Goal: Information Seeking & Learning: Learn about a topic

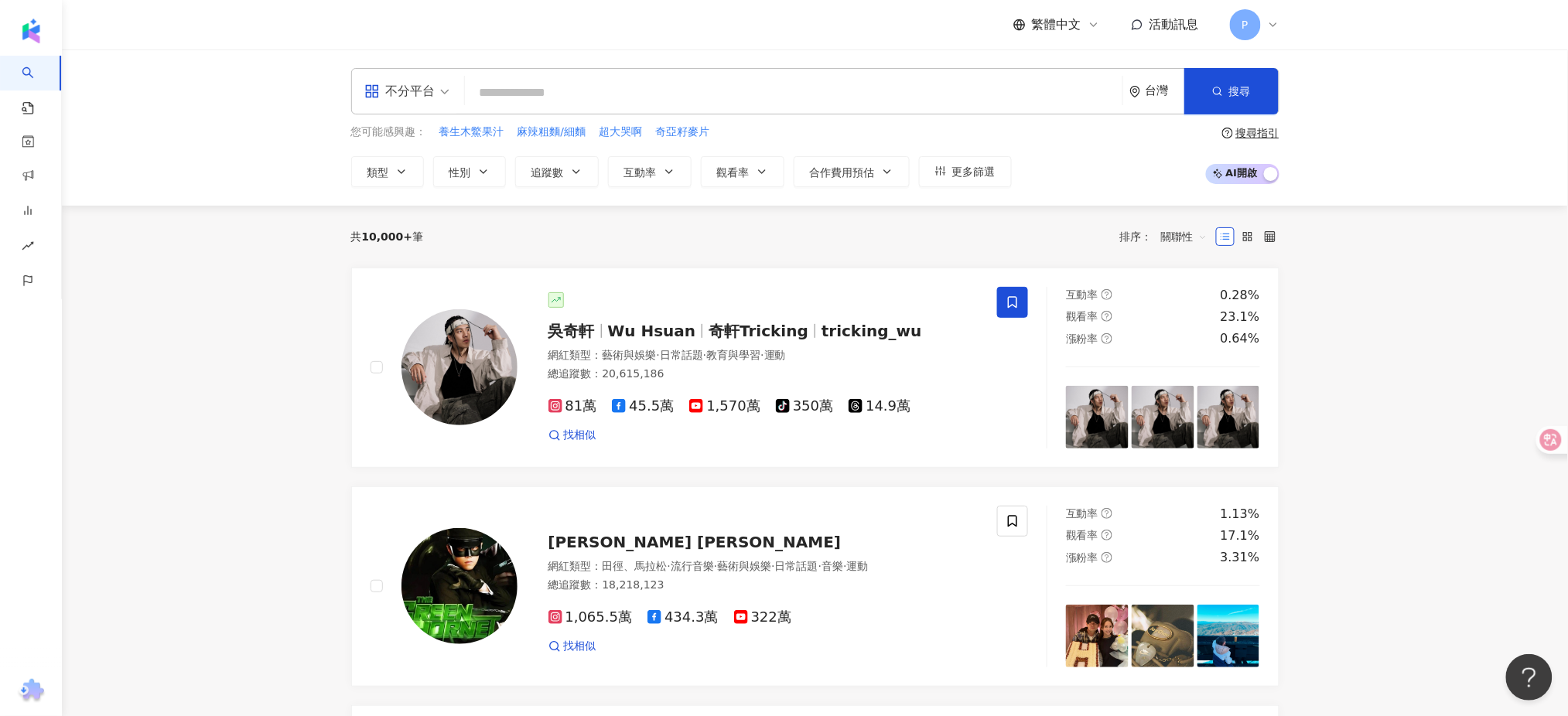
click at [633, 90] on input "search" at bounding box center [793, 93] width 645 height 29
type input "***"
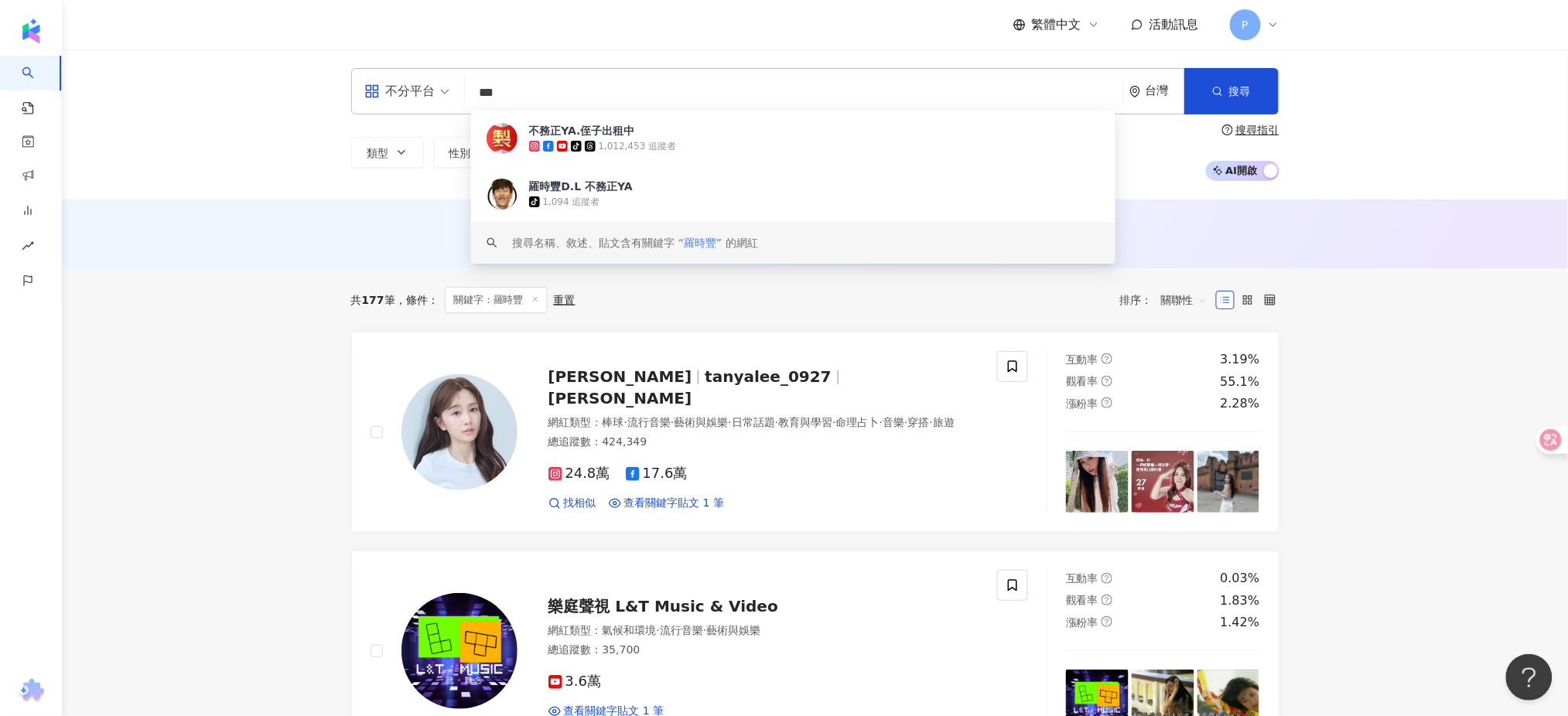
drag, startPoint x: 528, startPoint y: 103, endPoint x: 452, endPoint y: 94, distance: 76.5
click at [452, 94] on div "不分平台 *** 台灣 搜尋 a85c2515-ce9f-409a-9bcc-d80e4eeb1d65 keyword 不務正YA.侄子出租中 tiktok-…" at bounding box center [815, 91] width 928 height 46
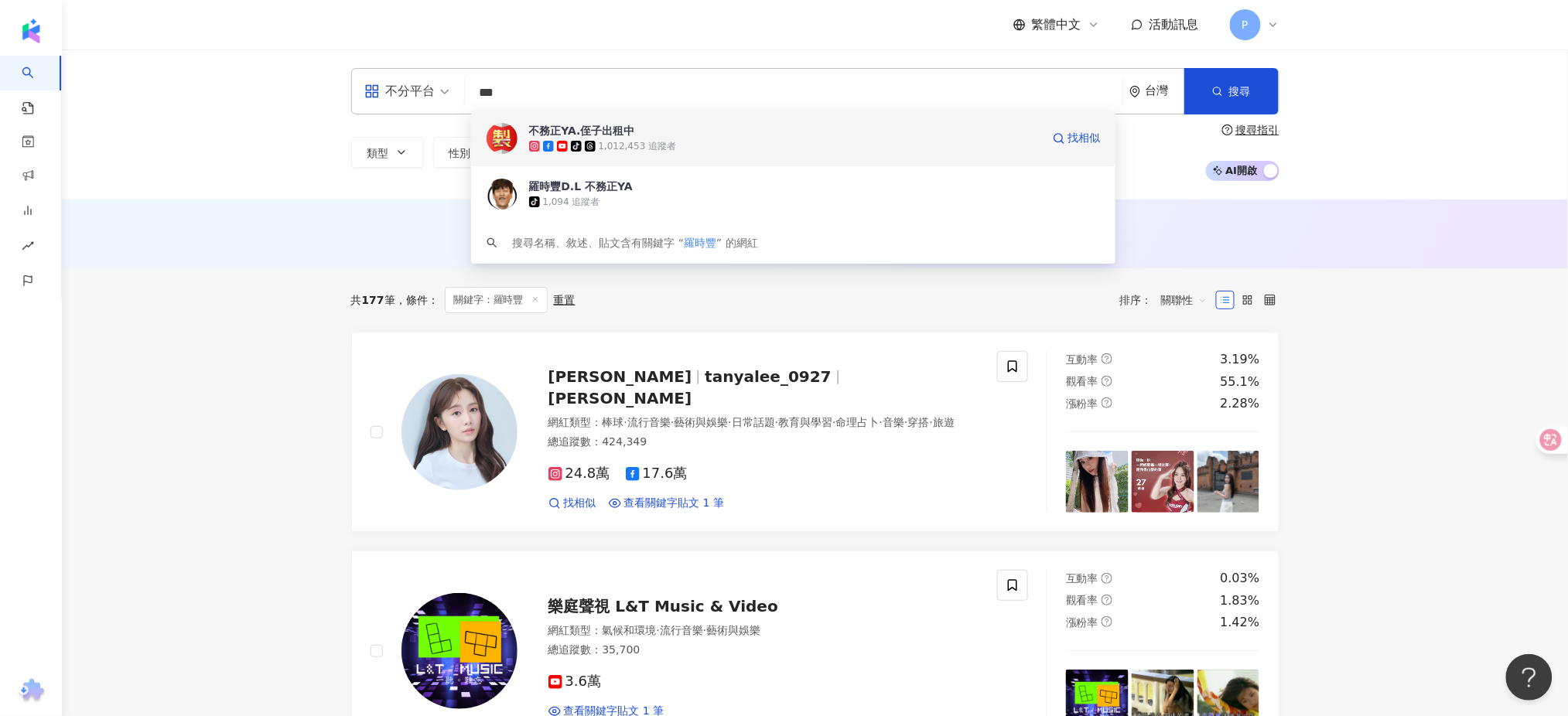
click at [613, 142] on div "1,012,453 追蹤者" at bounding box center [638, 146] width 78 height 13
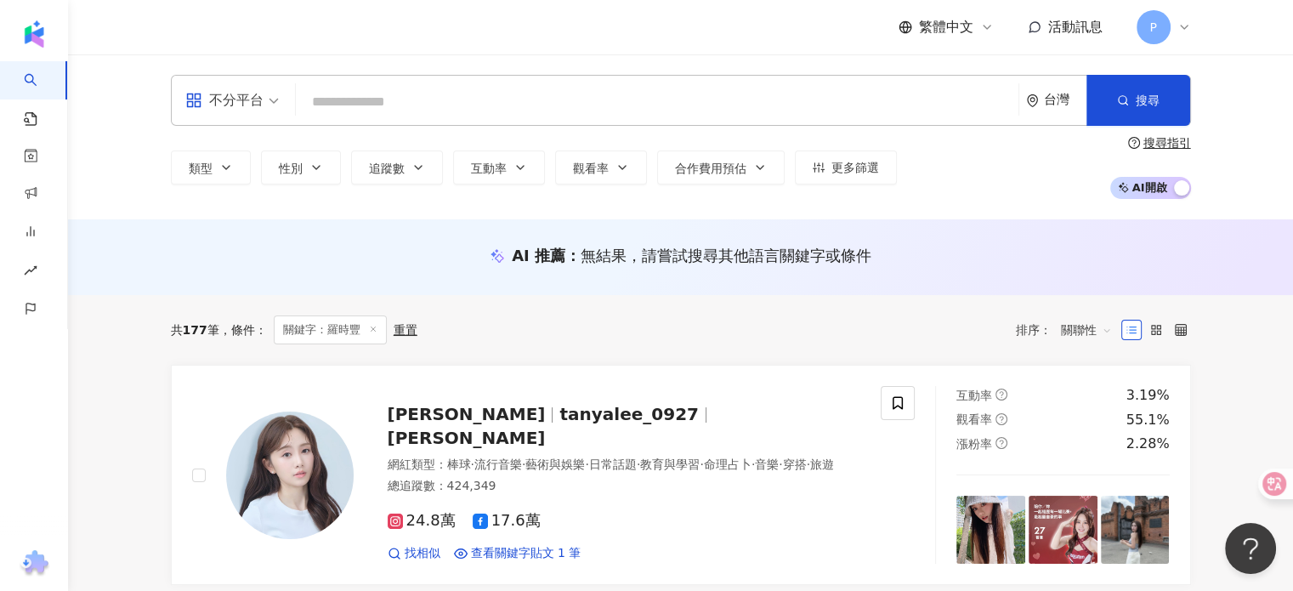
click at [368, 90] on input "search" at bounding box center [657, 102] width 709 height 32
paste input "*****"
type input "*****"
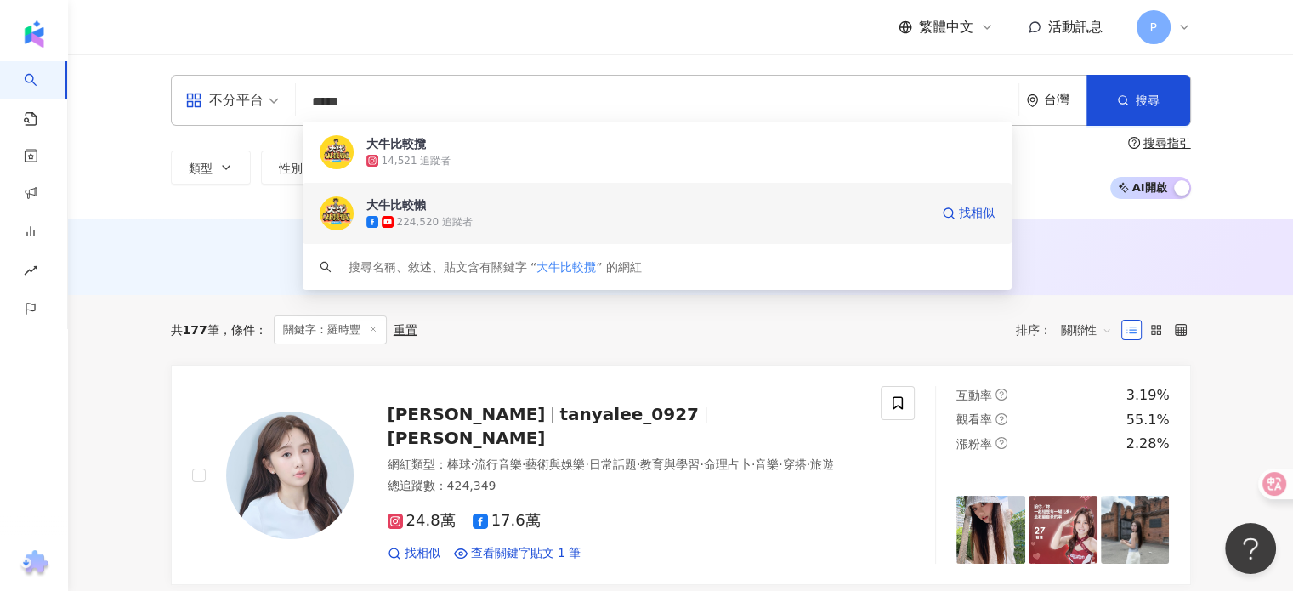
click at [450, 217] on div "224,520 追蹤者" at bounding box center [435, 222] width 76 height 14
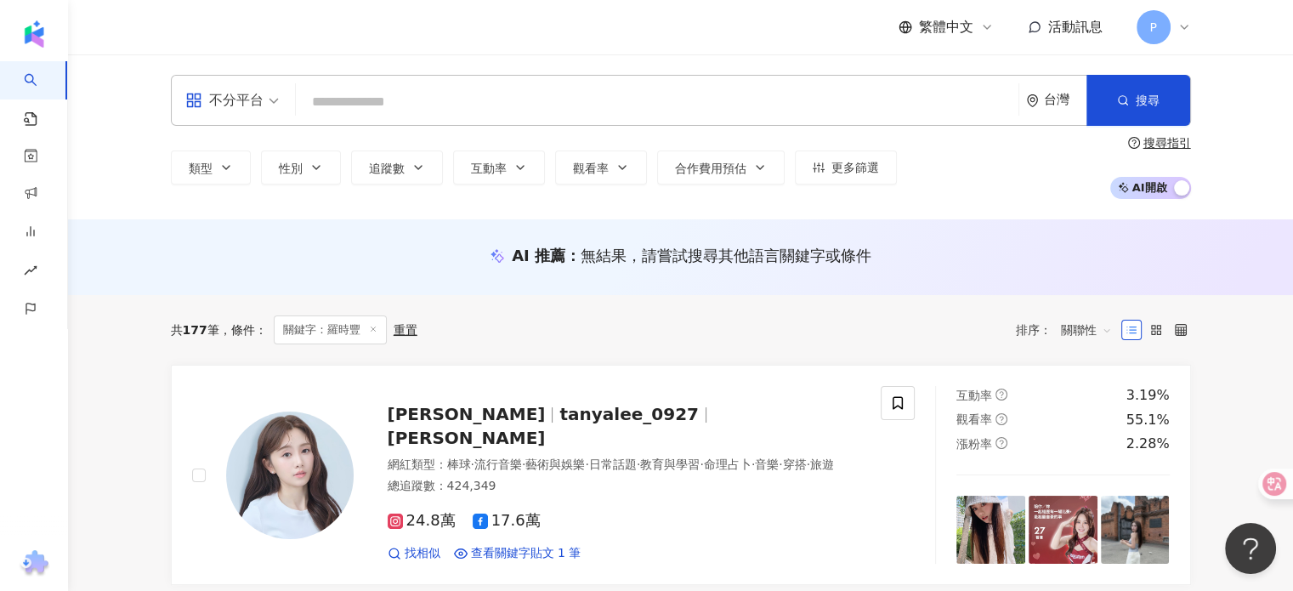
click at [556, 110] on input "search" at bounding box center [657, 102] width 709 height 32
paste input "*****"
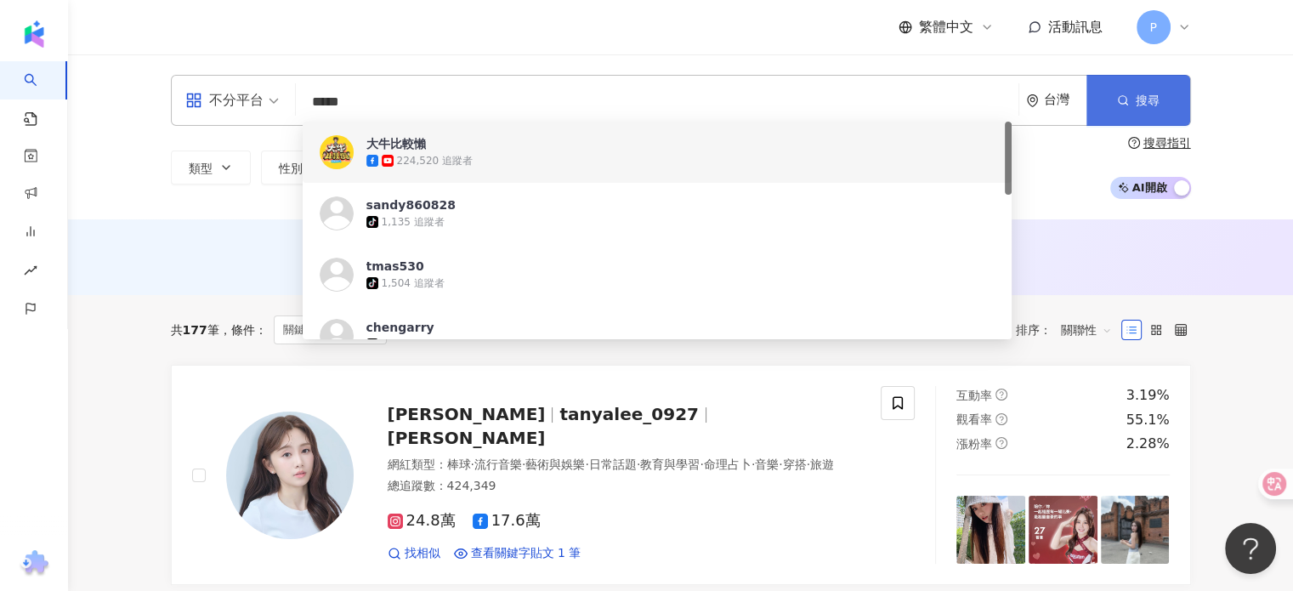
click at [1162, 103] on button "搜尋" at bounding box center [1139, 100] width 104 height 51
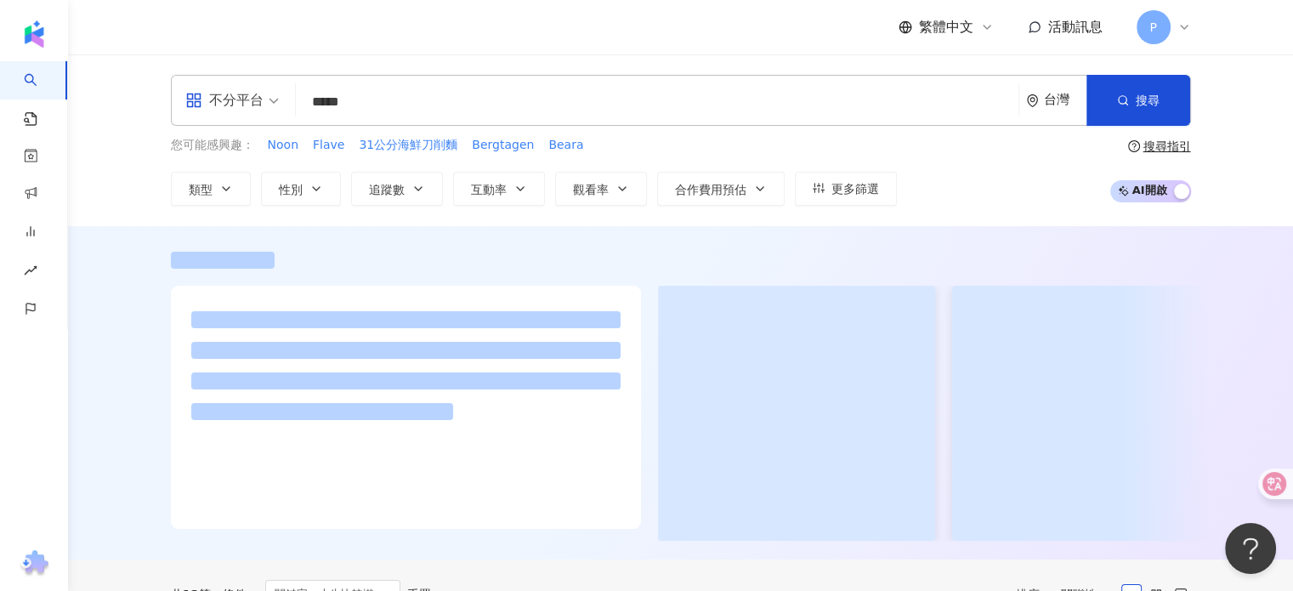
click at [258, 100] on div "不分平台" at bounding box center [224, 100] width 78 height 27
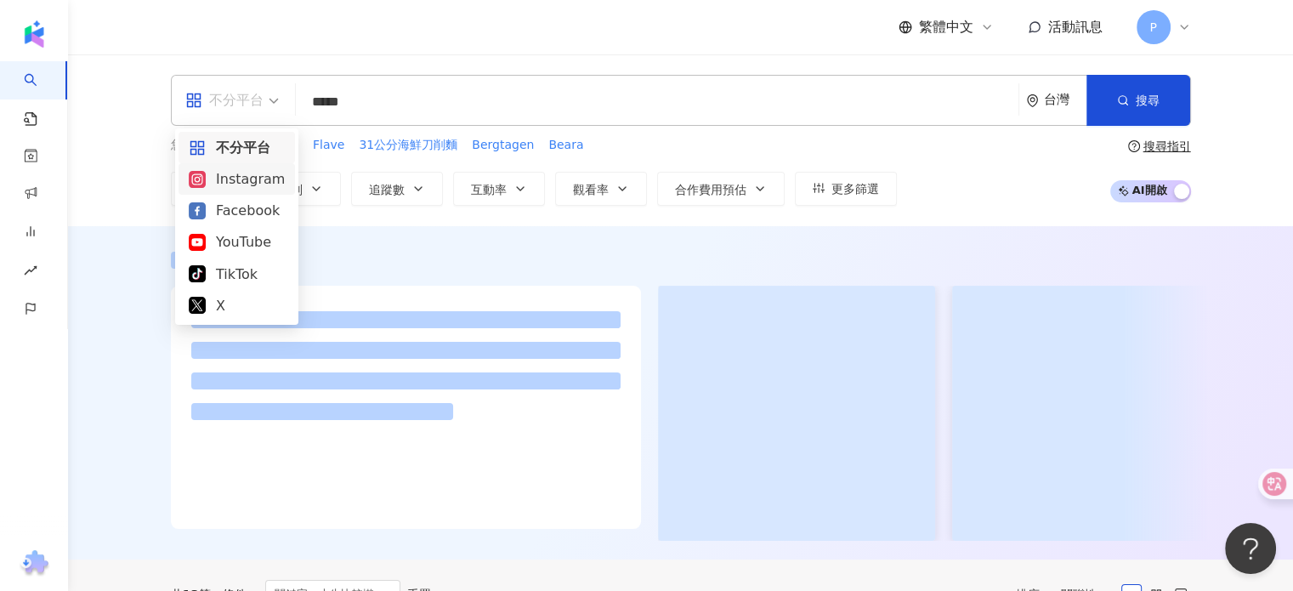
click at [255, 183] on div "Instagram" at bounding box center [237, 178] width 96 height 21
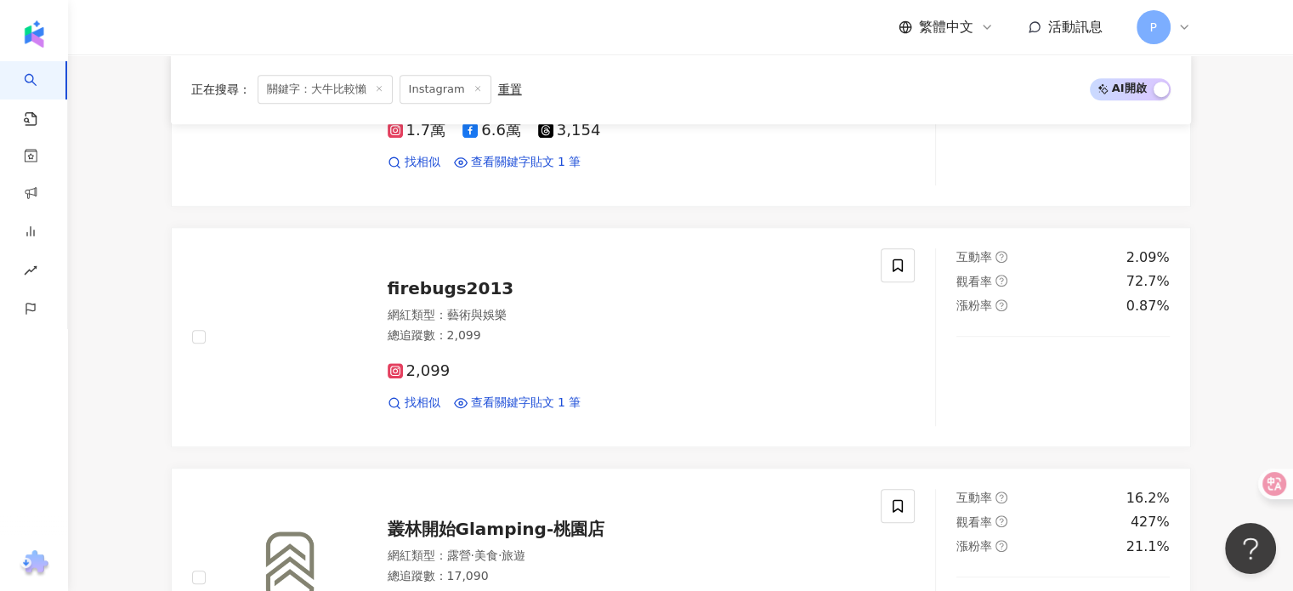
scroll to position [935, 0]
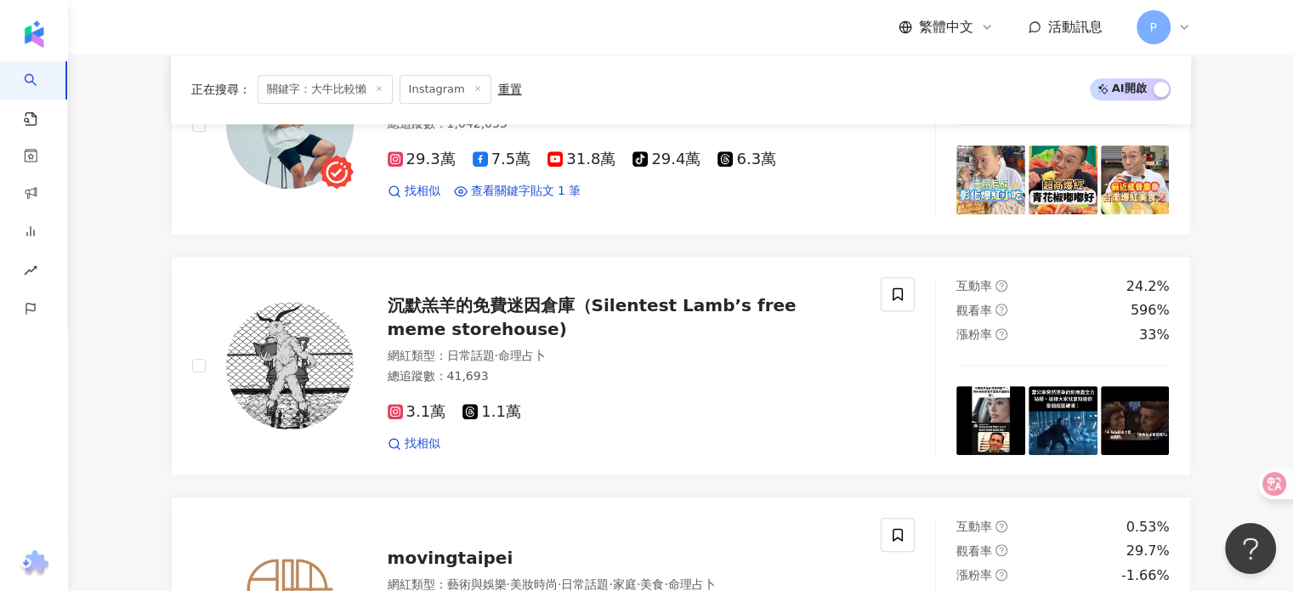
click at [474, 89] on icon at bounding box center [478, 88] width 9 height 9
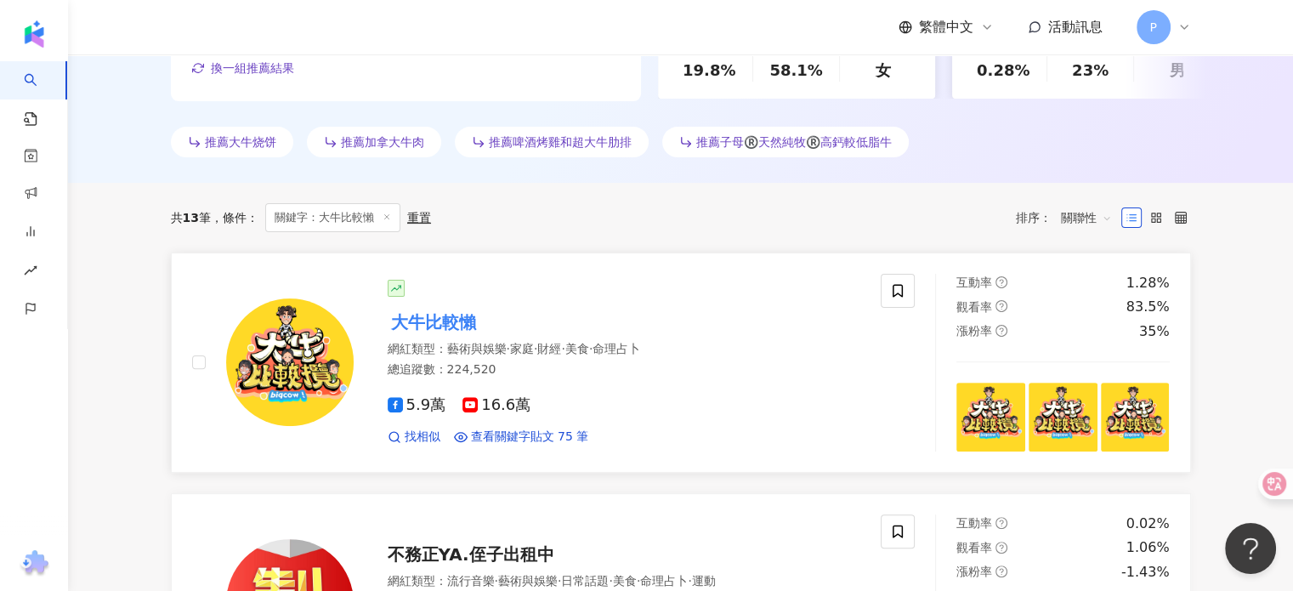
scroll to position [510, 0]
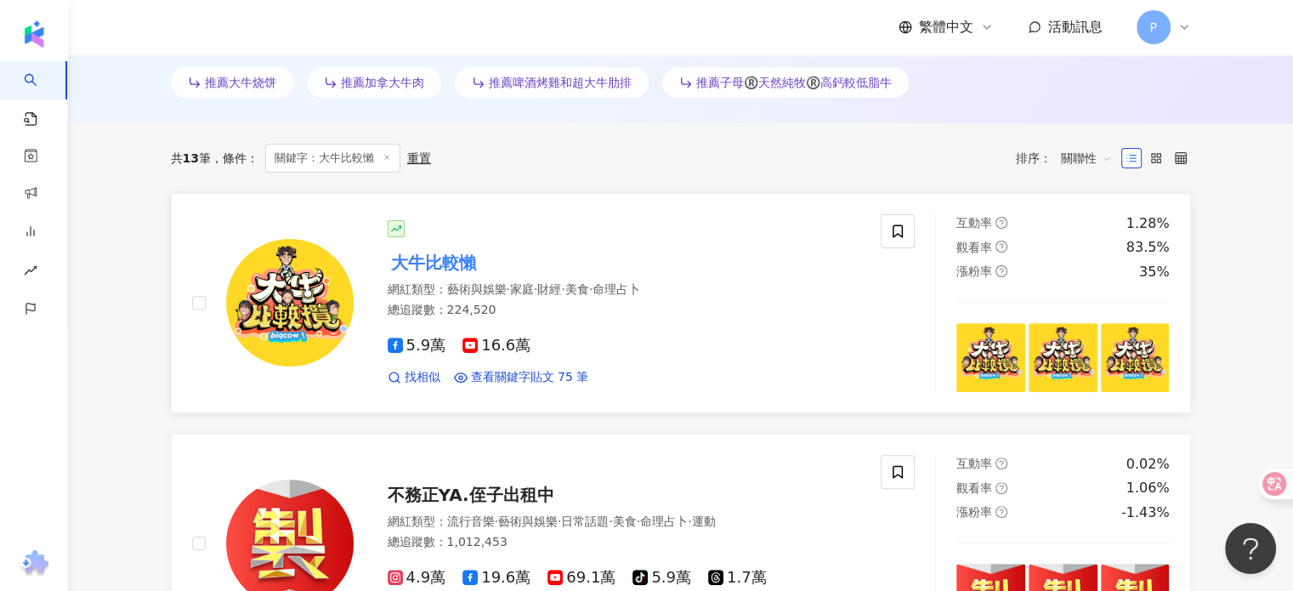
click at [465, 264] on mark "大牛比較懶" at bounding box center [434, 262] width 92 height 27
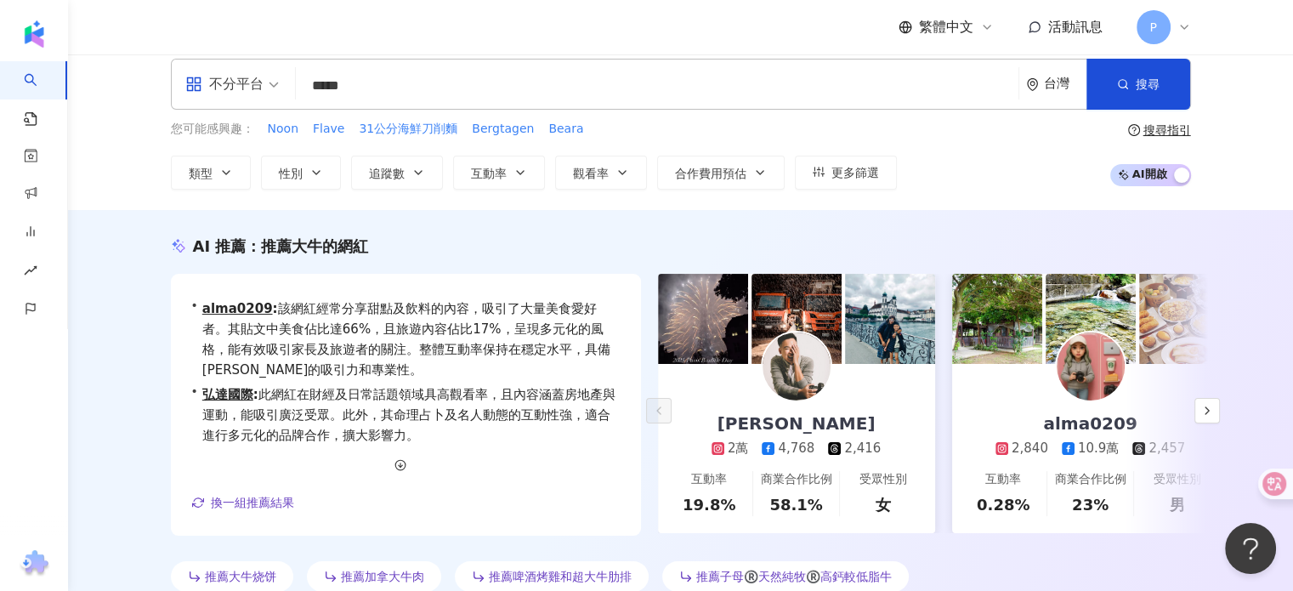
click at [372, 93] on input "*****" at bounding box center [657, 86] width 709 height 32
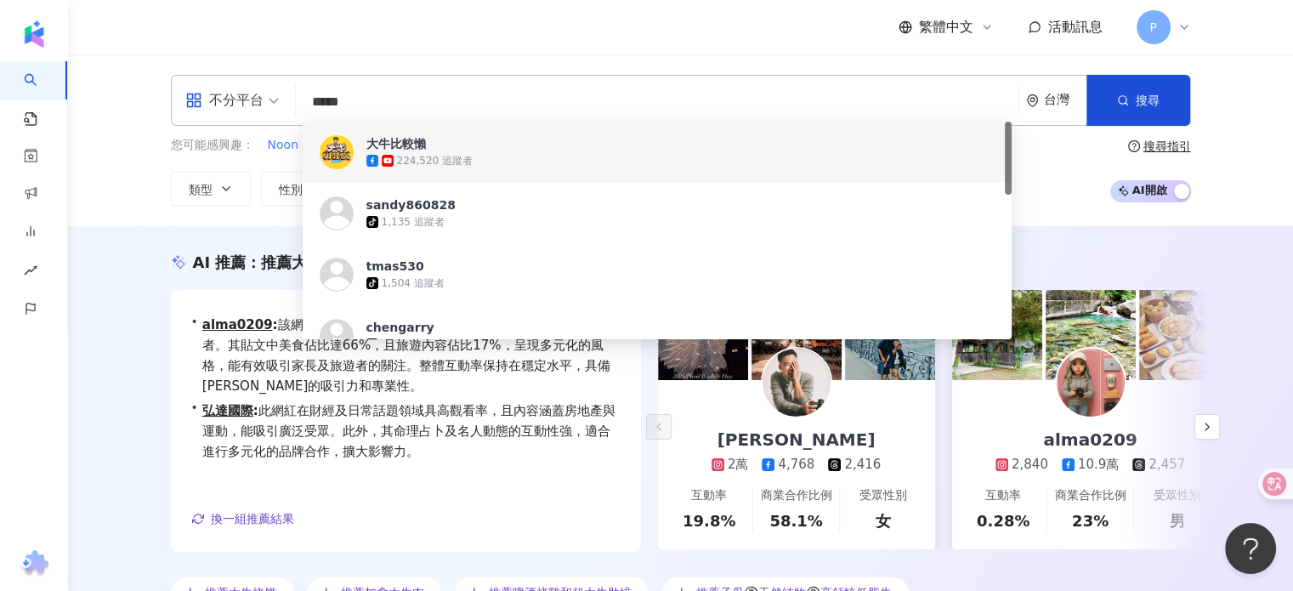
type input "****"
click at [409, 145] on div "大牛比較攬" at bounding box center [397, 143] width 60 height 17
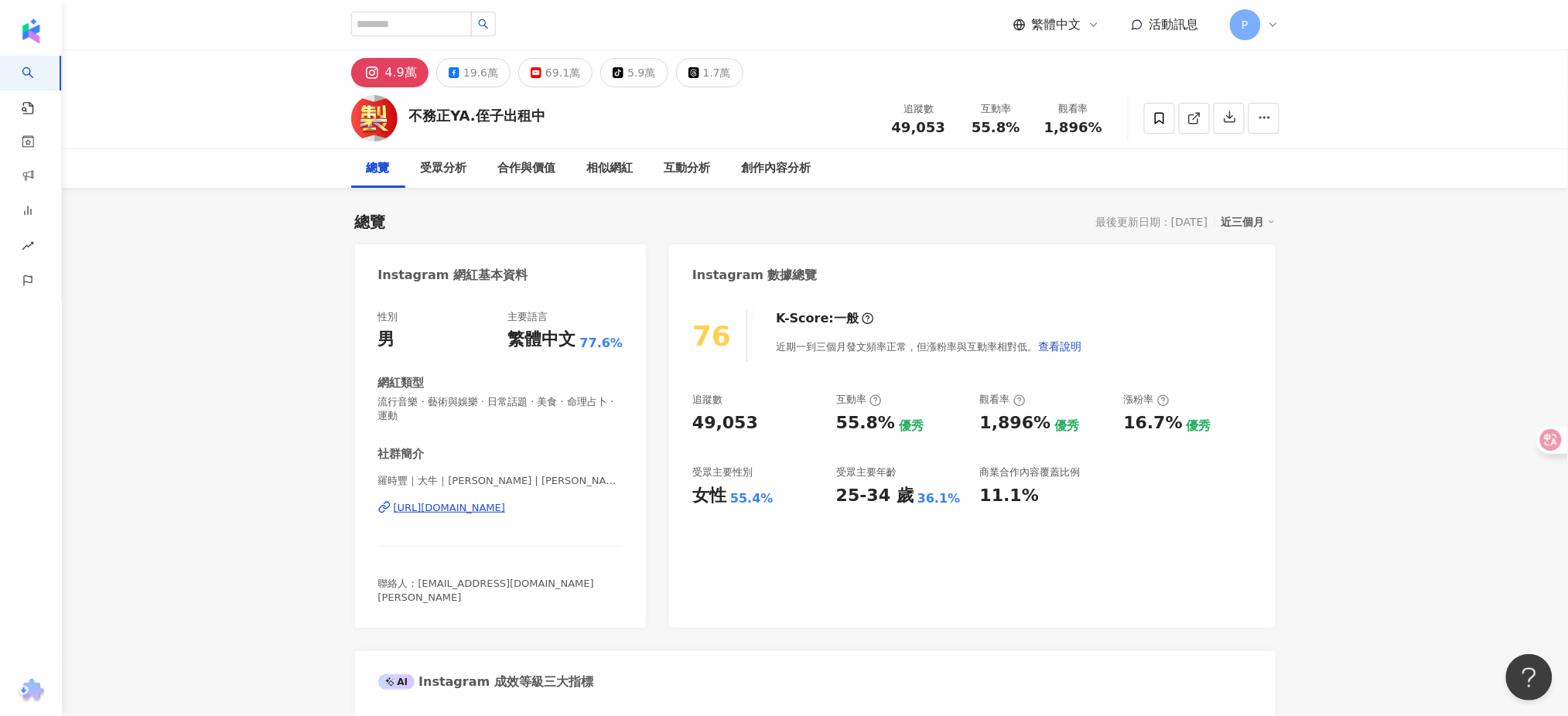
click at [467, 118] on div "不務正YA.侄子出租中" at bounding box center [477, 116] width 136 height 19
drag, startPoint x: 488, startPoint y: 112, endPoint x: 546, endPoint y: 515, distance: 407.2
click at [506, 515] on div "https://www.instagram.com/daniel__d.l/" at bounding box center [449, 508] width 112 height 14
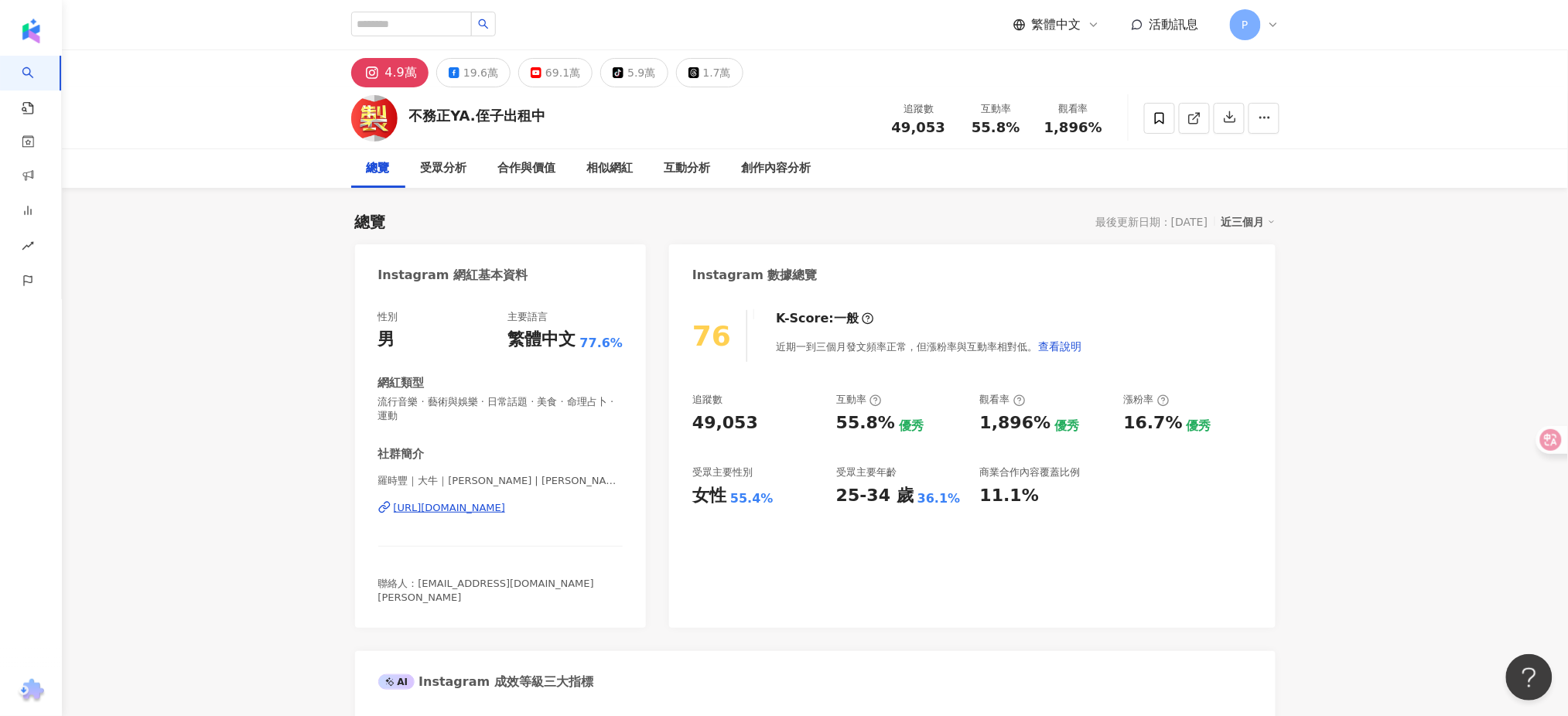
click at [475, 77] on div "19.6萬" at bounding box center [480, 73] width 35 height 22
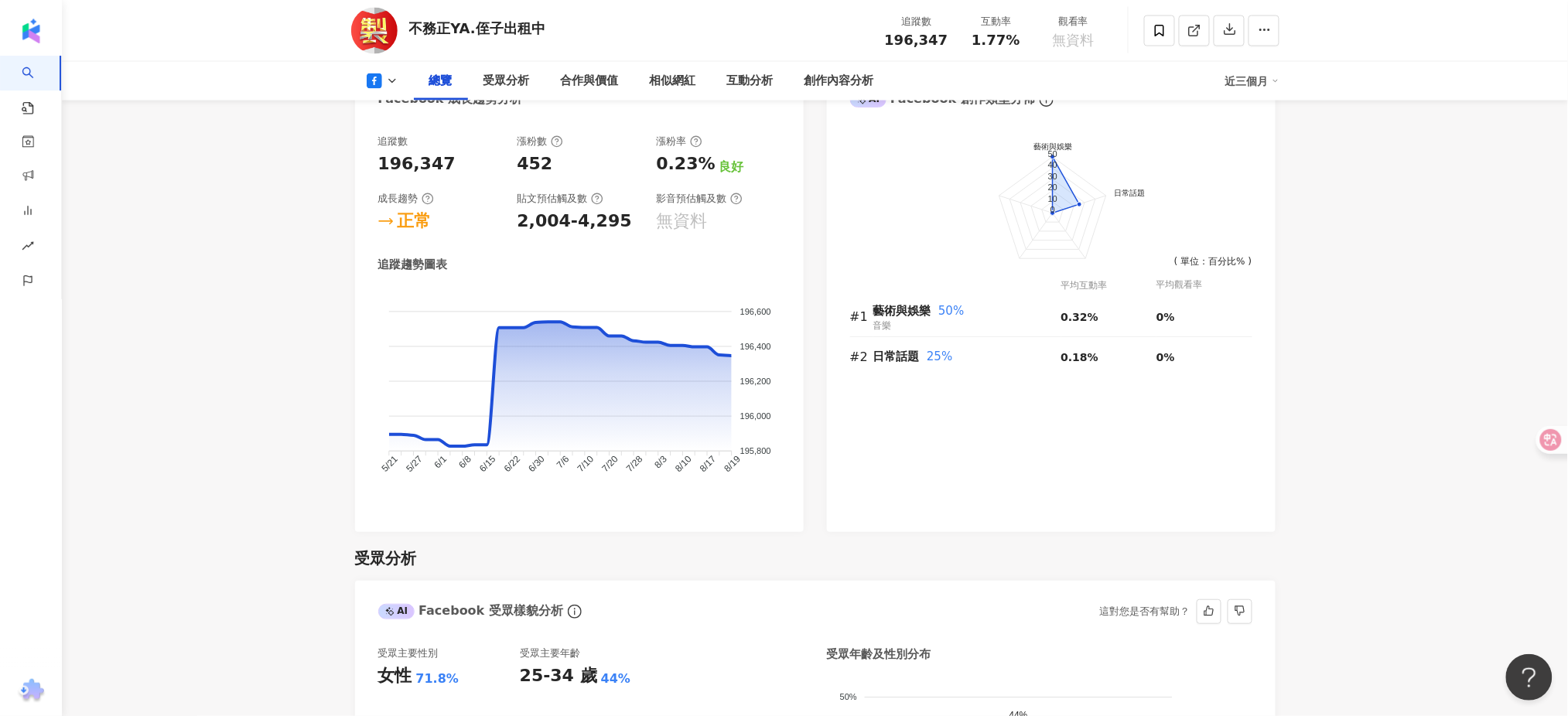
scroll to position [928, 0]
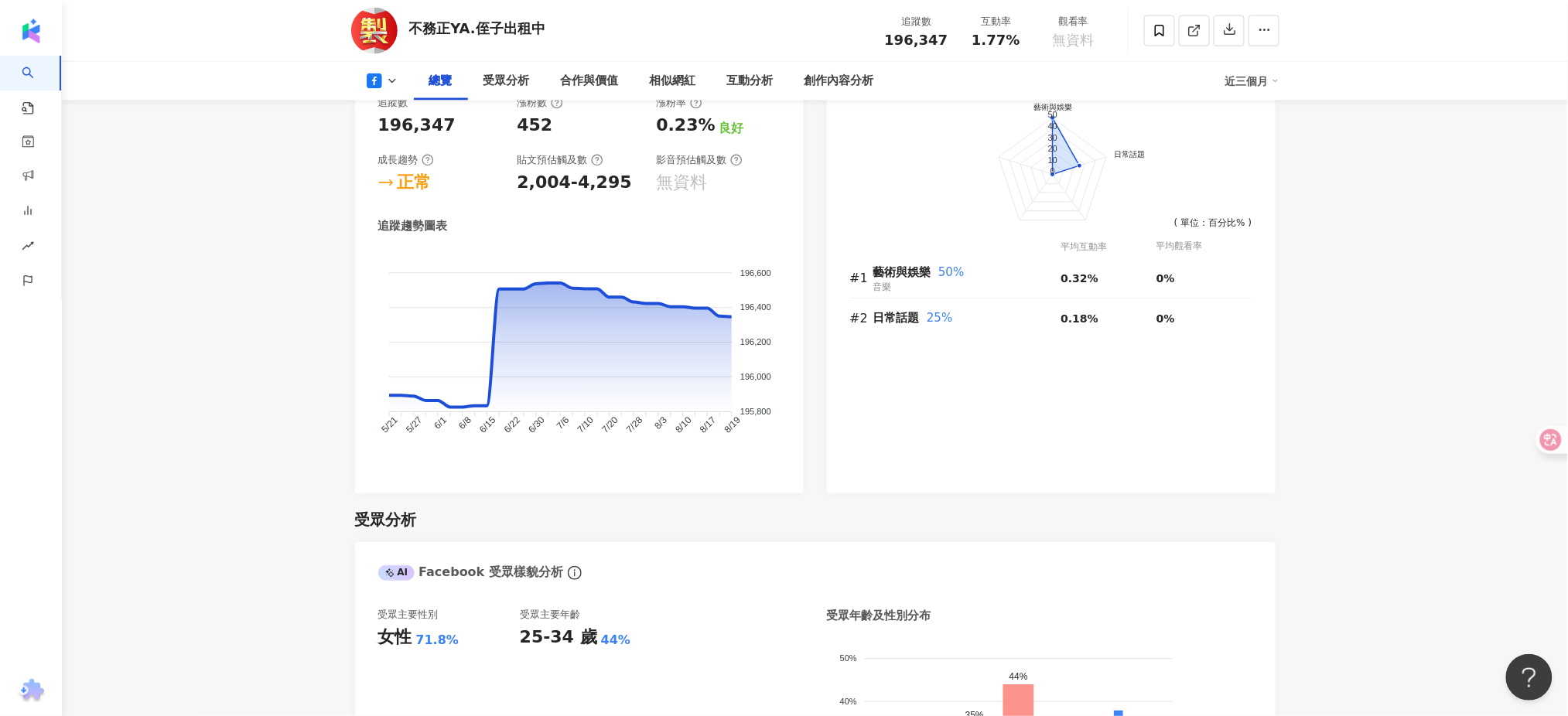
drag, startPoint x: 1515, startPoint y: 2, endPoint x: 742, endPoint y: 479, distance: 908.3
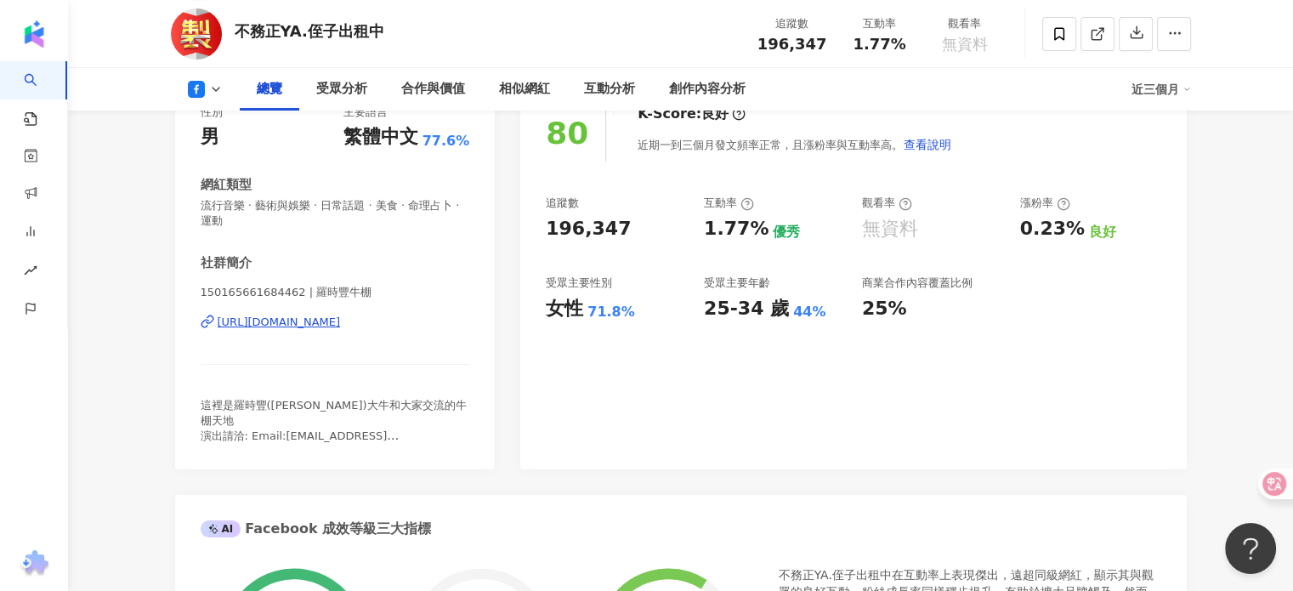
scroll to position [0, 0]
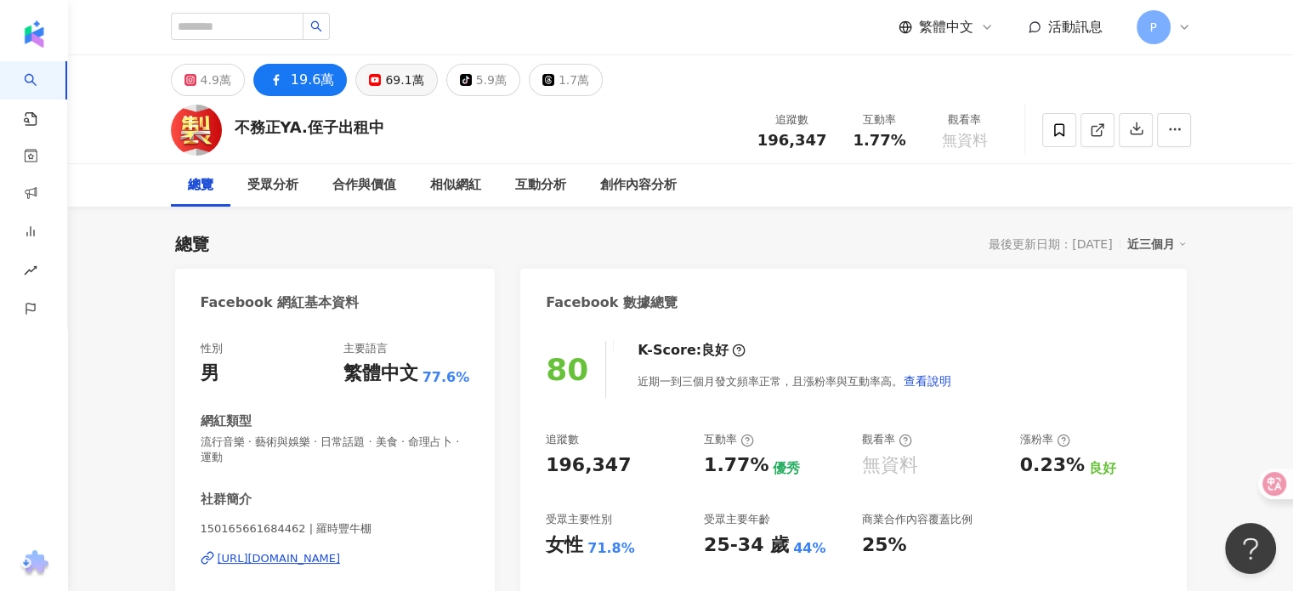
click at [385, 78] on div "69.1萬" at bounding box center [404, 80] width 38 height 24
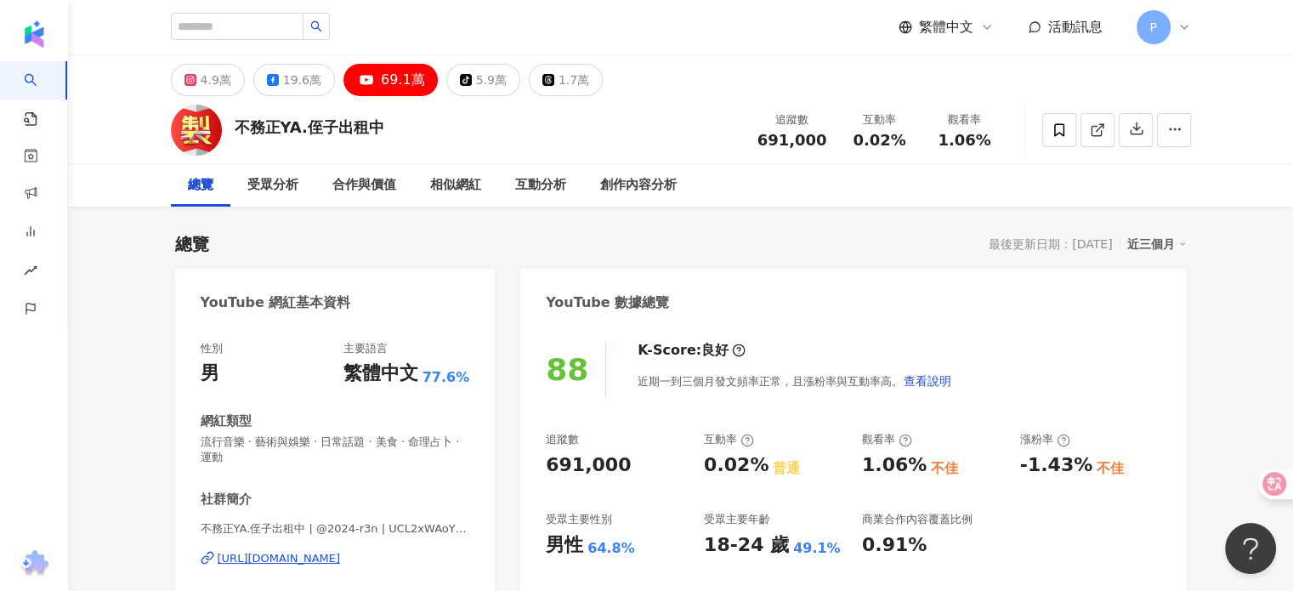
click at [339, 558] on div "https://www.youtube.com/channel/UCL2xWAoY0XAcAdoYiRGwMQw" at bounding box center [279, 558] width 123 height 15
click at [288, 78] on div "19.6萬" at bounding box center [302, 80] width 38 height 24
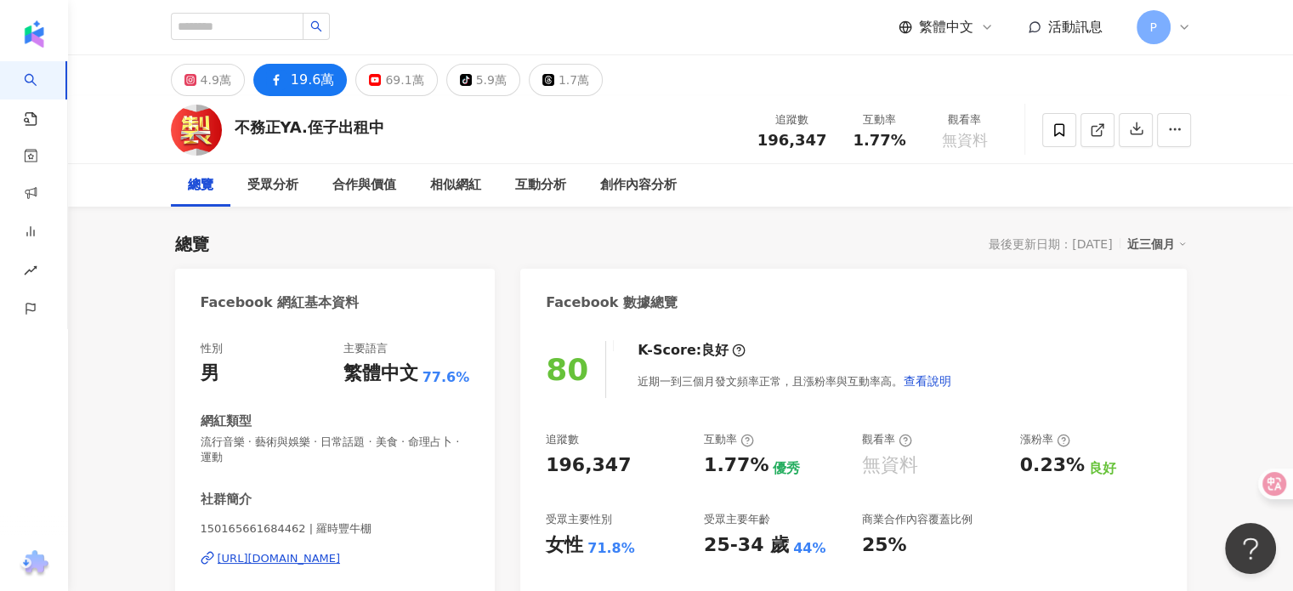
click at [341, 558] on div "[URL][DOMAIN_NAME]" at bounding box center [279, 558] width 123 height 15
click at [460, 81] on icon at bounding box center [466, 80] width 12 height 12
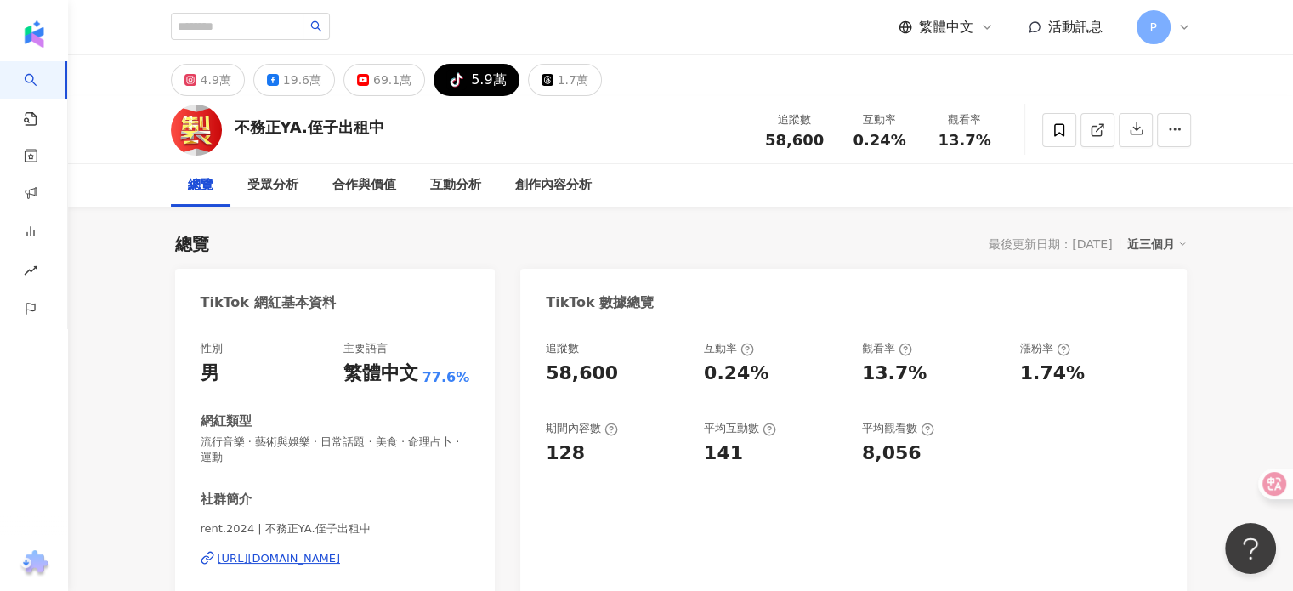
click at [341, 560] on div "https://www.tiktok.com/share/user/7283864803612017669" at bounding box center [279, 558] width 123 height 15
click at [558, 73] on div "1.7萬" at bounding box center [573, 80] width 31 height 24
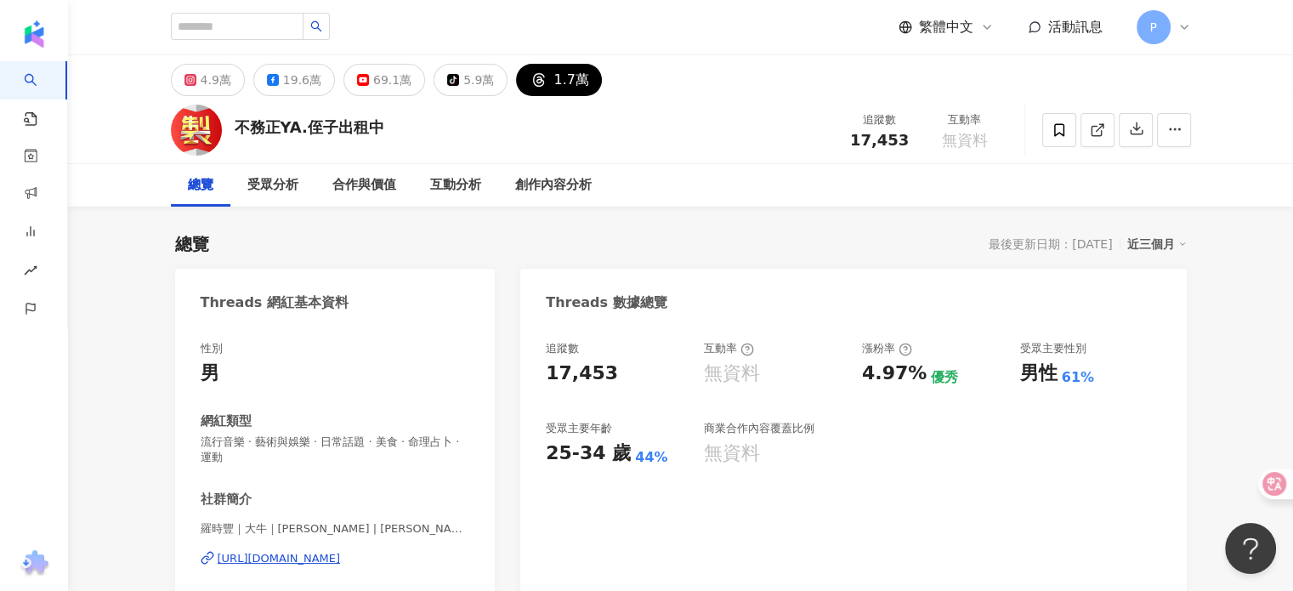
click at [469, 62] on div "4.9萬 19.6萬 69.1萬 tiktok-icon 5.9萬 1.7萬" at bounding box center [681, 75] width 1089 height 41
click at [473, 82] on div "5.9萬" at bounding box center [478, 80] width 31 height 24
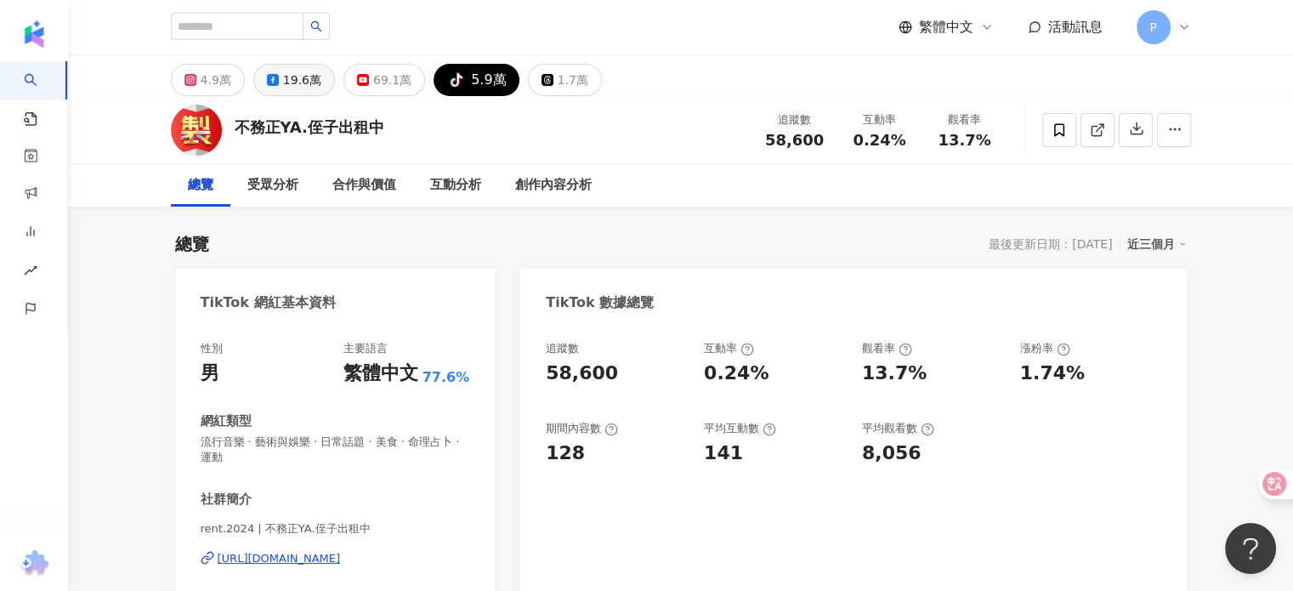
click at [296, 78] on div "19.6萬" at bounding box center [302, 80] width 38 height 24
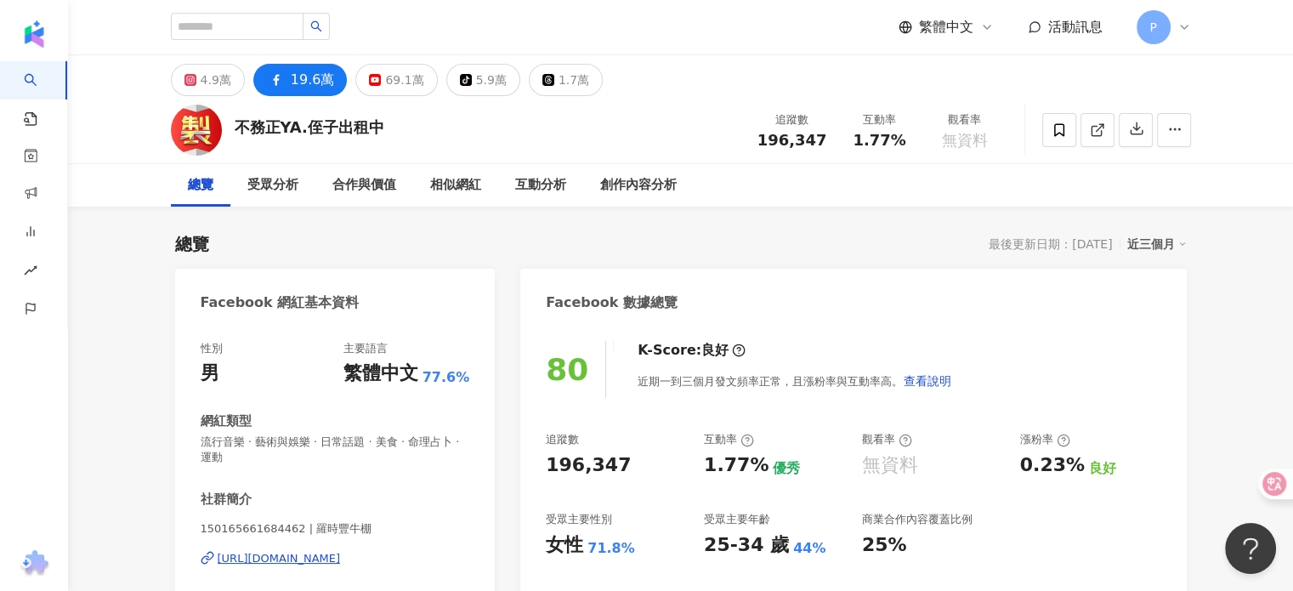
click at [281, 83] on icon at bounding box center [276, 80] width 20 height 20
drag, startPoint x: 306, startPoint y: 531, endPoint x: 291, endPoint y: 31, distance: 499.4
click at [333, 538] on div "150165661684462 | 羅時豐牛棚 [URL][DOMAIN_NAME]" at bounding box center [336, 570] width 270 height 99
click at [291, 31] on input "search" at bounding box center [237, 26] width 133 height 27
paste input "***"
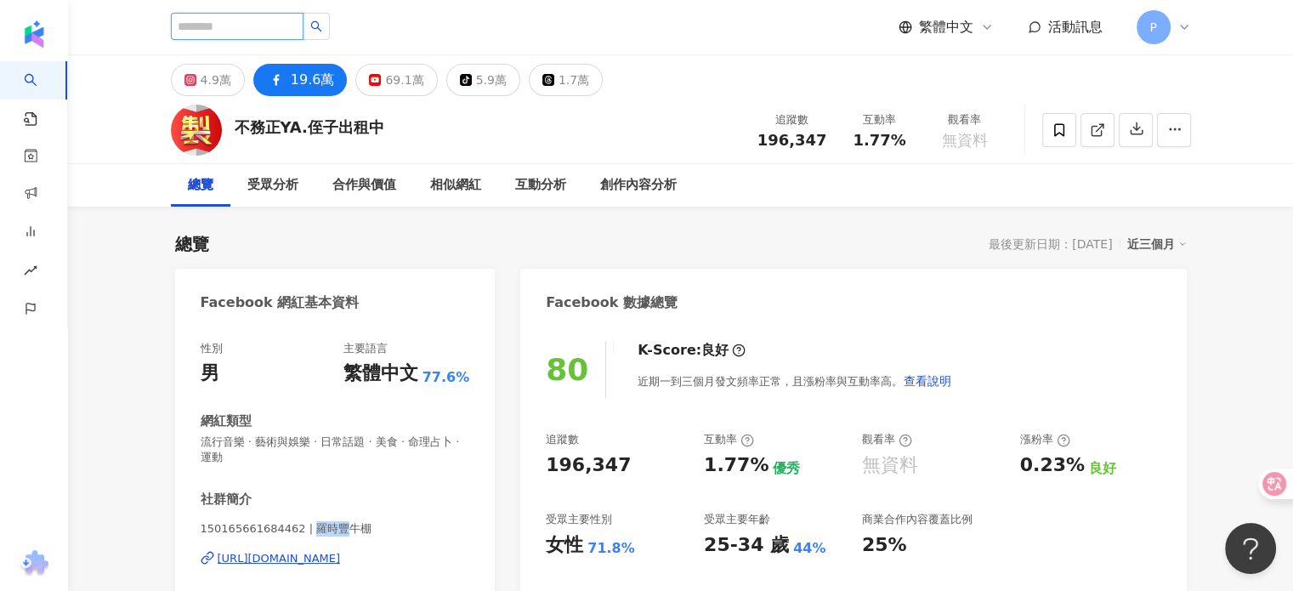
type input "***"
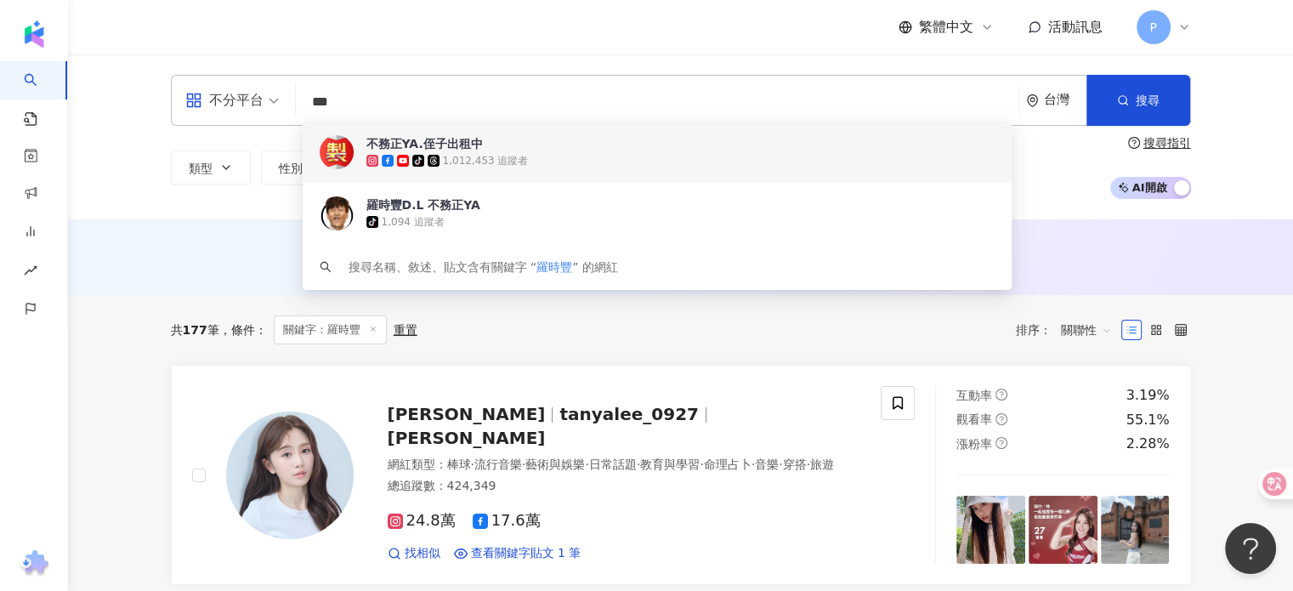
click at [531, 99] on input "***" at bounding box center [657, 102] width 709 height 32
click at [1156, 94] on span "搜尋" at bounding box center [1148, 101] width 24 height 14
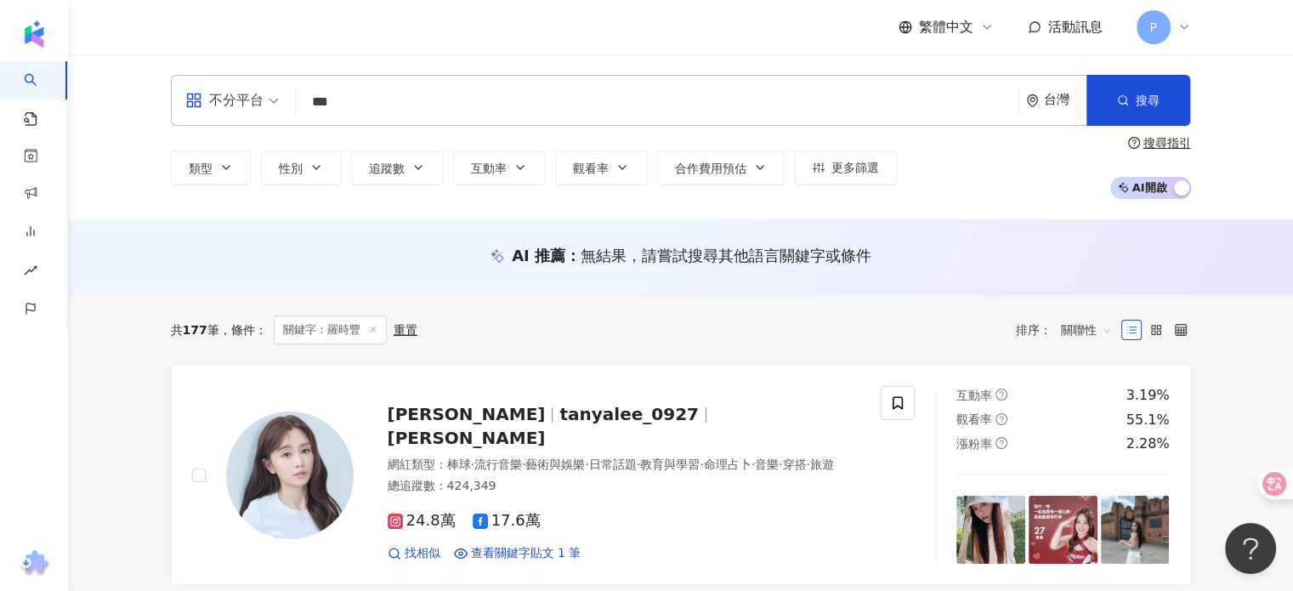
click at [353, 94] on input "***" at bounding box center [657, 102] width 709 height 32
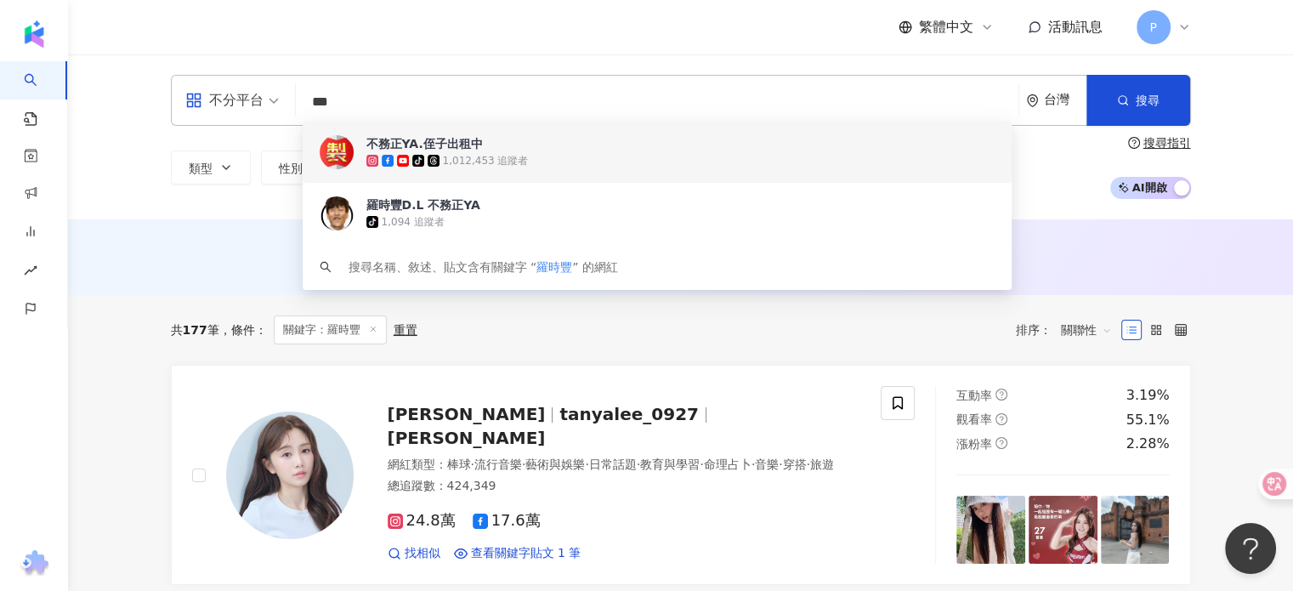
click at [353, 100] on input "***" at bounding box center [657, 102] width 709 height 32
paste input "******"
type input "*********"
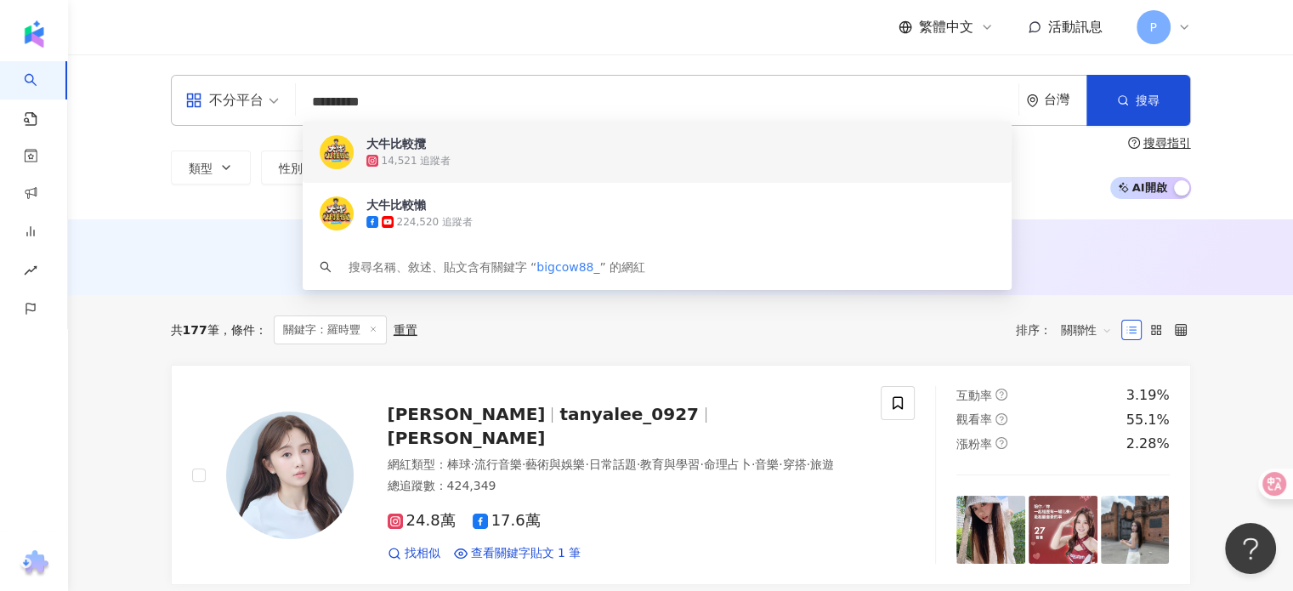
click at [503, 163] on div "14,521 追蹤者" at bounding box center [681, 160] width 629 height 17
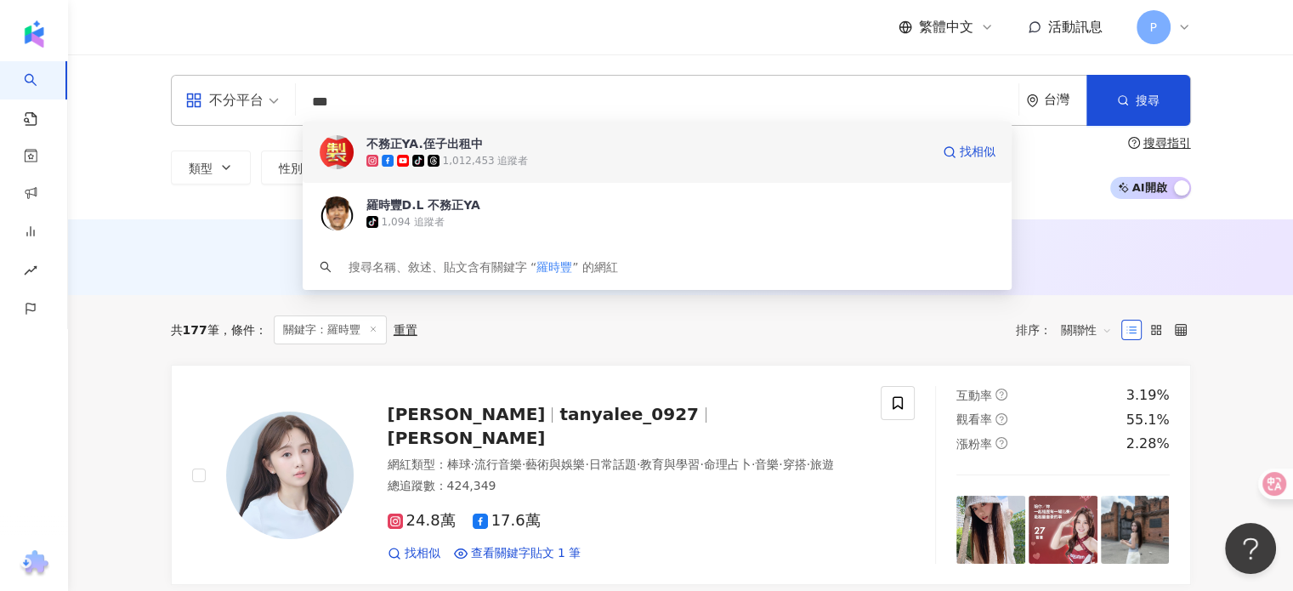
click at [374, 101] on input "***" at bounding box center [657, 102] width 709 height 32
paste input "**"
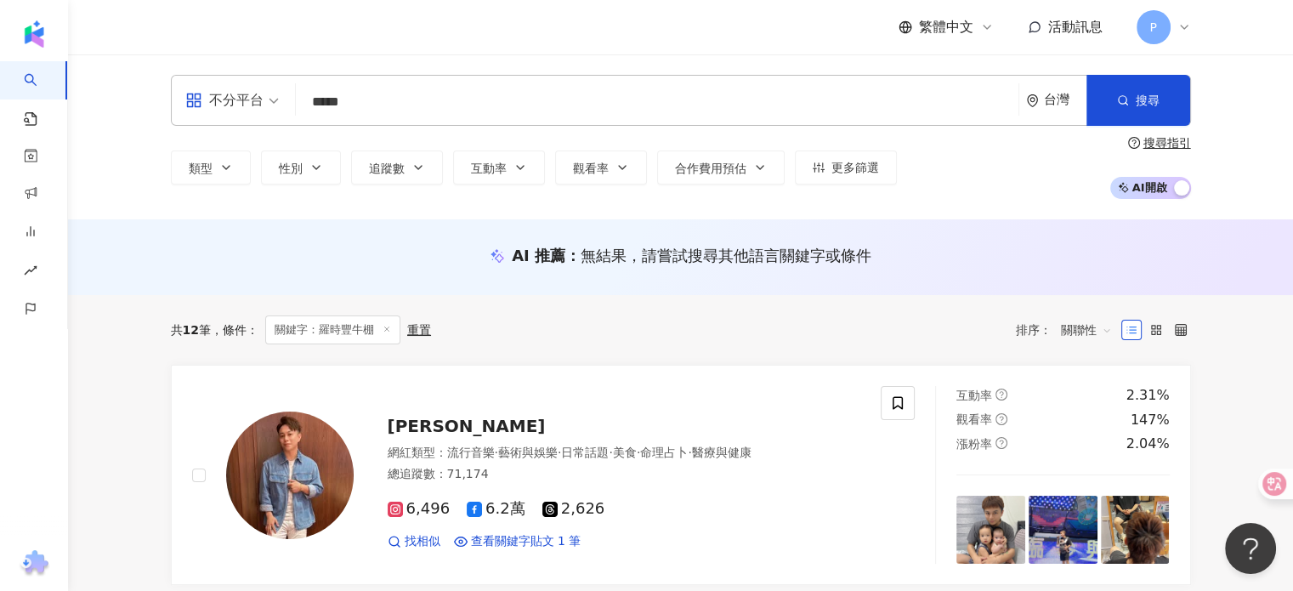
click at [455, 110] on input "*****" at bounding box center [657, 102] width 709 height 32
type input "***"
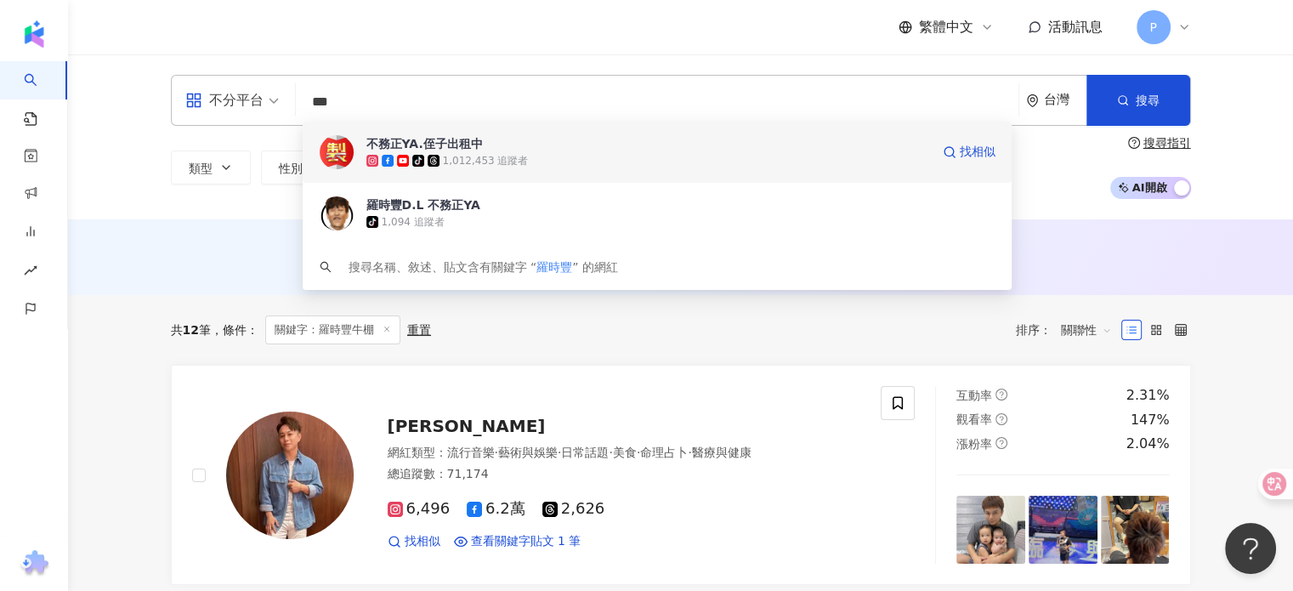
click at [423, 139] on div "不務正YA.侄子出租中" at bounding box center [425, 143] width 117 height 17
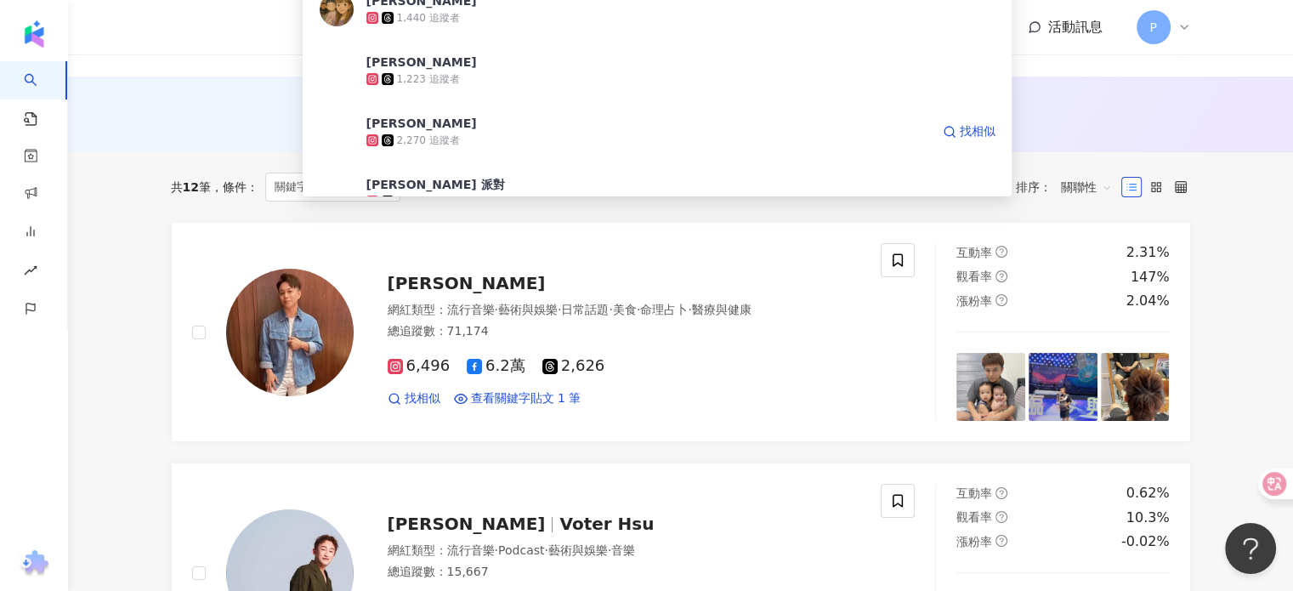
scroll to position [170, 0]
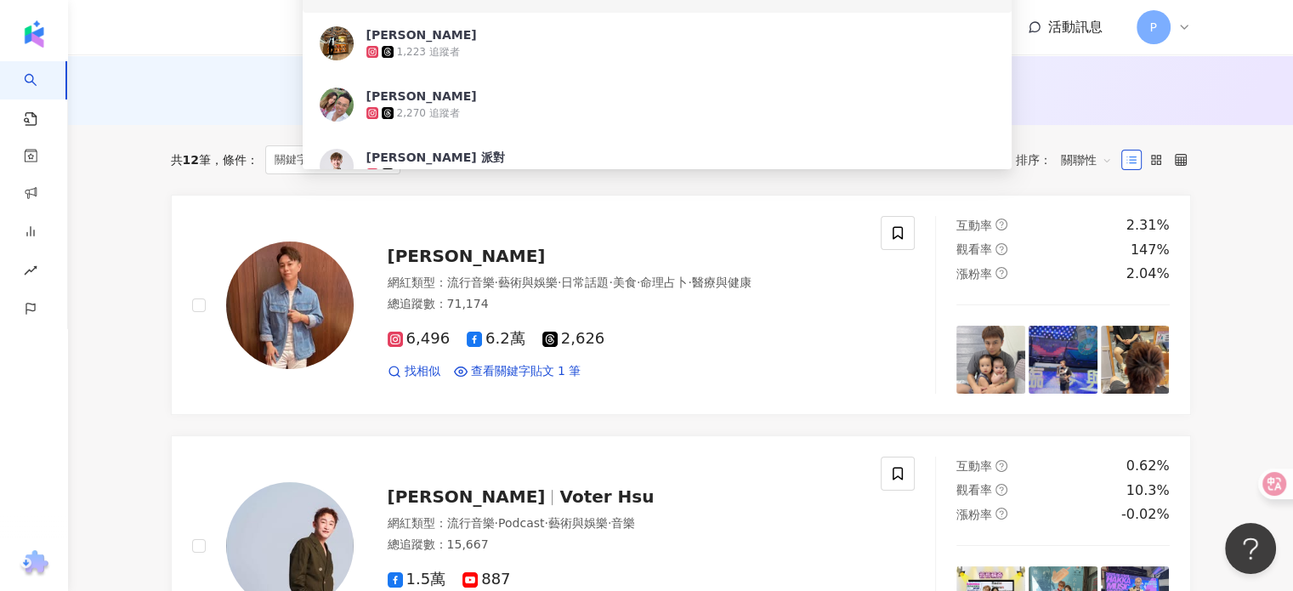
type input "***"
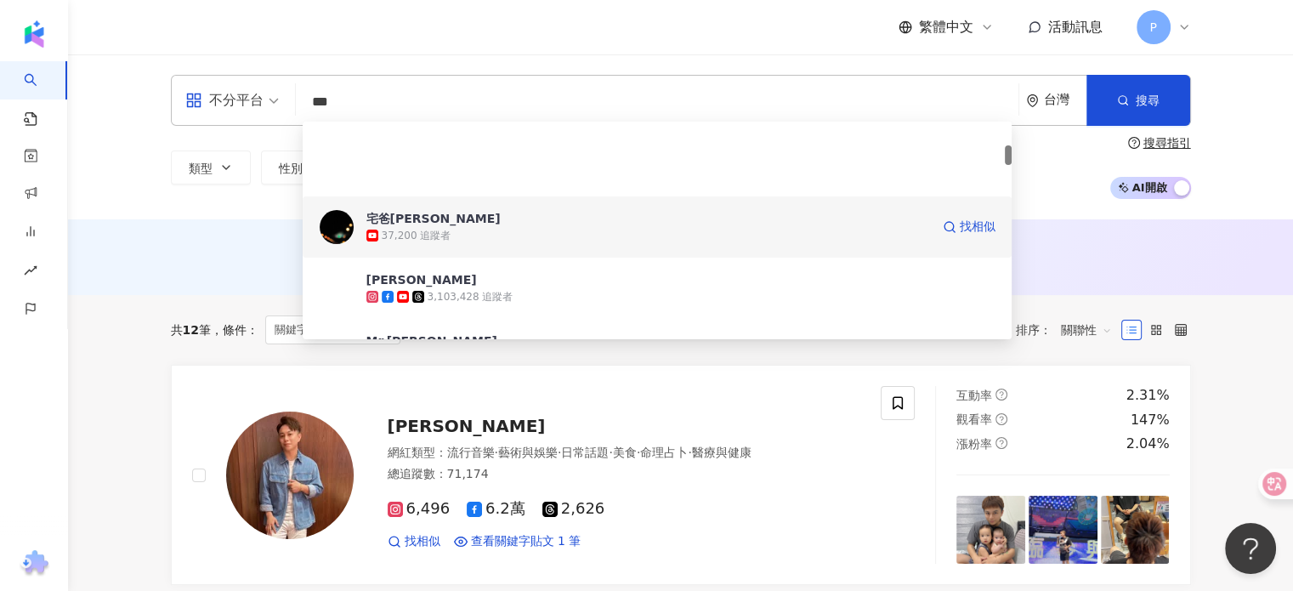
scroll to position [255, 0]
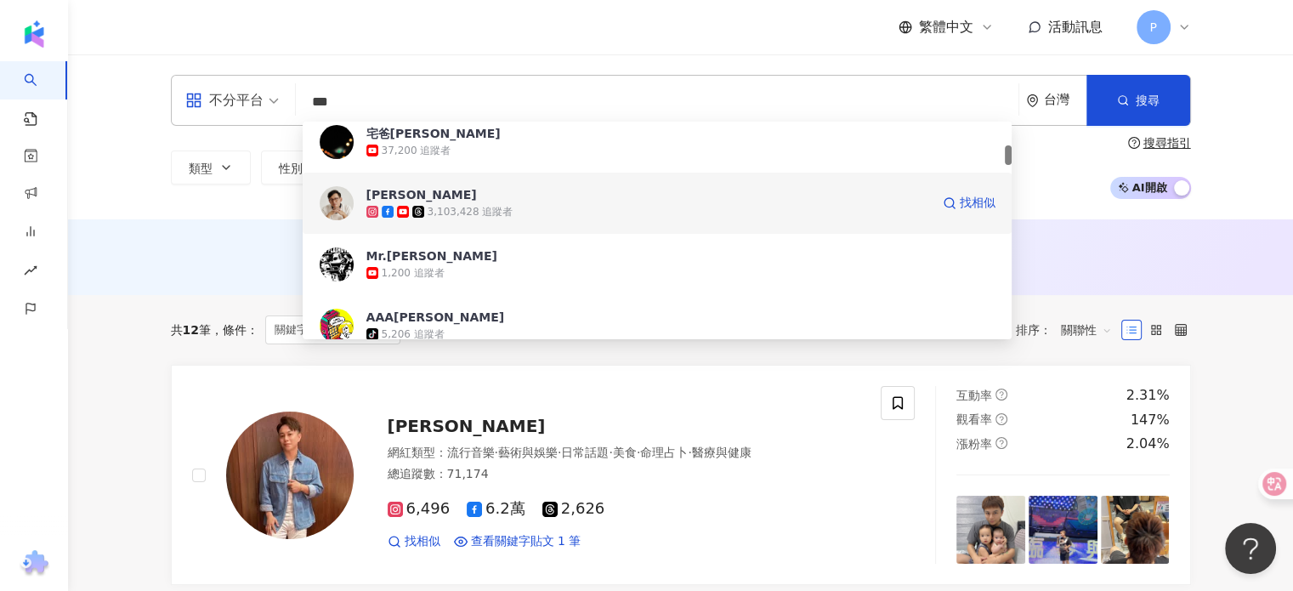
click at [447, 213] on div "3,103,428 追蹤者" at bounding box center [471, 212] width 86 height 14
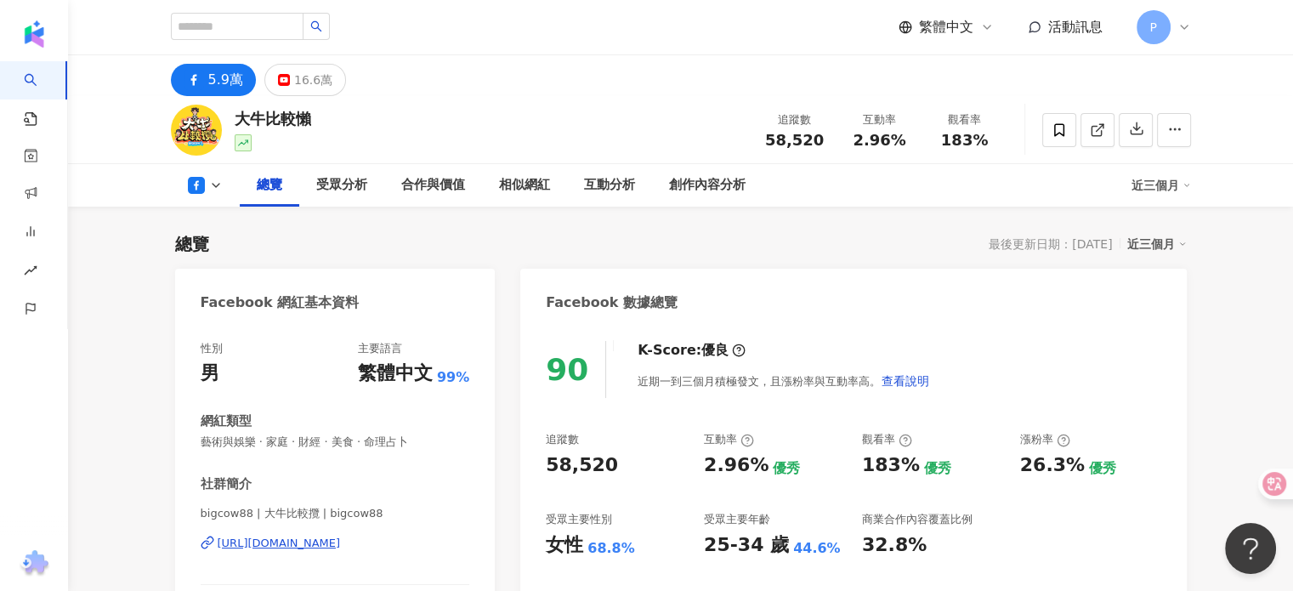
click at [341, 543] on div "https://www.facebook.com/110264245378562" at bounding box center [279, 543] width 123 height 15
click at [1175, 187] on div "近三個月" at bounding box center [1162, 185] width 60 height 27
click at [1170, 260] on link "近六個月" at bounding box center [1169, 256] width 48 height 19
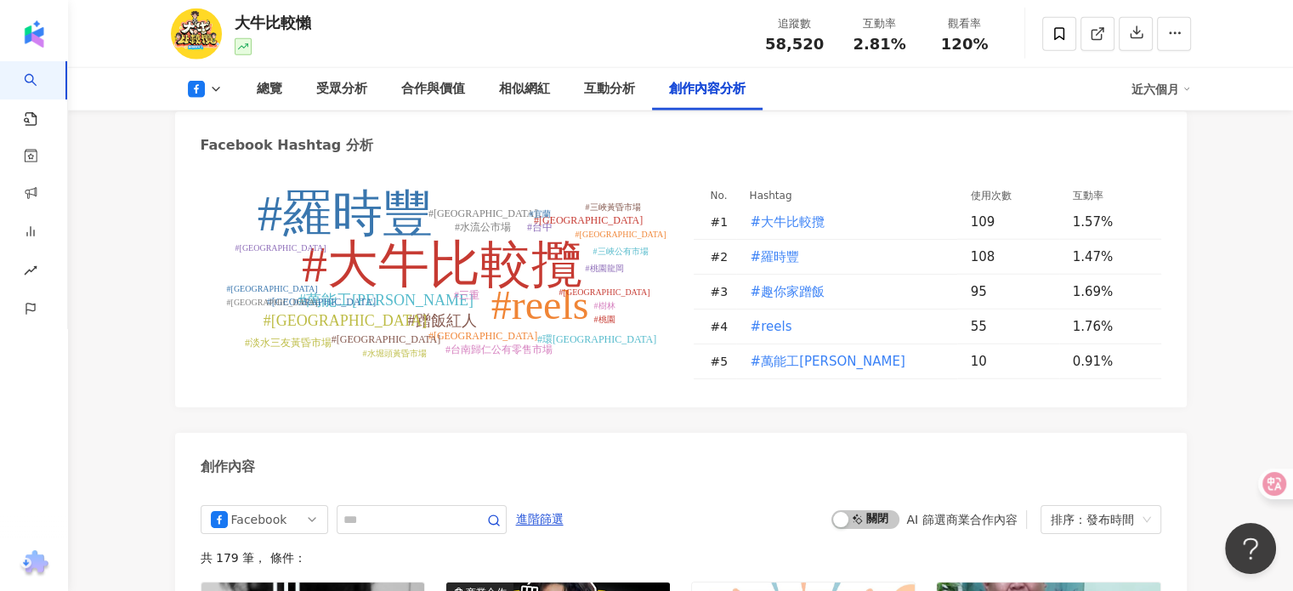
scroll to position [4167, 0]
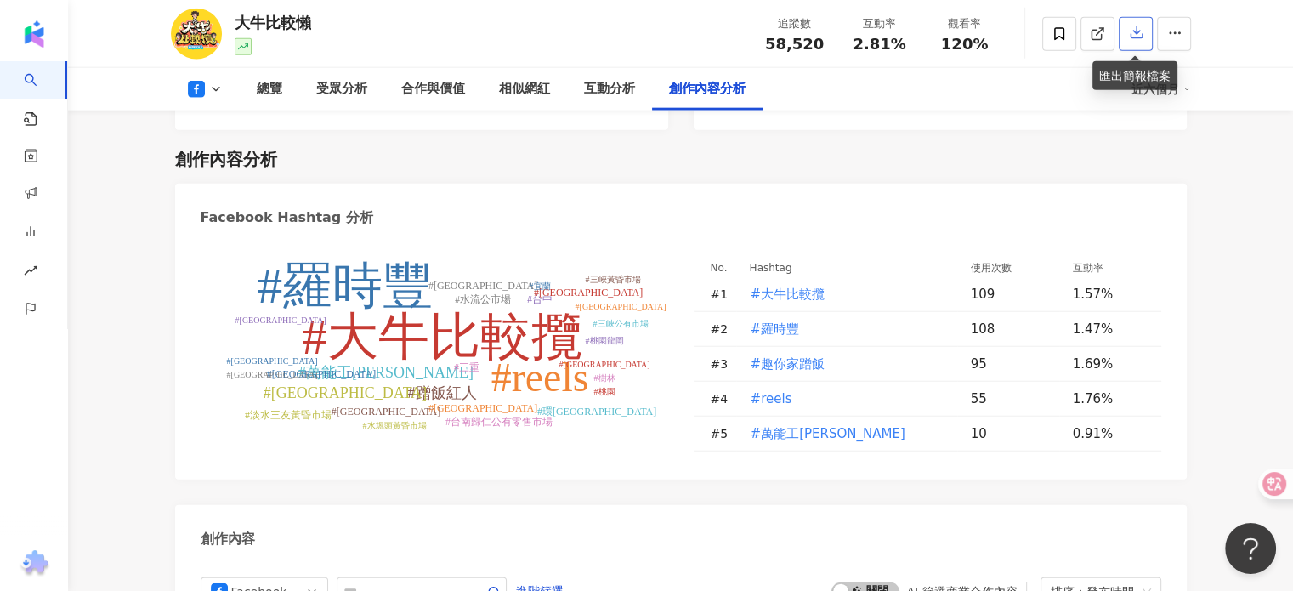
click at [1138, 40] on icon "button" at bounding box center [1136, 32] width 15 height 15
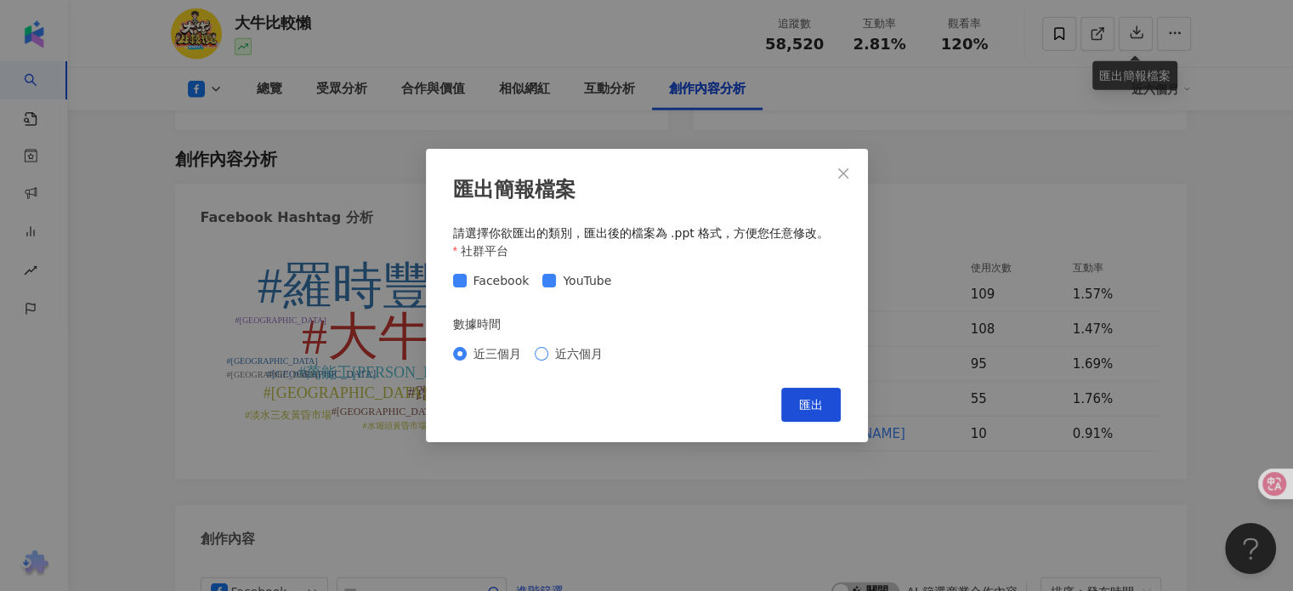
click at [549, 355] on span "近六個月" at bounding box center [579, 353] width 61 height 19
click at [806, 410] on span "匯出" at bounding box center [811, 405] width 24 height 14
click at [95, 99] on div "匯出簡報檔案 請選擇你欲匯出的類別，匯出後的檔案為 .ppt 格式，方便您任意修改。 社群平台 Facebook YouTube 數據時間 近三個月 近六個月…" at bounding box center [646, 295] width 1293 height 591
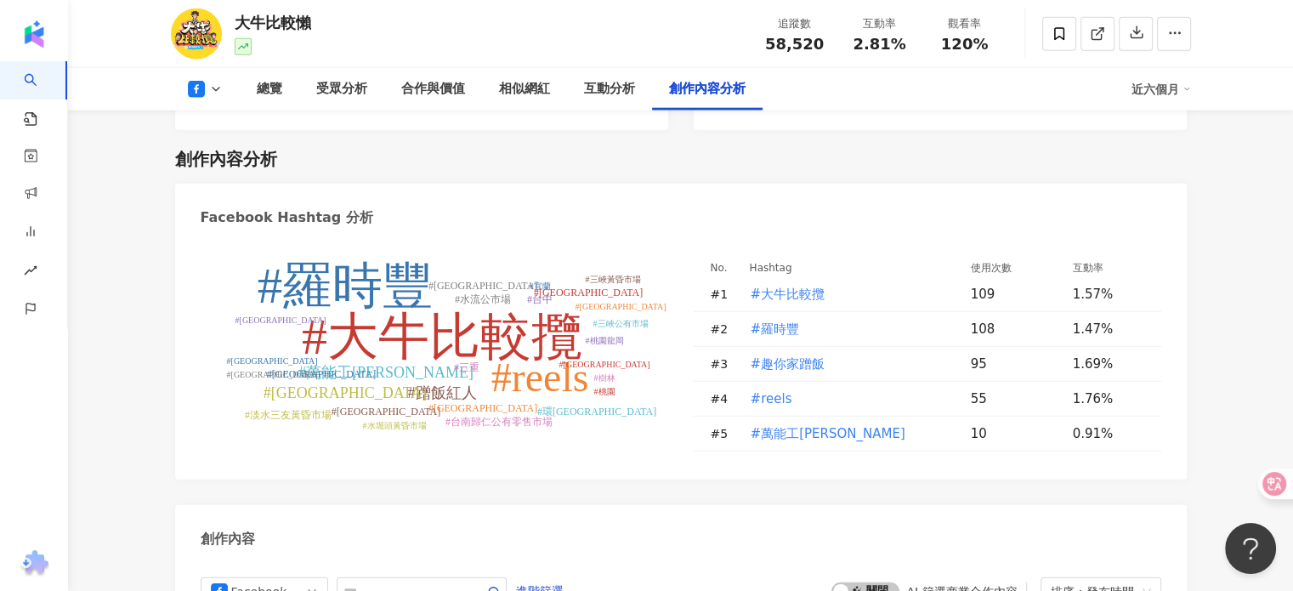
click at [221, 88] on button at bounding box center [205, 89] width 69 height 17
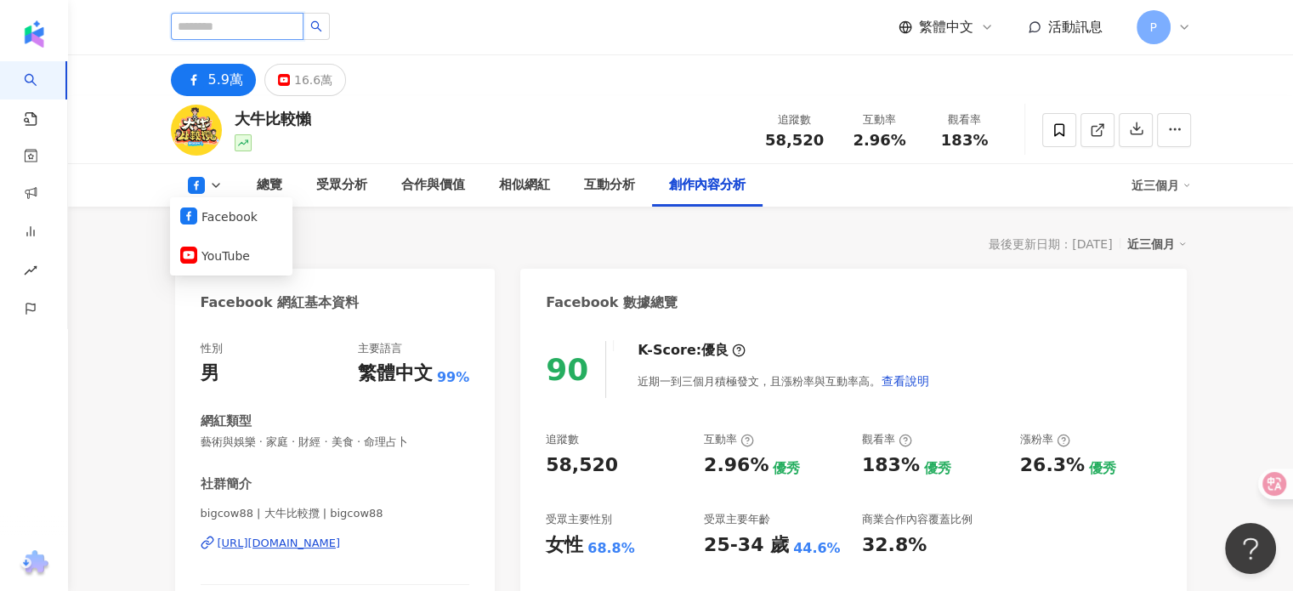
click at [297, 20] on input "search" at bounding box center [237, 26] width 133 height 27
click at [287, 116] on div "大牛比較懶" at bounding box center [273, 118] width 77 height 21
copy div "大牛比較懶"
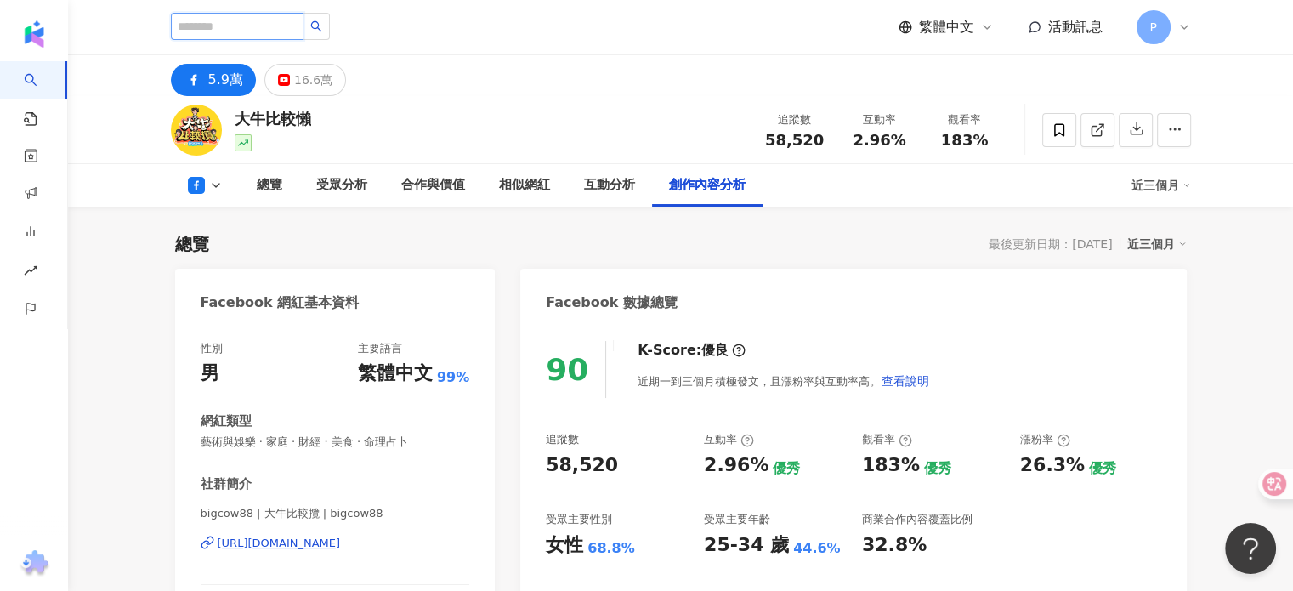
click at [231, 27] on input "search" at bounding box center [237, 26] width 133 height 27
paste input "*****"
type input "*****"
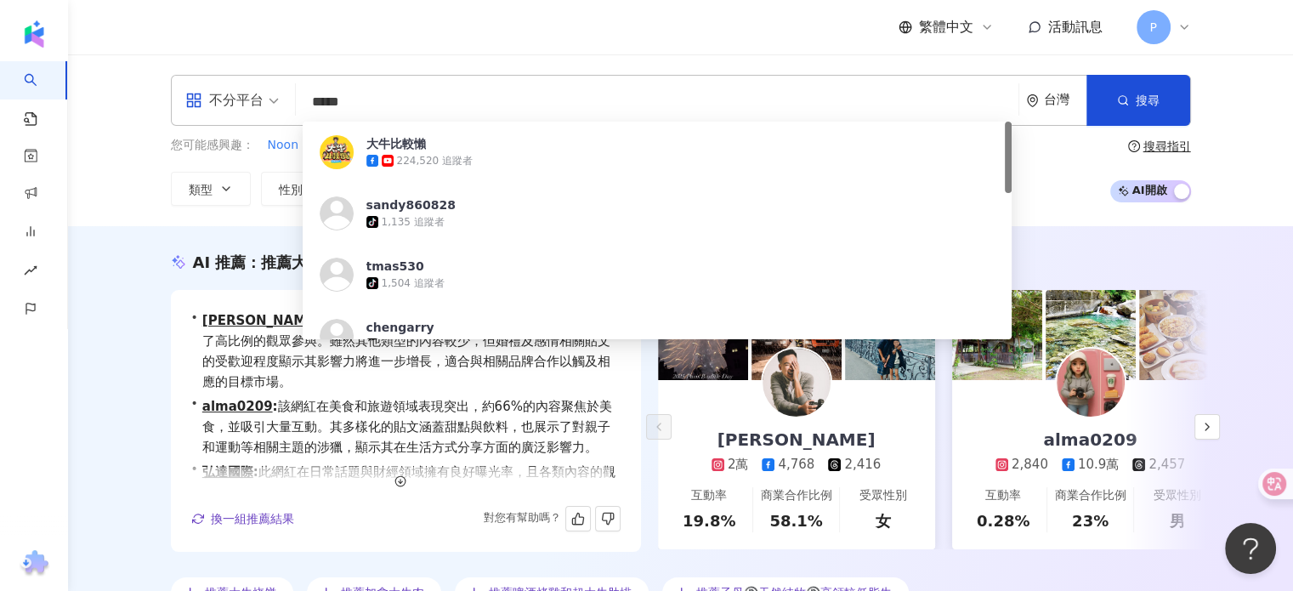
scroll to position [82, 0]
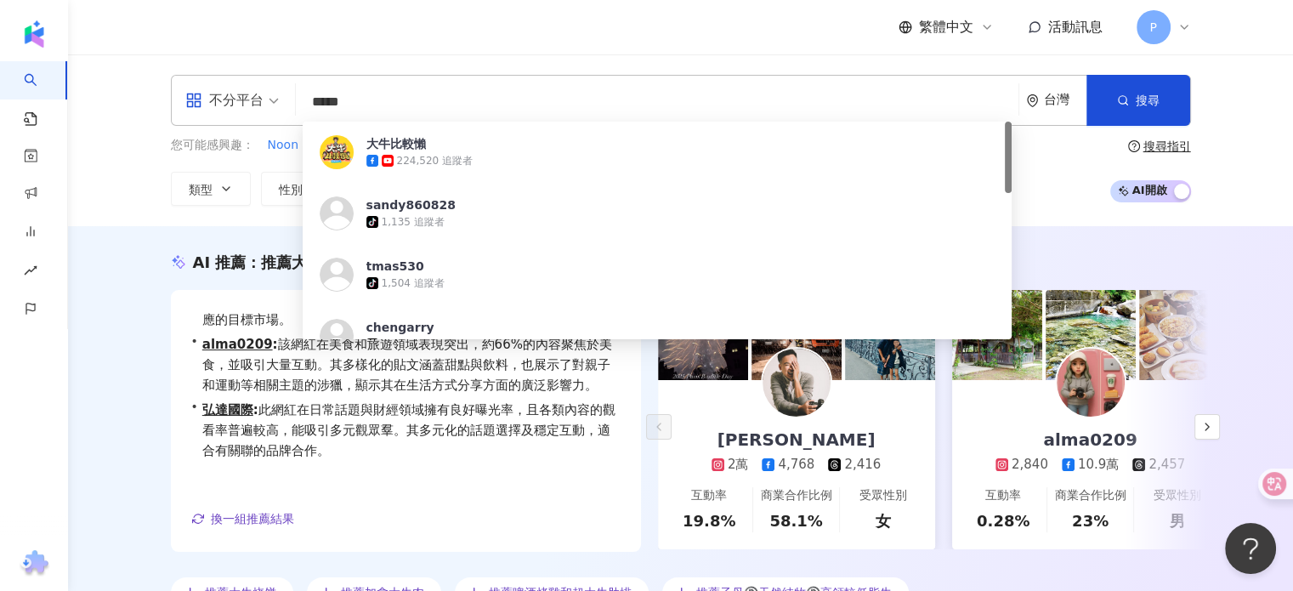
click at [120, 416] on div "AI 推薦 ： 推薦大牛的網紅 • 周上 : 該網紅專注於婚禮與感情主題，其互動率顯著，吸引了高比例的觀眾參與。雖然其他類型的內容較少，但婚禮及感情相關貼文的…" at bounding box center [680, 429] width 1225 height 407
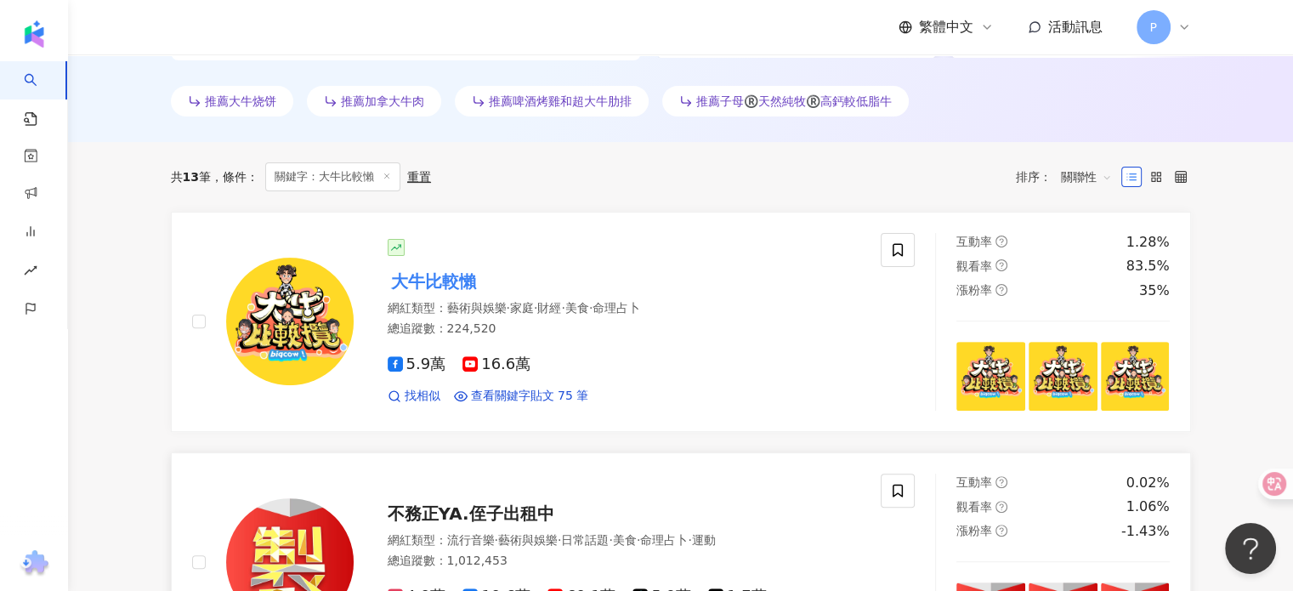
scroll to position [765, 0]
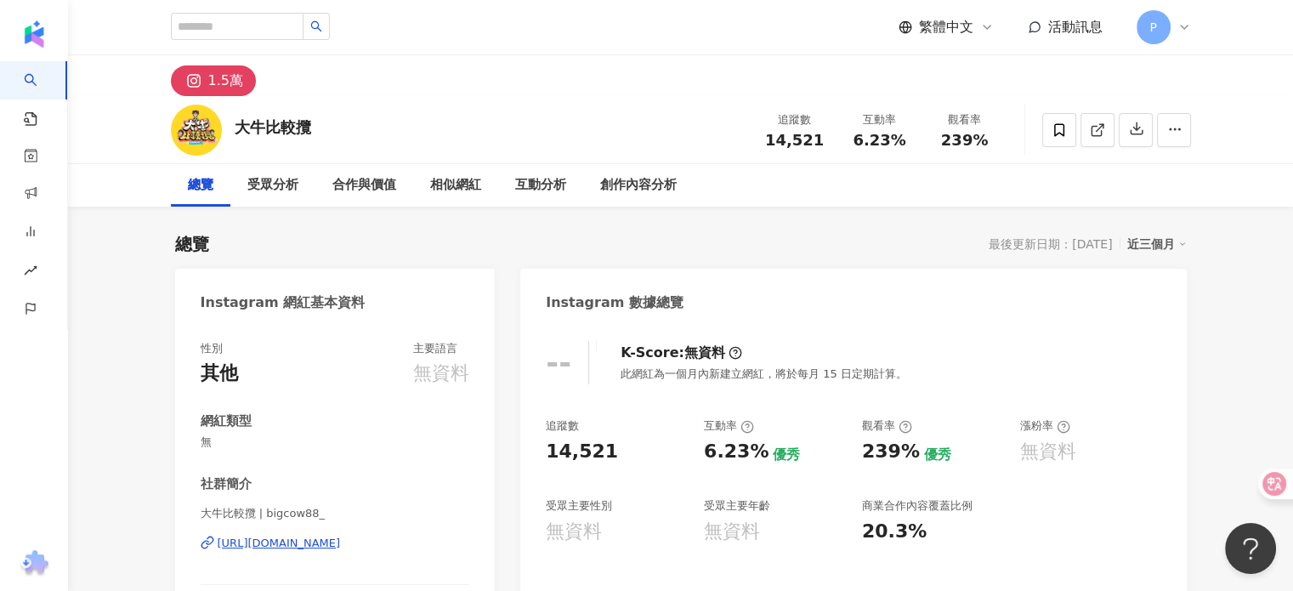
click at [1183, 253] on div "近三個月" at bounding box center [1158, 244] width 60 height 22
click at [1160, 247] on div "近三個月" at bounding box center [1158, 244] width 60 height 22
click at [1179, 243] on icon at bounding box center [1183, 244] width 9 height 9
click at [1155, 304] on link "近六個月" at bounding box center [1164, 313] width 48 height 19
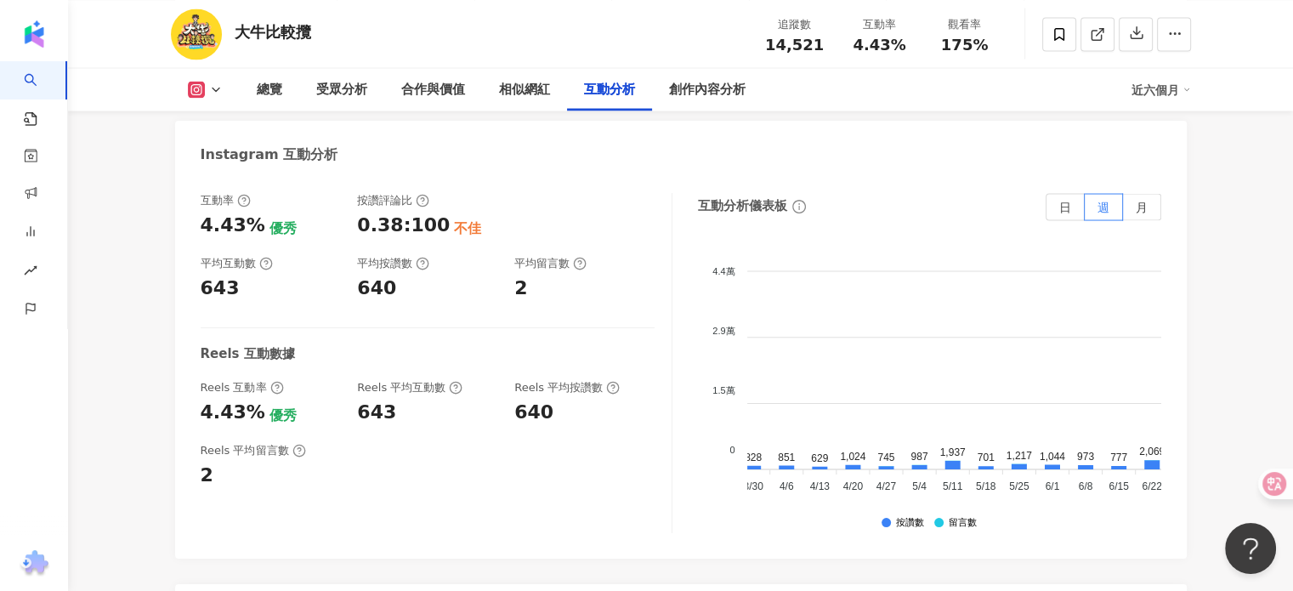
scroll to position [0, 520]
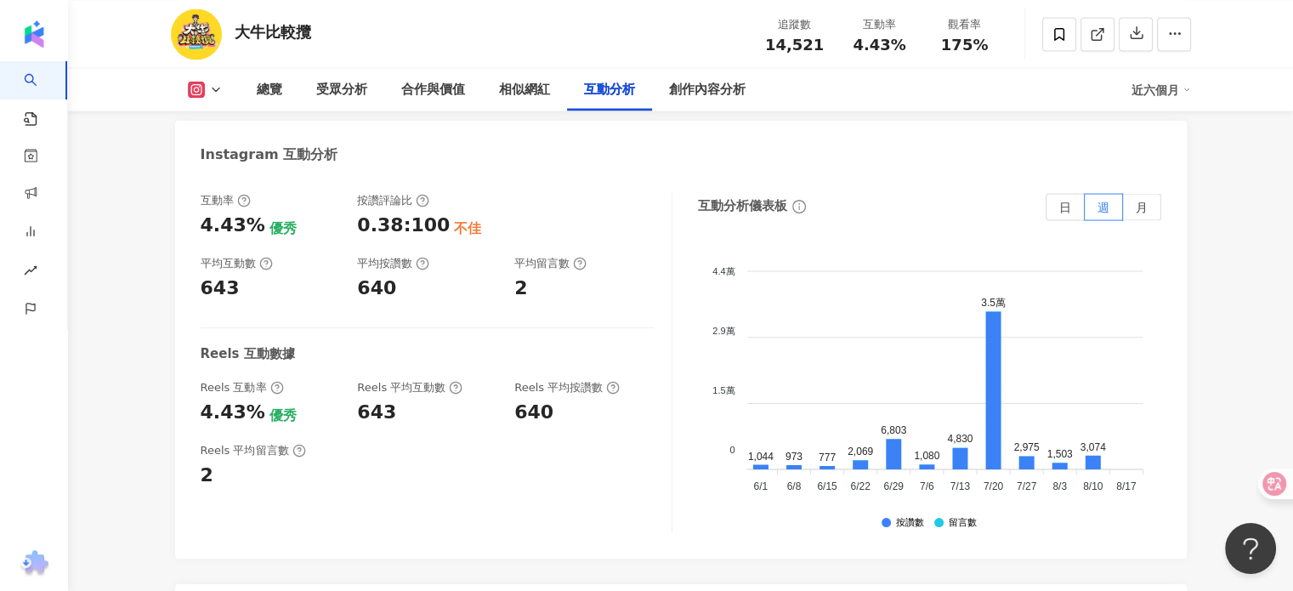
click at [1221, 484] on div "總覽 最後更新日期：2025/8/15 近六個月 Instagram 網紅基本資料 性別 其他 主要語言 無資料 網紅類型 無 社群簡介 大牛比較攬 | bi…" at bounding box center [681, 24] width 1089 height 6099
click at [1131, 193] on label "月" at bounding box center [1142, 206] width 38 height 27
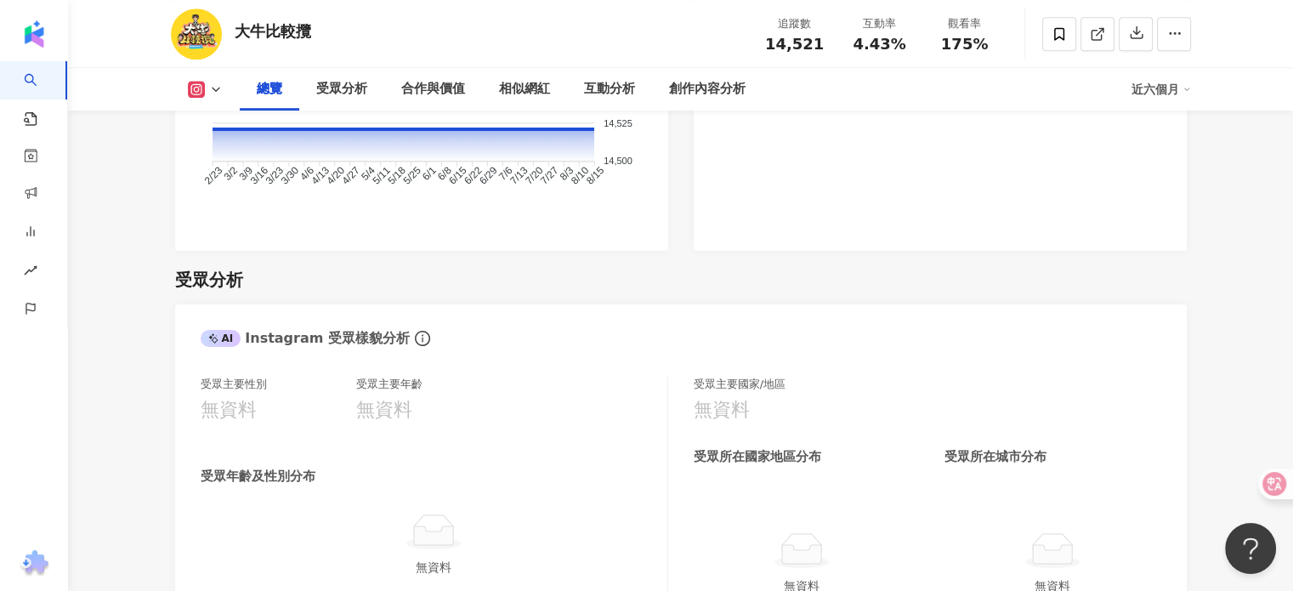
scroll to position [1191, 0]
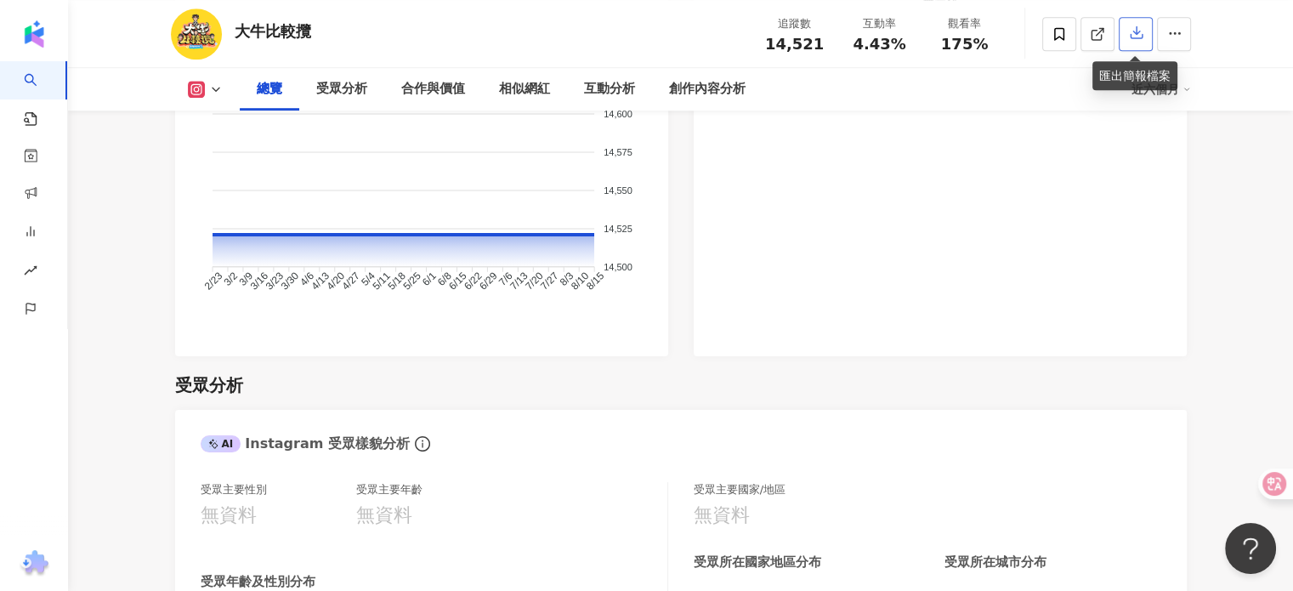
click at [1136, 36] on icon "button" at bounding box center [1137, 33] width 12 height 12
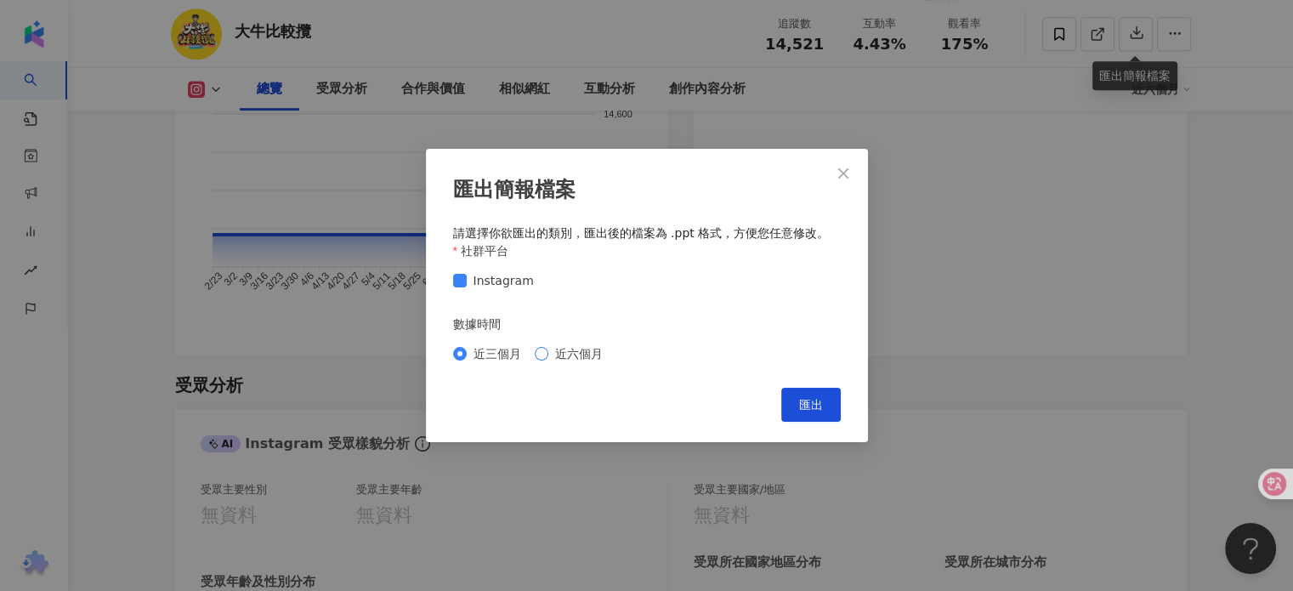
click at [605, 355] on span "近六個月" at bounding box center [579, 353] width 61 height 19
click at [806, 412] on span "匯出" at bounding box center [811, 405] width 24 height 14
click at [166, 100] on div "匯出簡報檔案 請選擇你欲匯出的類別，匯出後的檔案為 .ppt 格式，方便您任意修改。 社群平台 Instagram 數據時間 近三個月 近六個月 Cancel…" at bounding box center [646, 295] width 1293 height 591
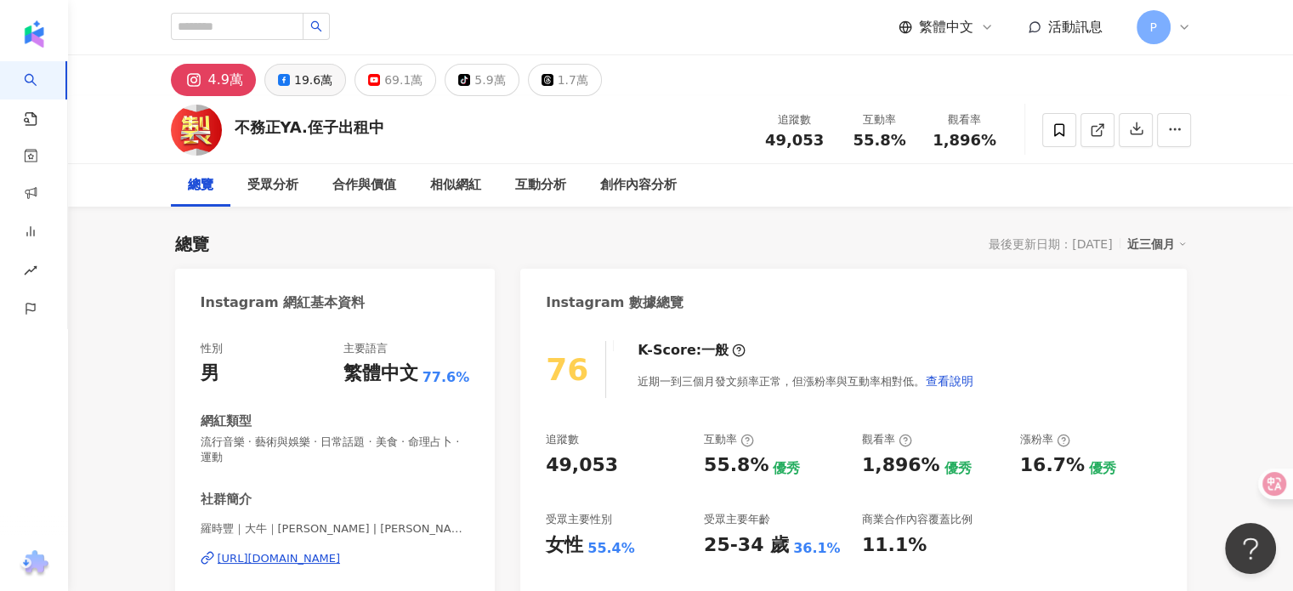
click at [305, 68] on div "19.6萬" at bounding box center [313, 80] width 38 height 24
click at [1176, 246] on div "近三個月" at bounding box center [1158, 244] width 60 height 22
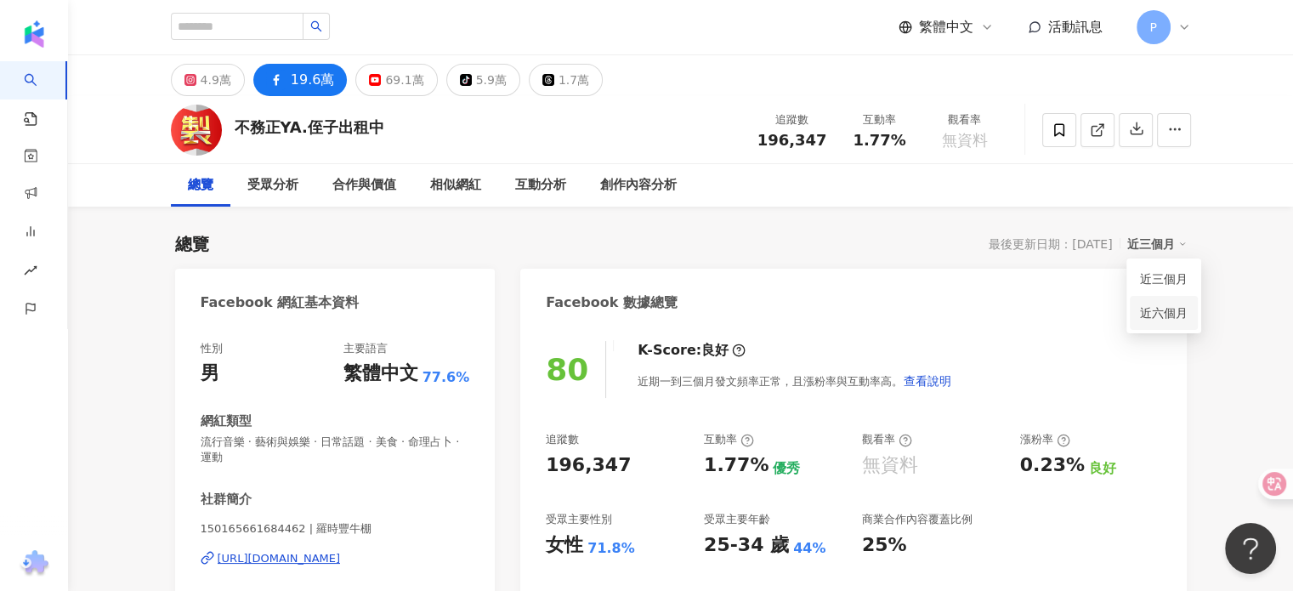
click at [1157, 310] on link "近六個月" at bounding box center [1164, 313] width 48 height 19
click at [271, 196] on div "受眾分析" at bounding box center [272, 185] width 85 height 43
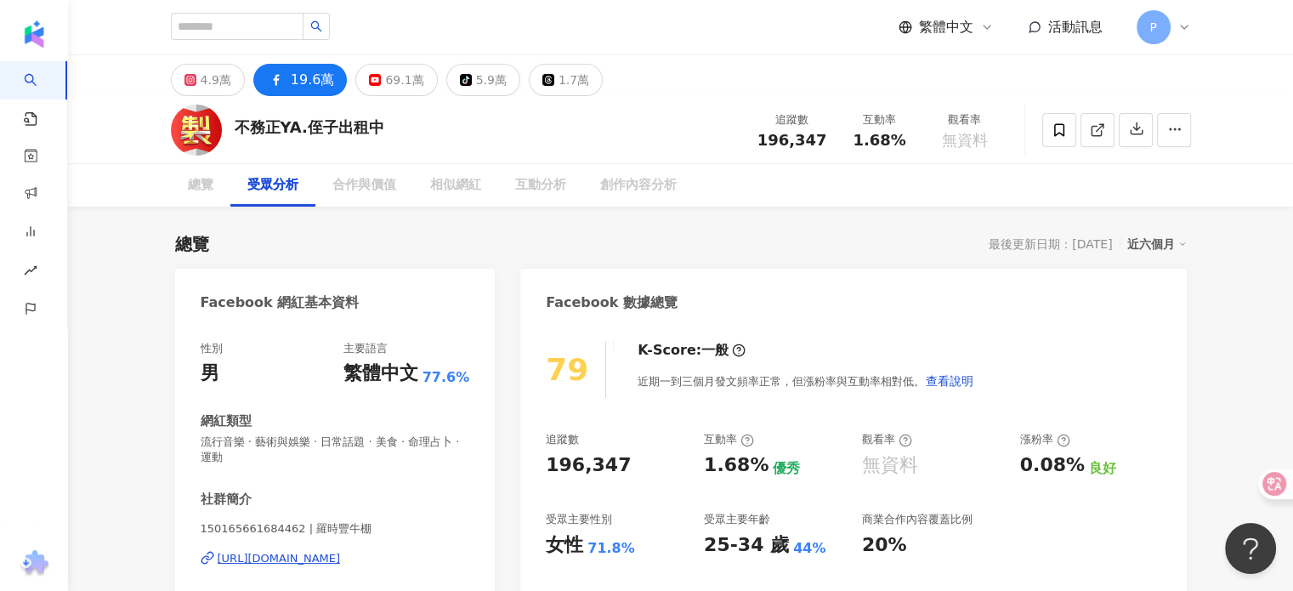
scroll to position [1452, 0]
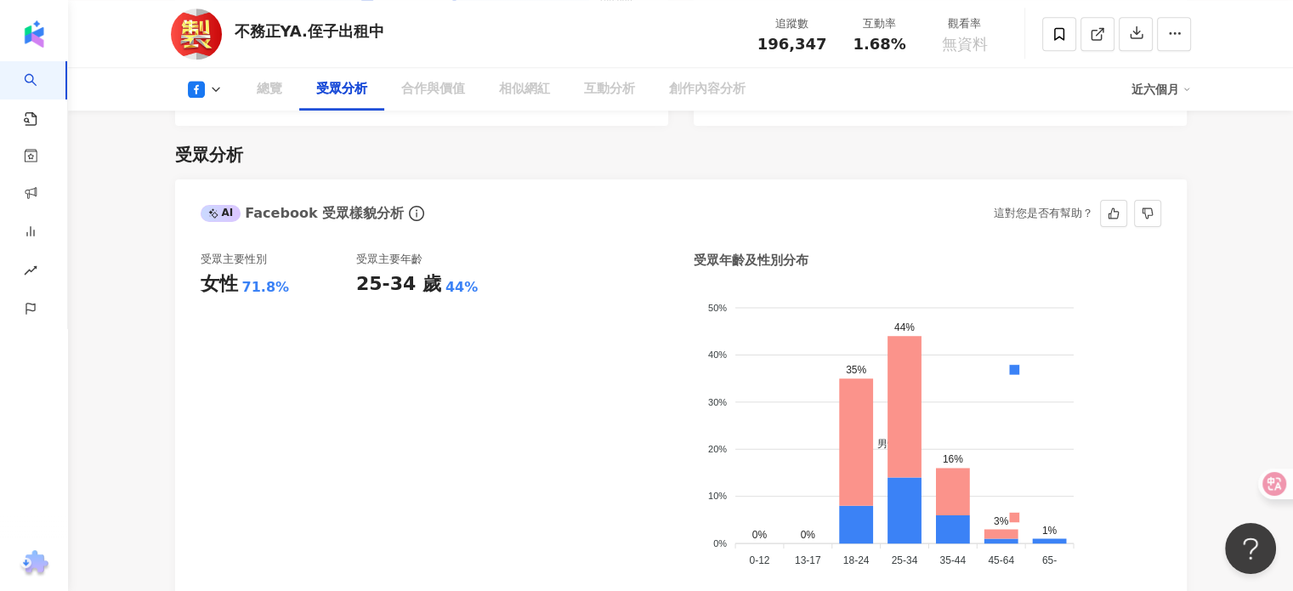
click at [202, 91] on icon at bounding box center [196, 89] width 17 height 17
click at [213, 92] on icon at bounding box center [216, 89] width 14 height 14
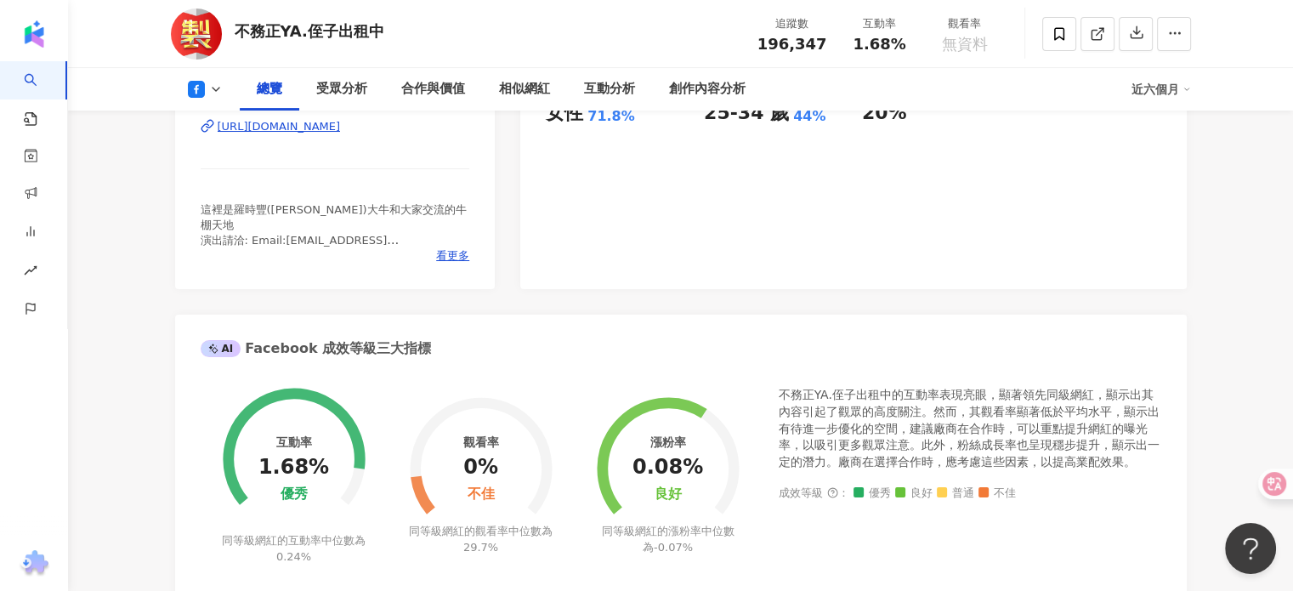
scroll to position [0, 0]
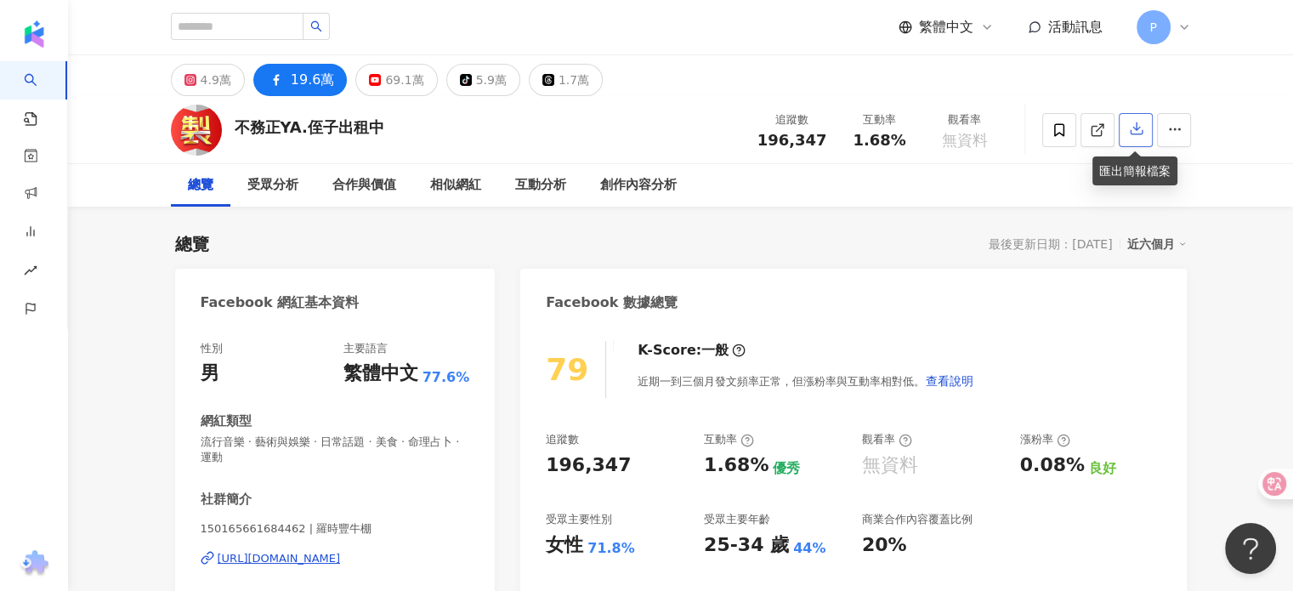
click at [1147, 133] on button "button" at bounding box center [1136, 130] width 34 height 34
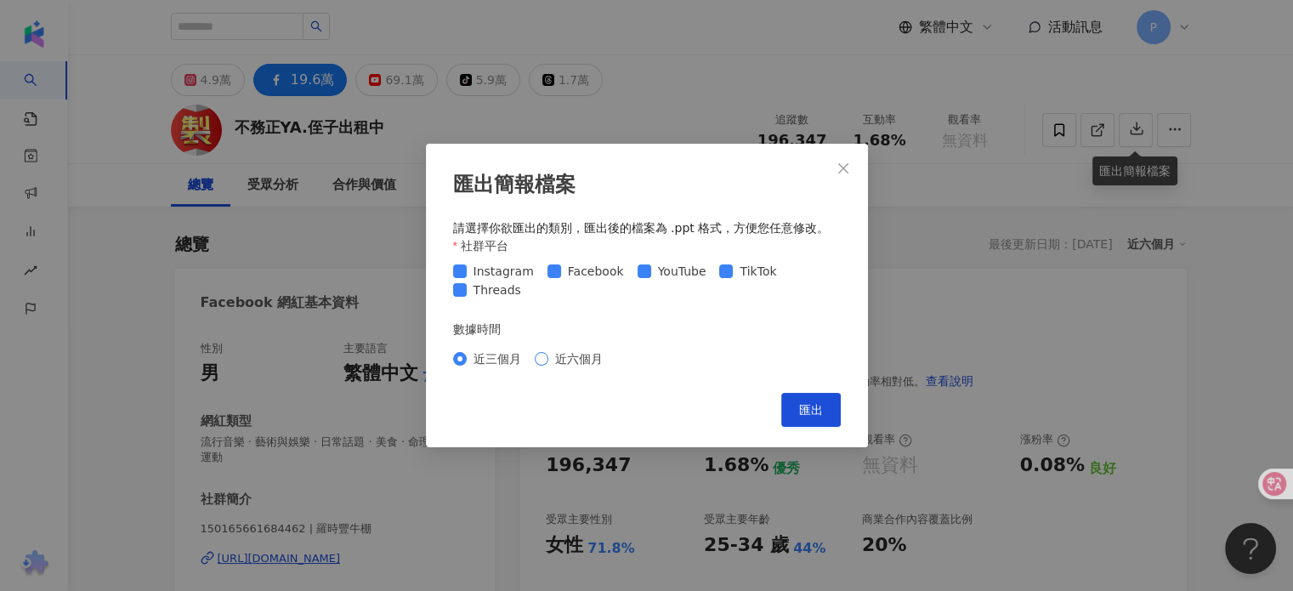
click at [565, 360] on span "近六個月" at bounding box center [579, 359] width 61 height 19
click at [807, 406] on span "匯出" at bounding box center [811, 410] width 24 height 14
click at [844, 162] on icon "close" at bounding box center [844, 169] width 14 height 14
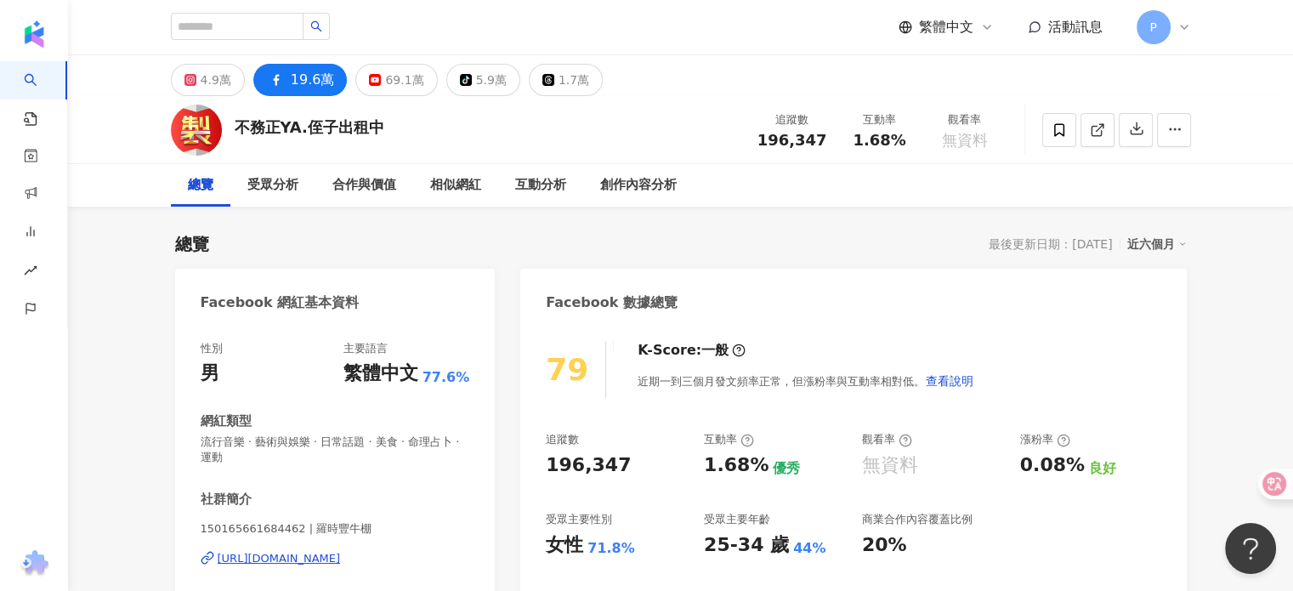
click at [840, 176] on div "匯出簡報檔案 請選擇你欲匯出的類別，匯出後的檔案為 .ppt 格式，方便您任意修改。 社群平台 Instagram Facebook YouTube TikT…" at bounding box center [646, 295] width 1293 height 591
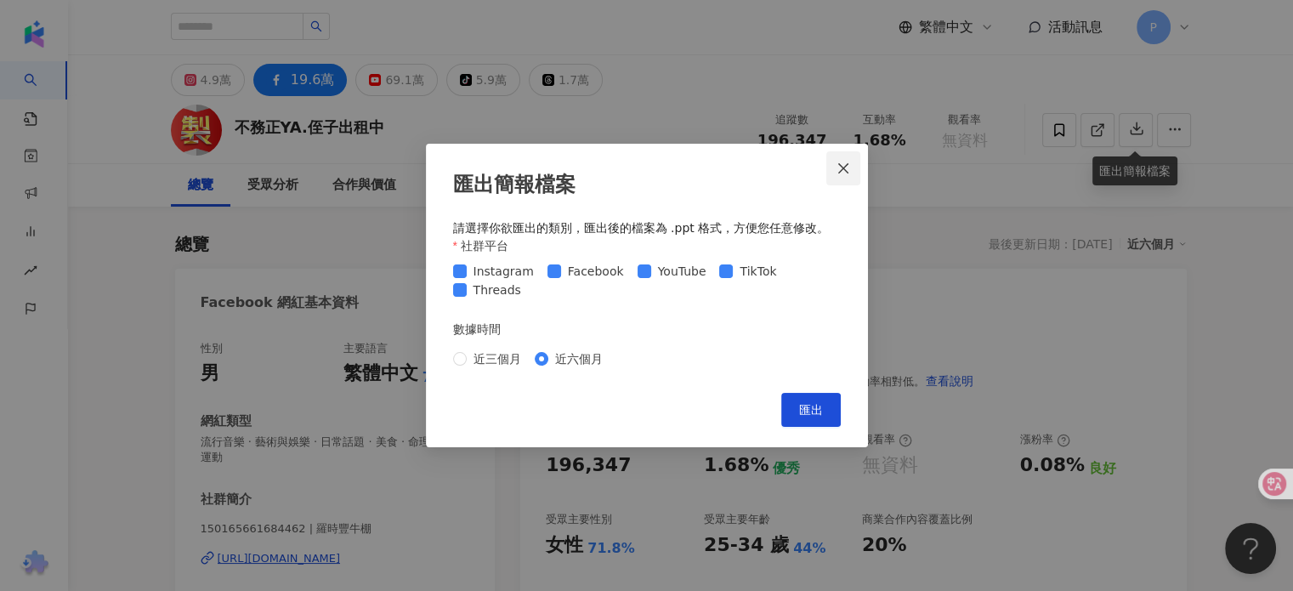
click at [836, 156] on button "Close" at bounding box center [844, 168] width 34 height 34
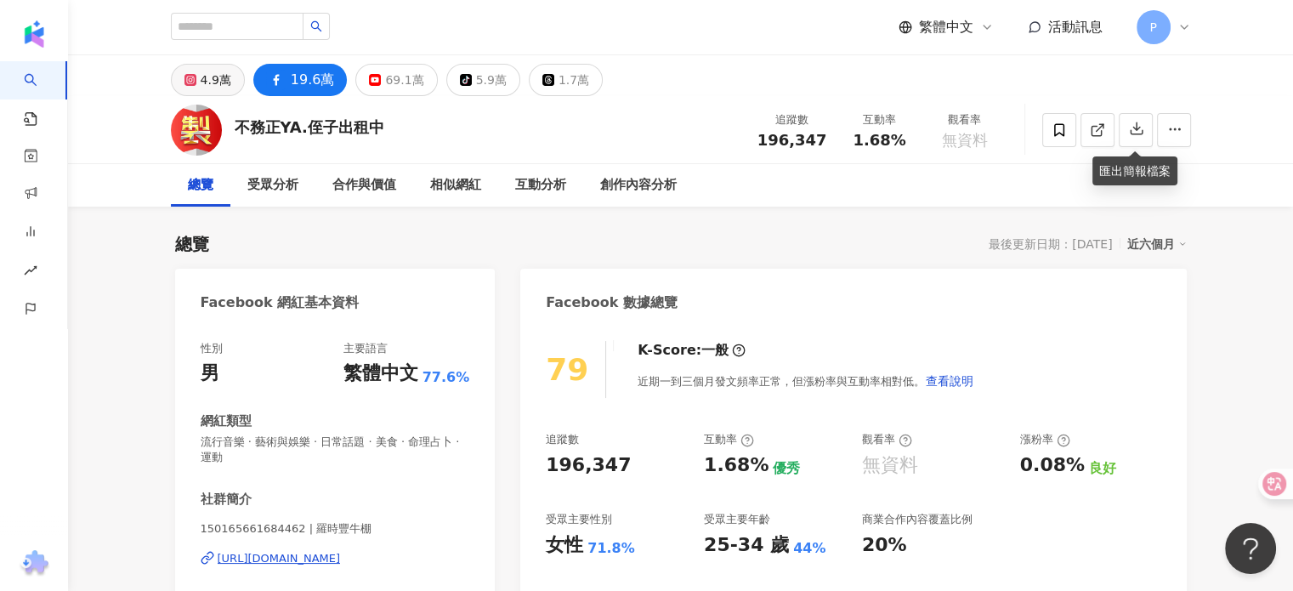
click at [221, 87] on div "4.9萬" at bounding box center [216, 80] width 31 height 24
click at [214, 90] on div "4.9萬" at bounding box center [216, 80] width 31 height 24
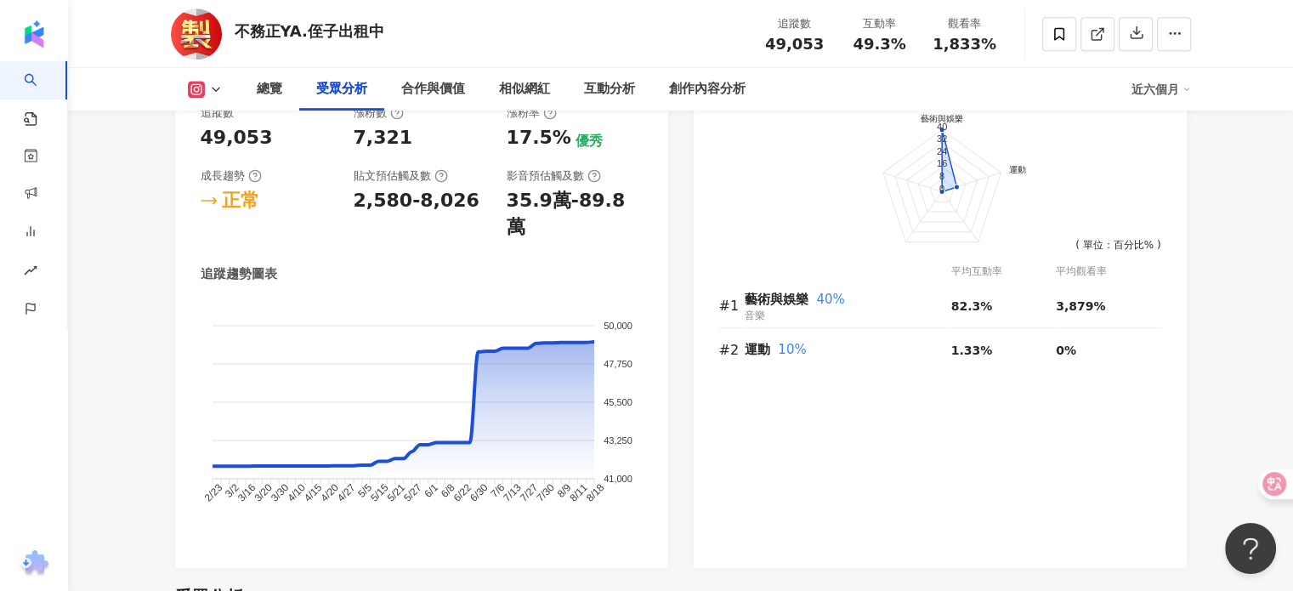
scroll to position [1616, 0]
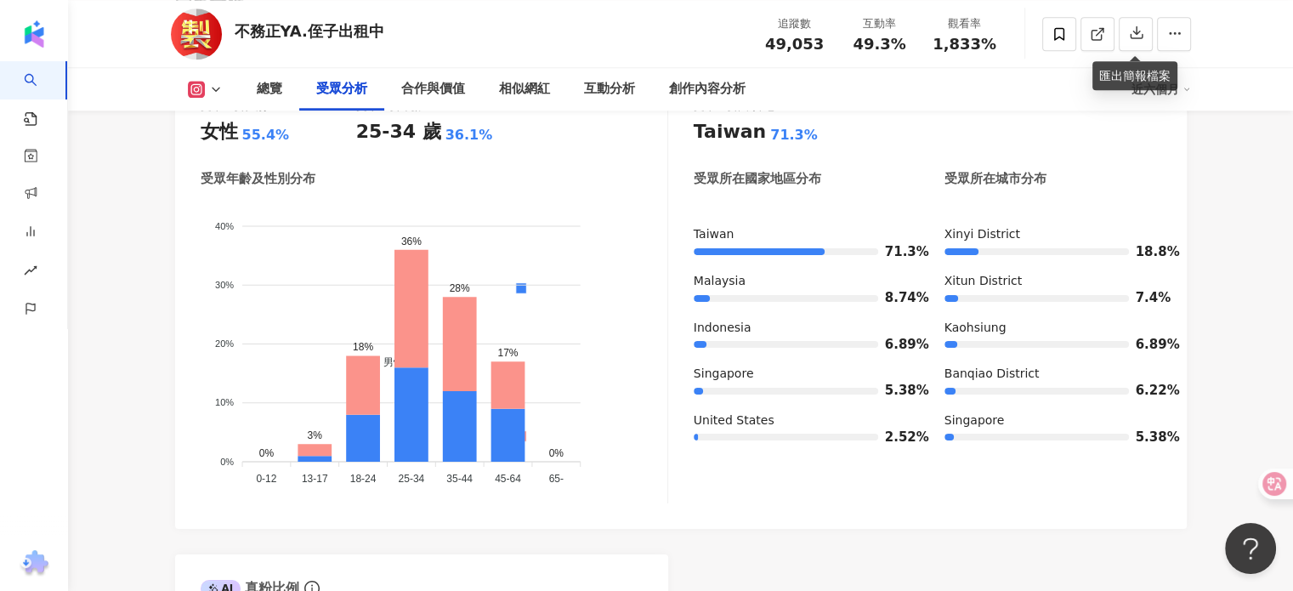
click at [949, 501] on div "AI Instagram 受眾樣貌分析 受眾主要性別 女性 55.4% 受眾主要年齡 25-34 歲 36.1% 受眾年齡及性別分布 男性 女性 40% 40…" at bounding box center [681, 424] width 1012 height 797
click at [1092, 468] on div "受眾主要性別 女性 55.4% 受眾主要年齡 25-34 歲 36.1% 受眾年齡及性別分布 男性 女性 40% 40% 30% 30% 20% 20% 10…" at bounding box center [681, 305] width 1012 height 447
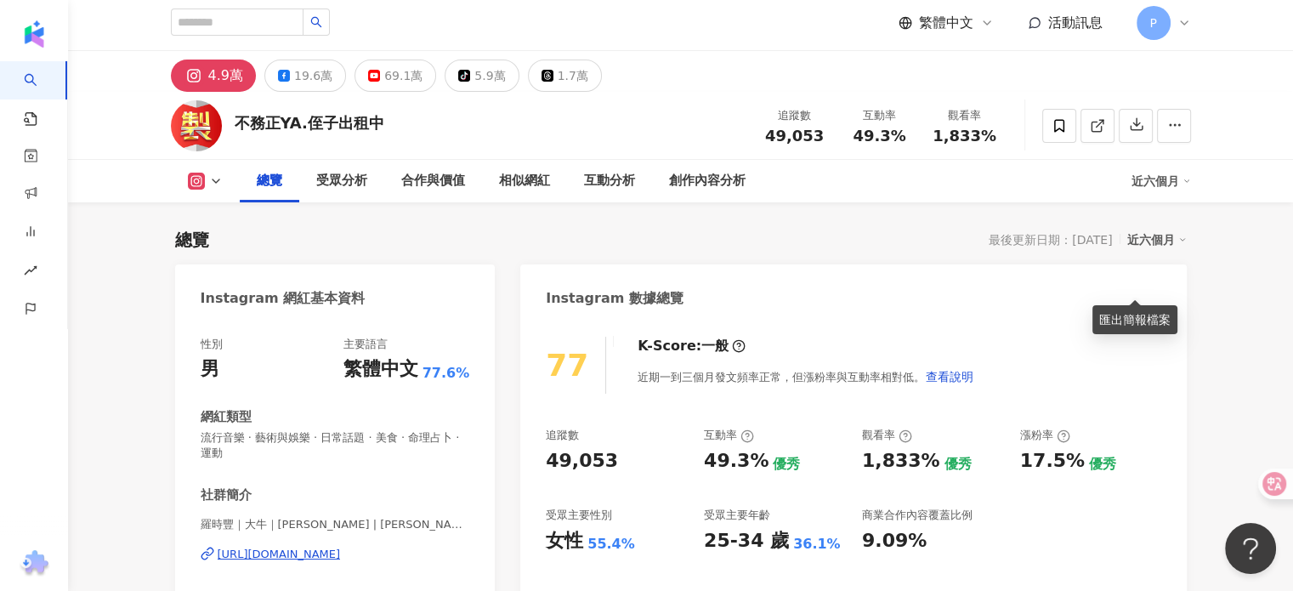
scroll to position [255, 0]
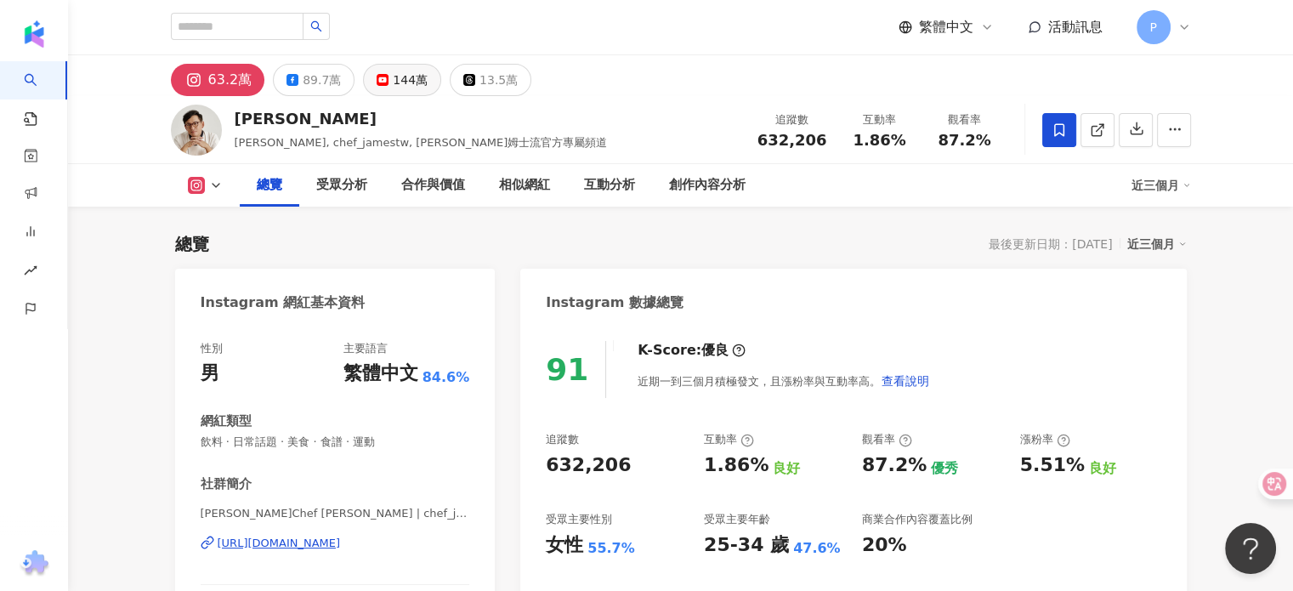
click at [409, 82] on div "144萬" at bounding box center [410, 80] width 35 height 24
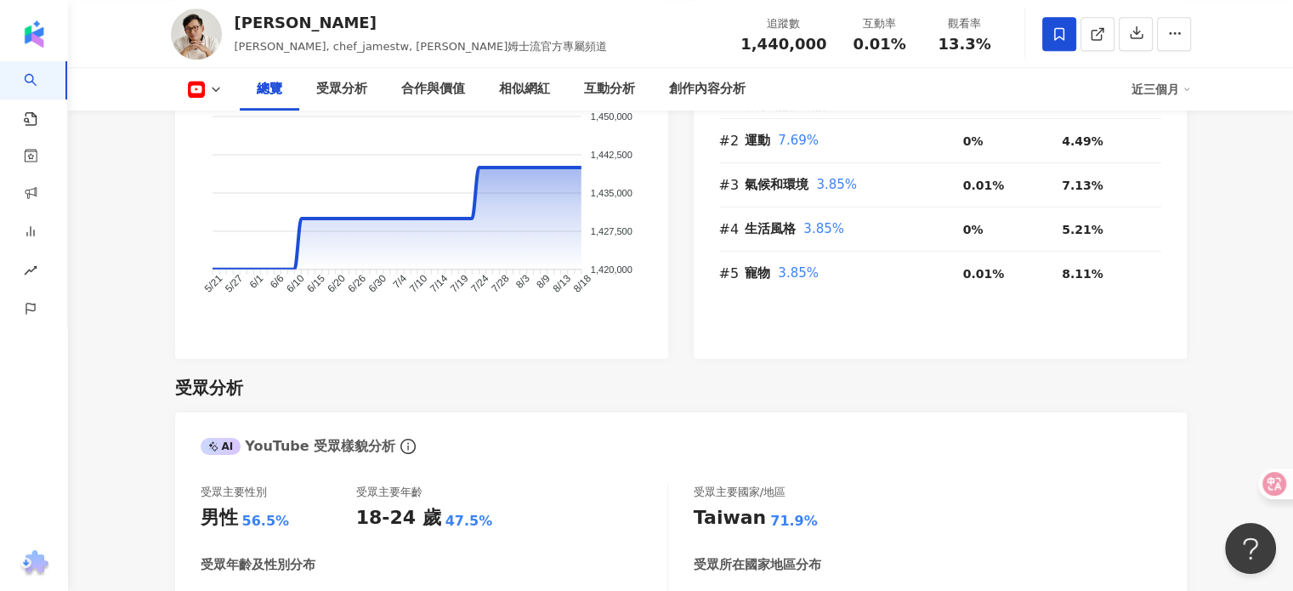
scroll to position [1106, 0]
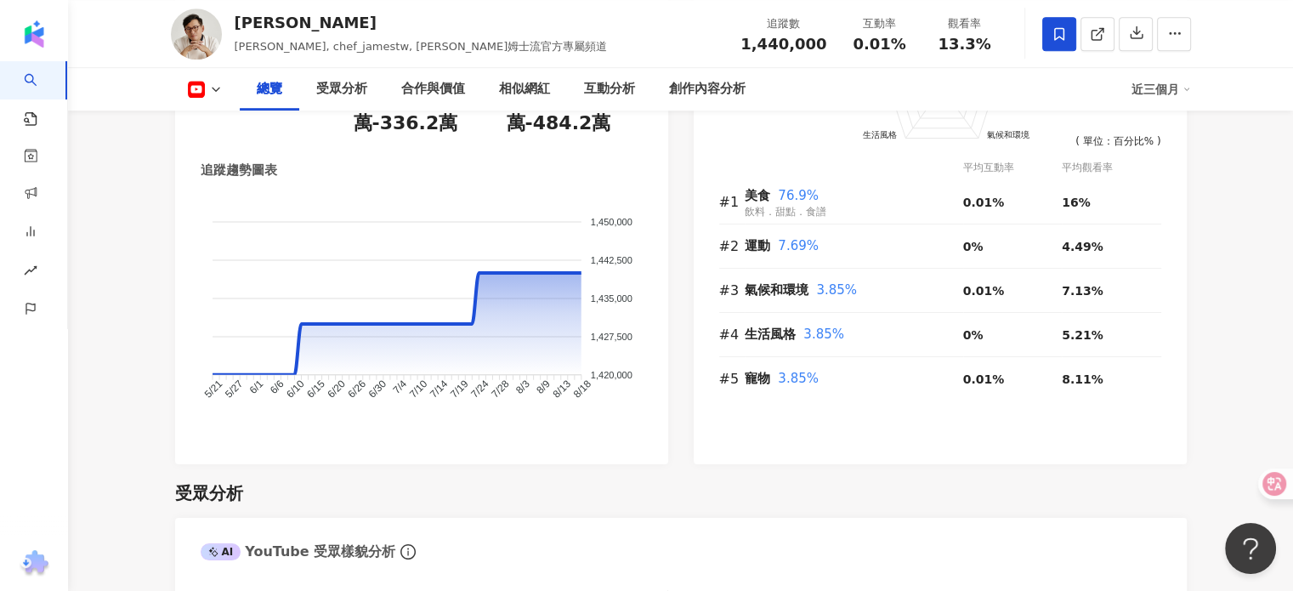
click at [1176, 97] on div "近三個月" at bounding box center [1162, 89] width 60 height 27
click at [1146, 168] on link "近六個月" at bounding box center [1169, 160] width 48 height 19
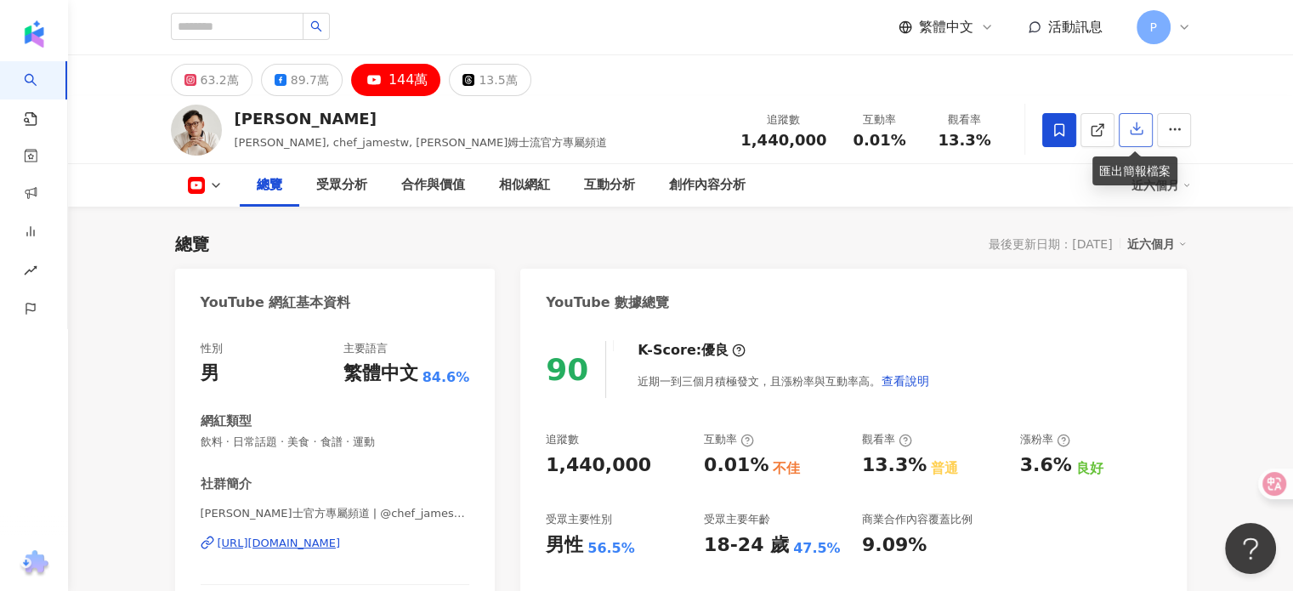
click at [1131, 132] on icon "button" at bounding box center [1137, 129] width 12 height 12
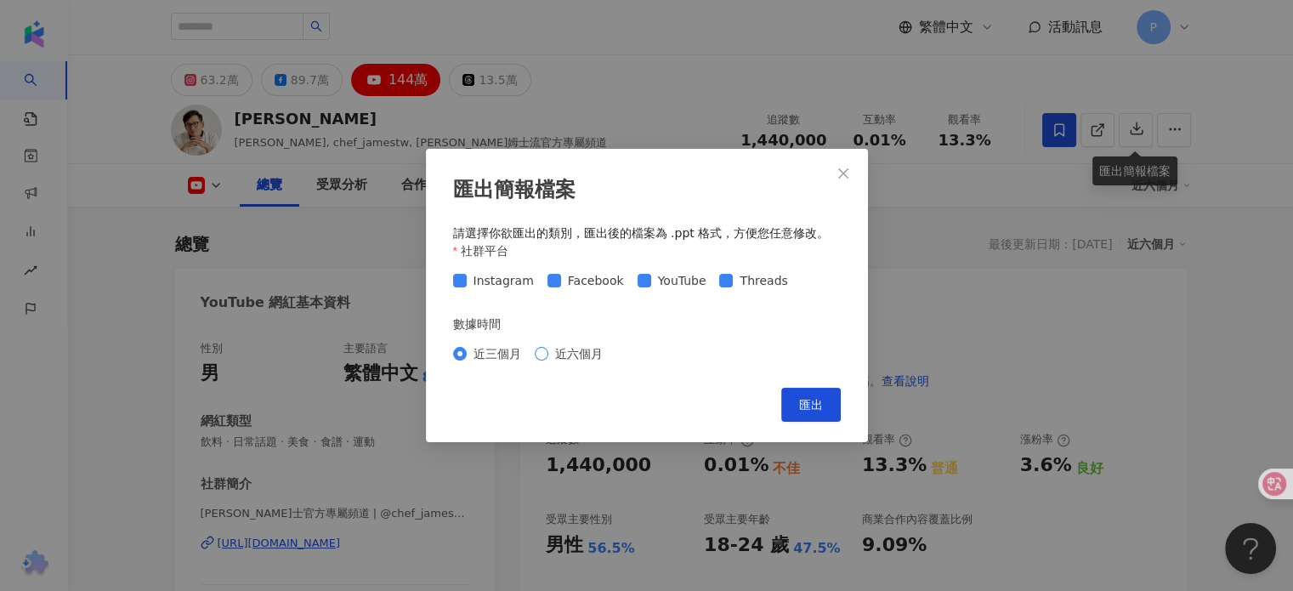
click at [578, 350] on span "近六個月" at bounding box center [579, 353] width 61 height 19
click at [807, 412] on span "匯出" at bounding box center [811, 405] width 24 height 14
click at [996, 241] on div "匯出簡報檔案 請選擇你欲匯出的類別，匯出後的檔案為 .ppt 格式，方便您任意修改。 社群平台 Instagram Facebook YouTube Thre…" at bounding box center [646, 295] width 1293 height 591
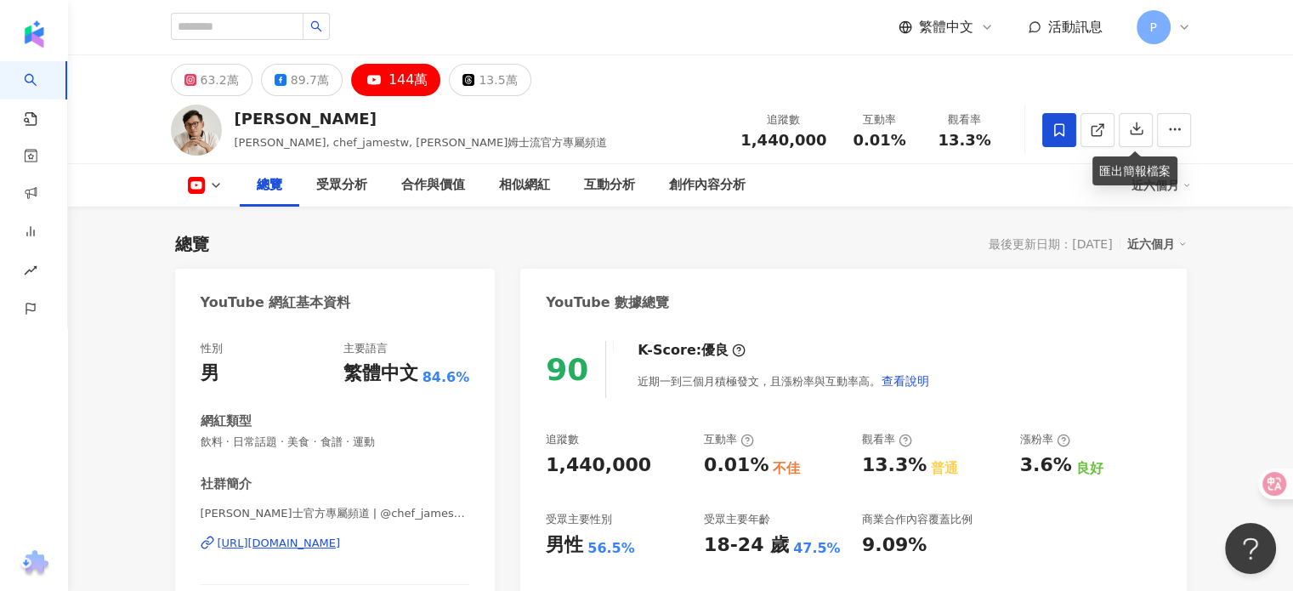
click at [214, 189] on icon at bounding box center [216, 186] width 14 height 14
click at [752, 248] on div "總覽 最後更新日期：2025/8/19 近六個月" at bounding box center [681, 244] width 1012 height 24
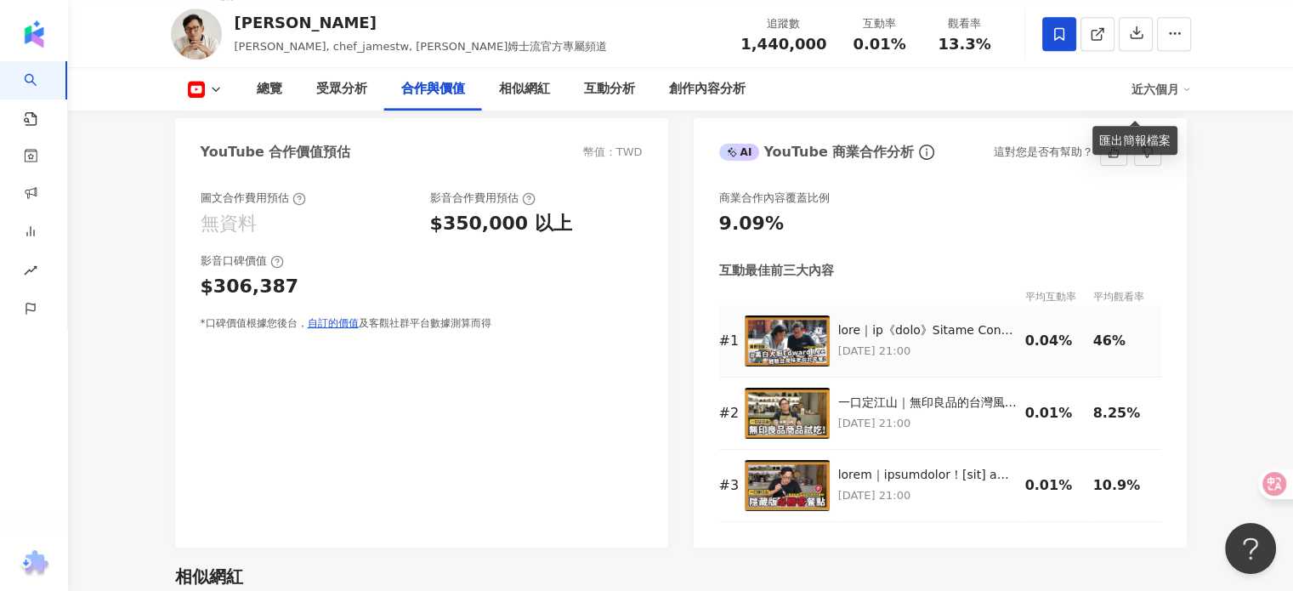
scroll to position [2126, 0]
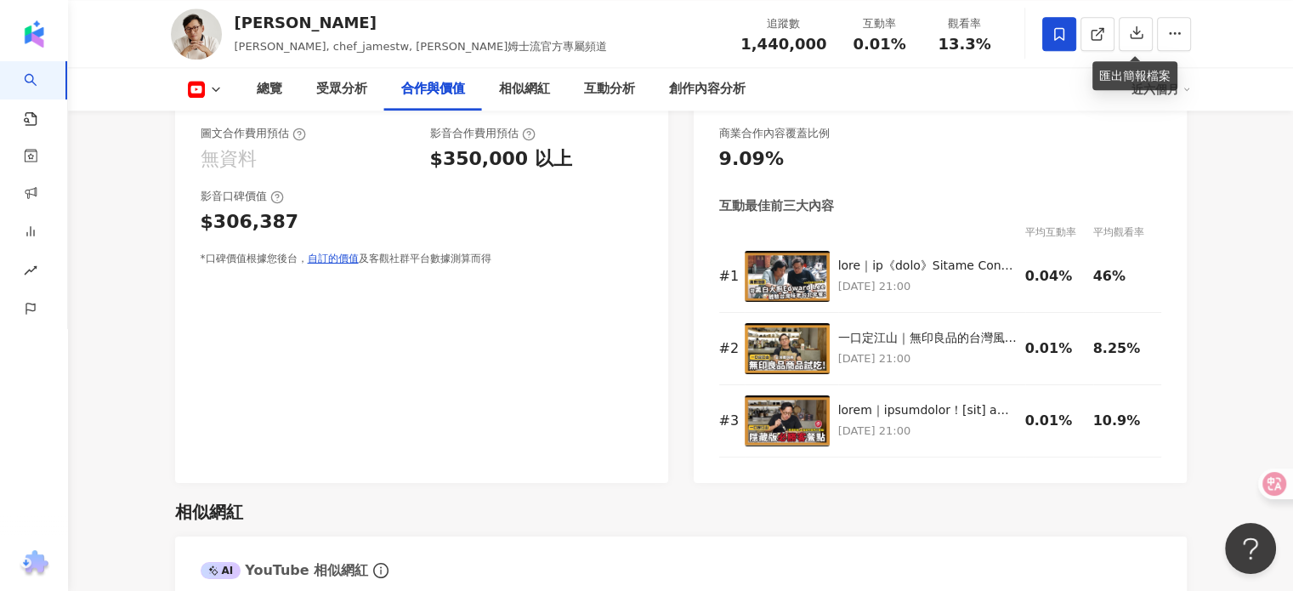
click at [213, 94] on icon at bounding box center [216, 89] width 14 height 14
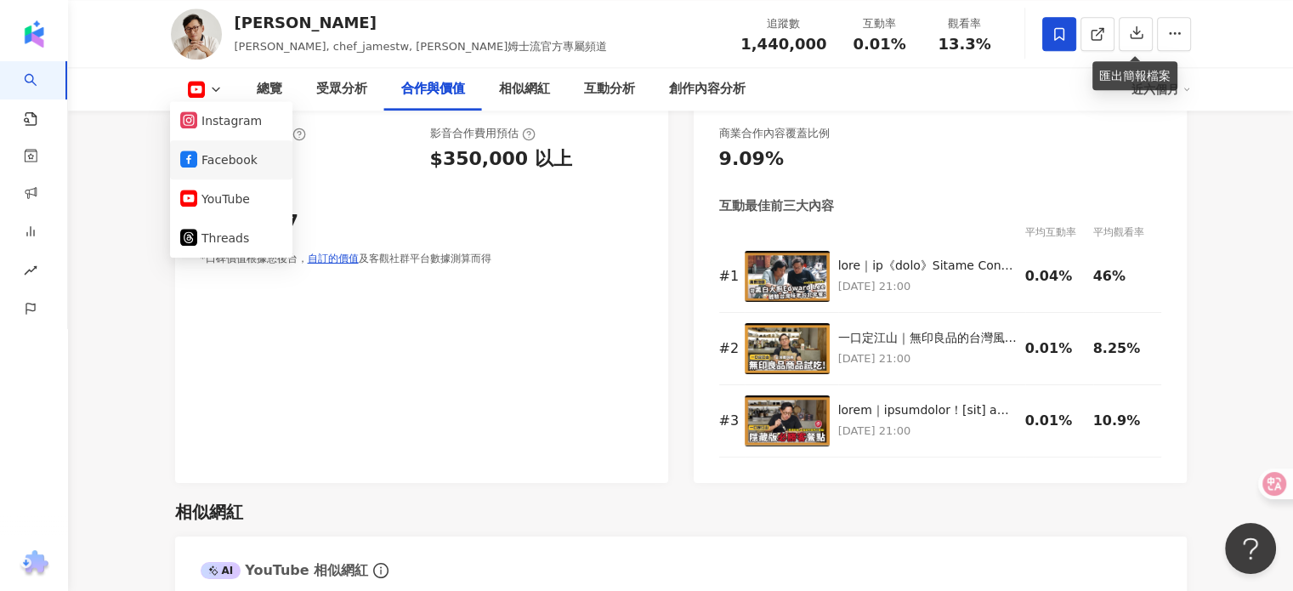
click at [224, 164] on button "Facebook" at bounding box center [231, 160] width 102 height 24
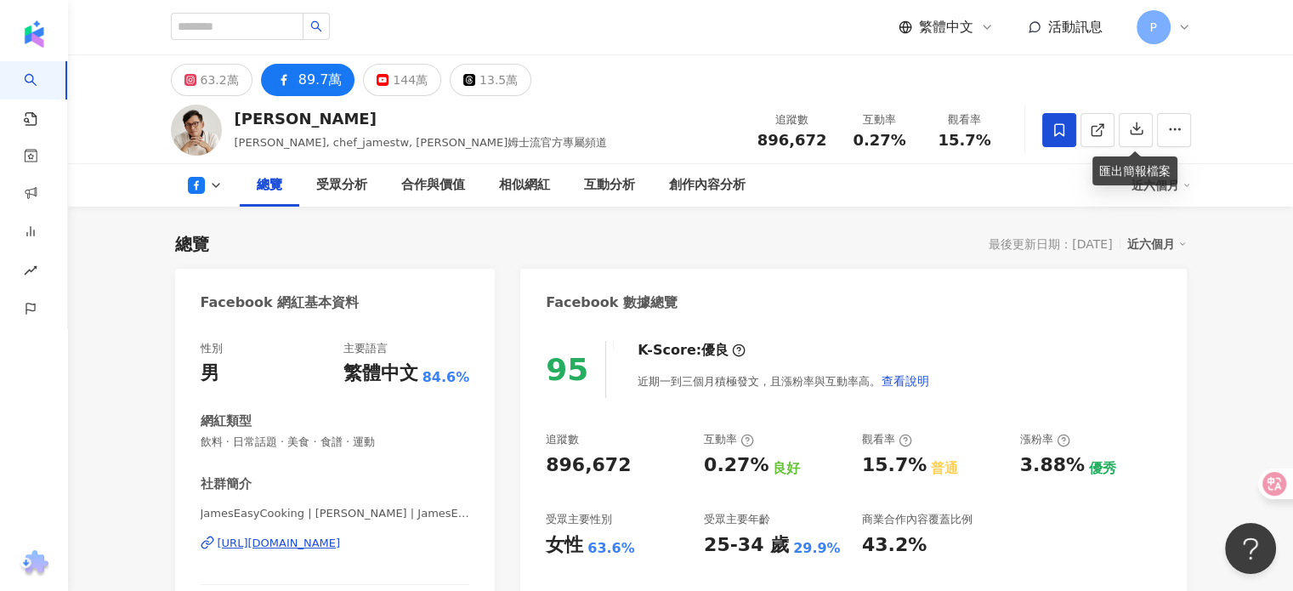
click at [209, 188] on icon at bounding box center [216, 186] width 14 height 14
click at [224, 229] on li "Instagram" at bounding box center [231, 216] width 122 height 39
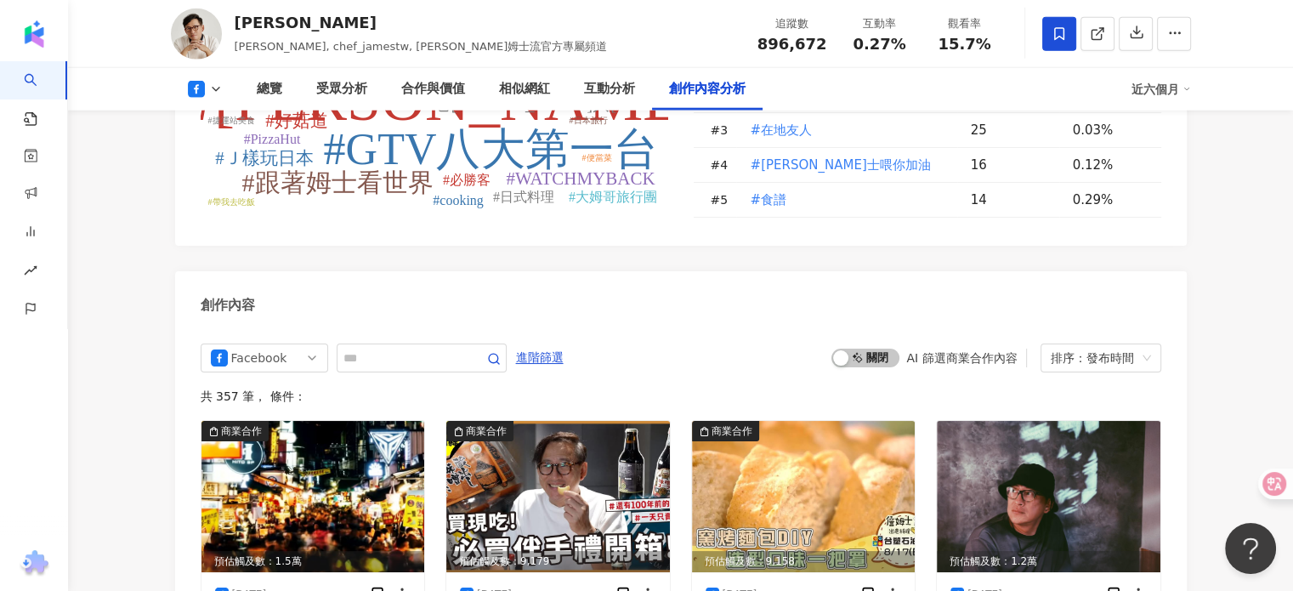
scroll to position [5499, 0]
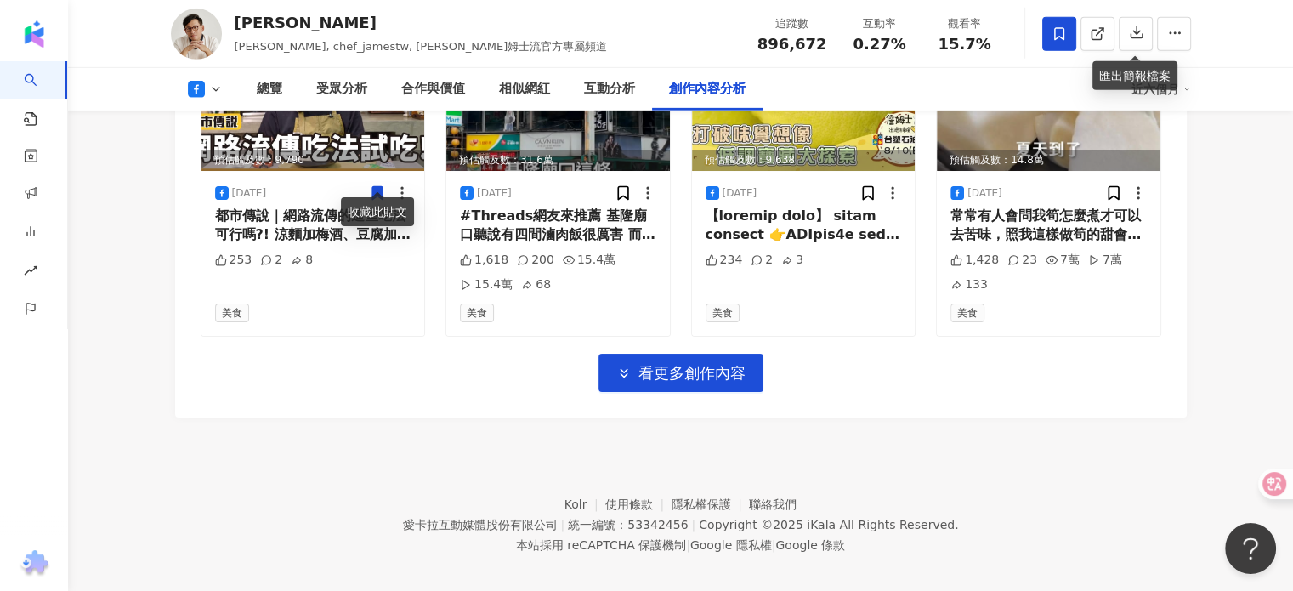
click at [221, 88] on icon at bounding box center [216, 89] width 14 height 14
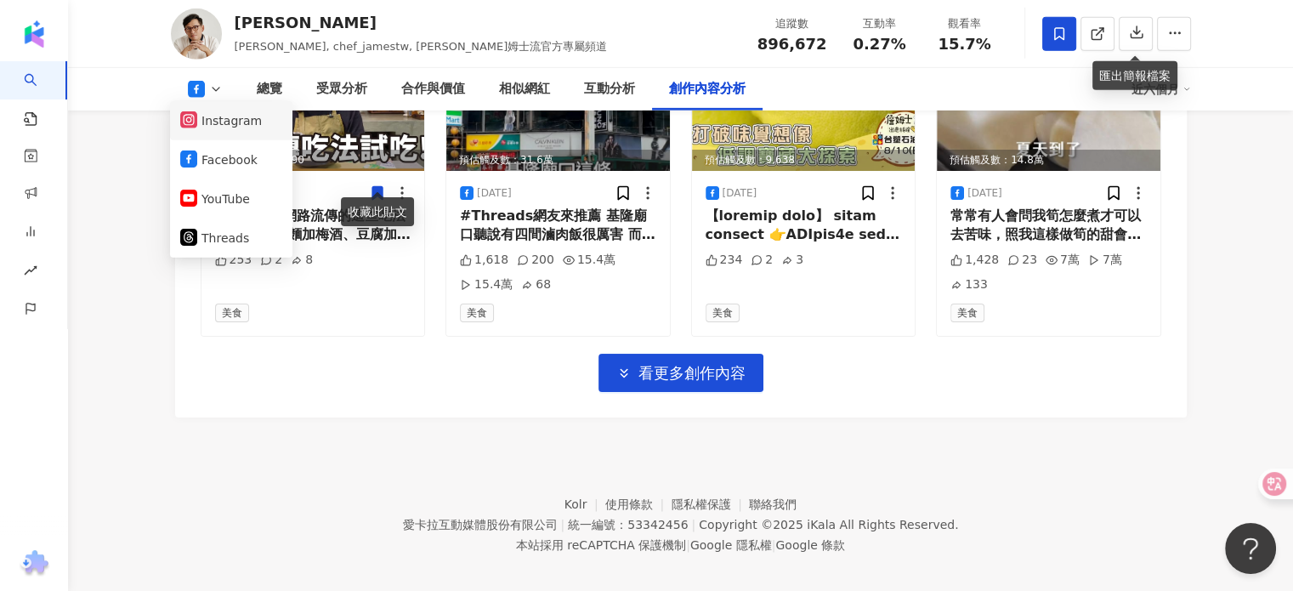
click at [221, 122] on button "Instagram" at bounding box center [231, 121] width 102 height 24
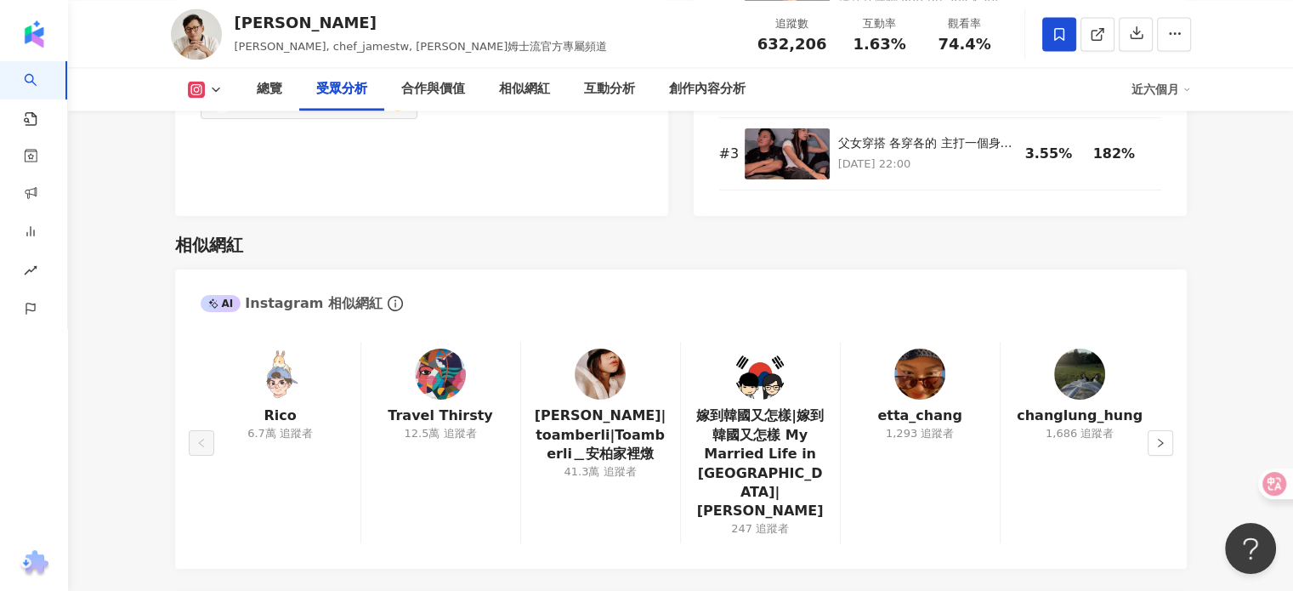
scroll to position [1497, 0]
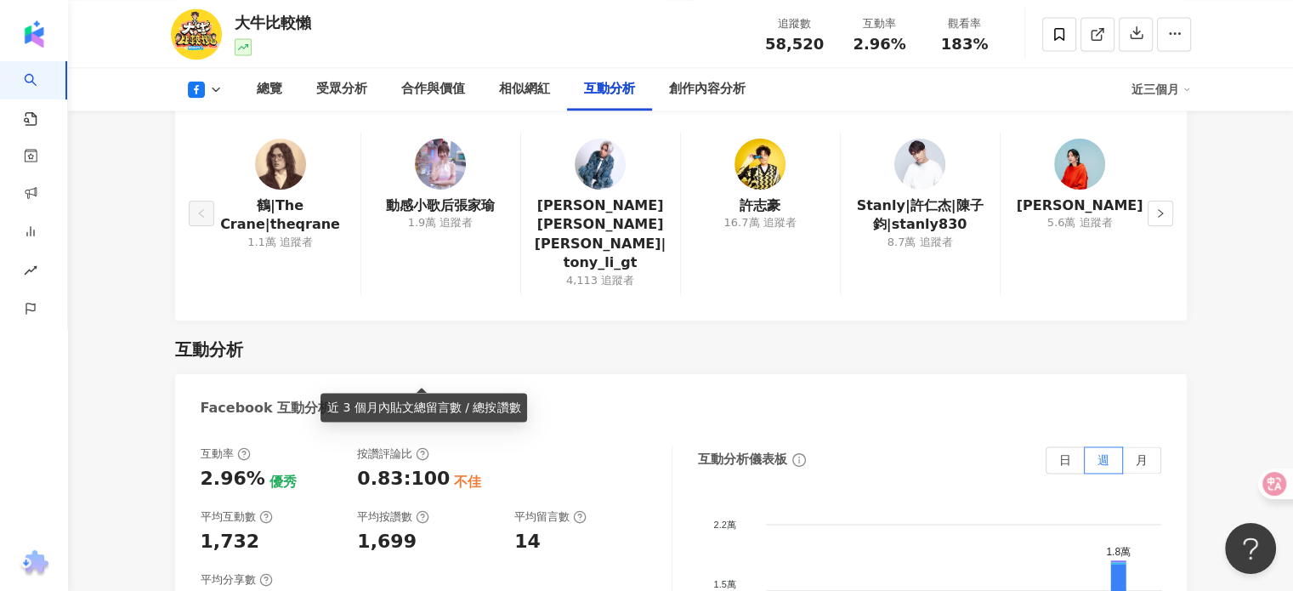
scroll to position [3487, 0]
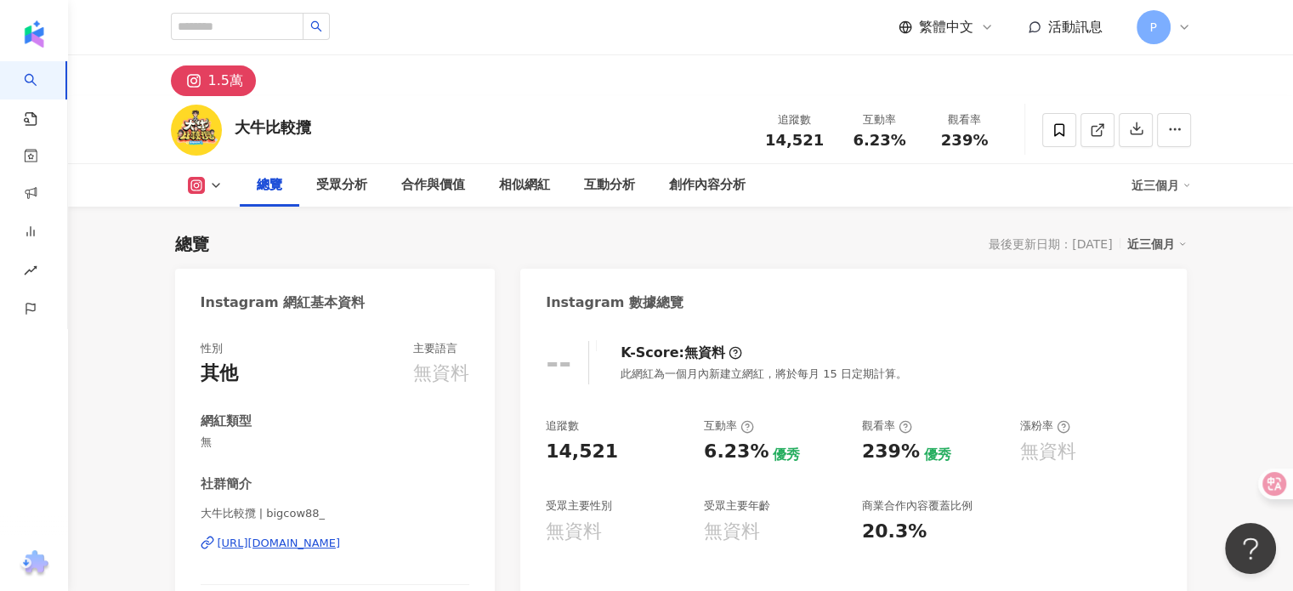
click at [1163, 190] on div "近三個月" at bounding box center [1162, 185] width 60 height 27
click at [1151, 264] on link "近六個月" at bounding box center [1169, 256] width 48 height 19
